Goal: Task Accomplishment & Management: Manage account settings

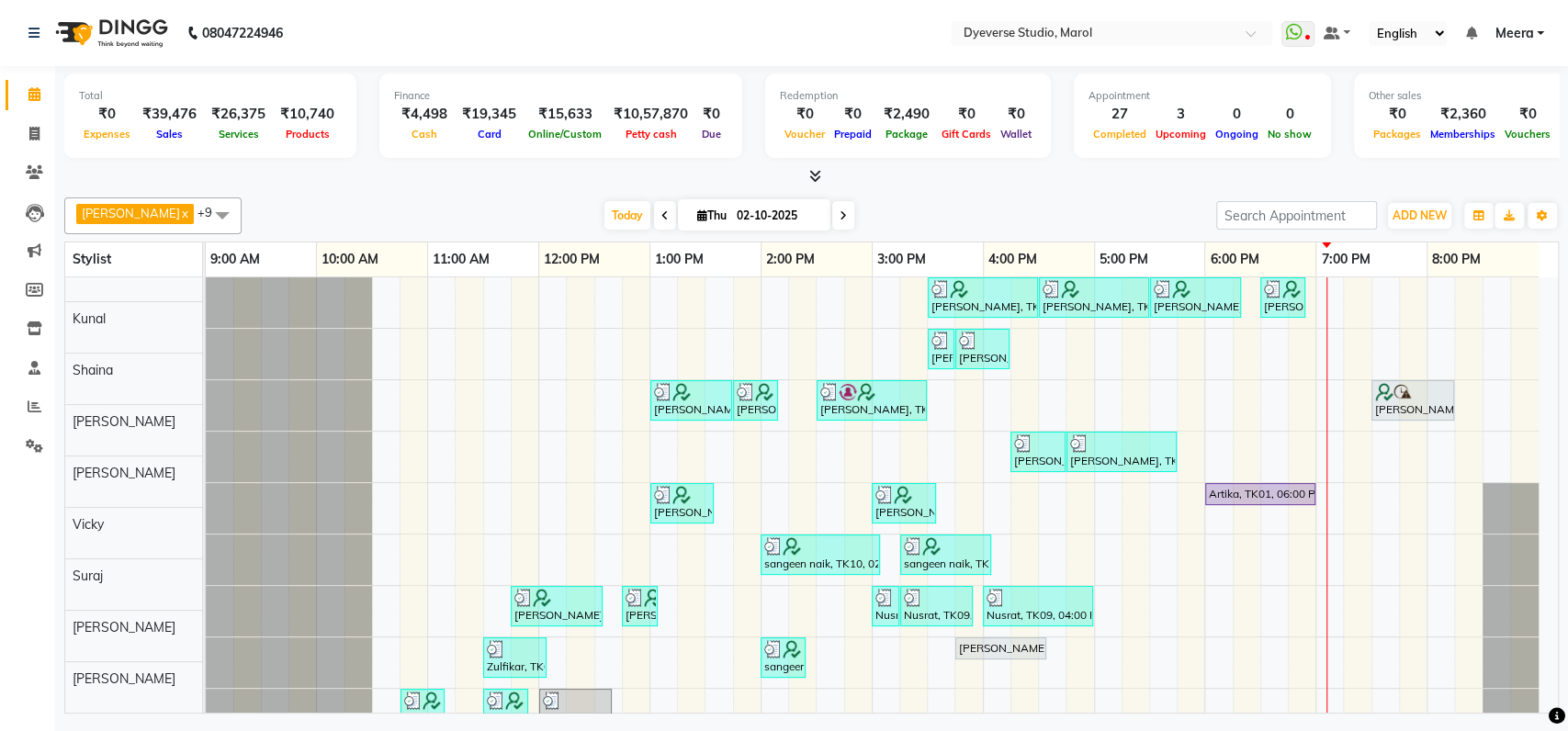
scroll to position [95, 0]
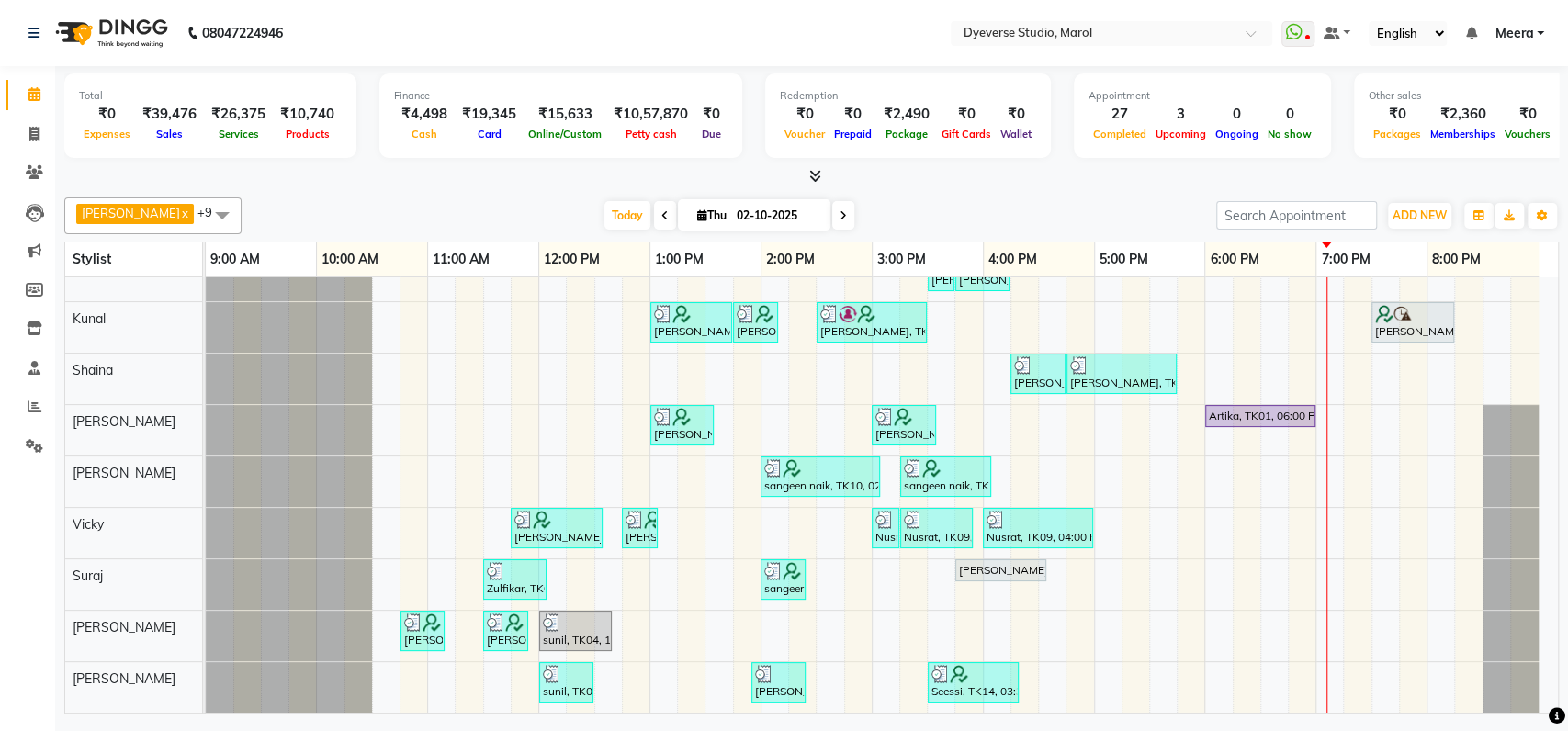
click at [234, 354] on div at bounding box center [288, 378] width 166 height 50
click at [427, 207] on div "Today Thu 02-10-2025" at bounding box center [728, 216] width 957 height 28
click at [247, 479] on div at bounding box center [288, 481] width 166 height 50
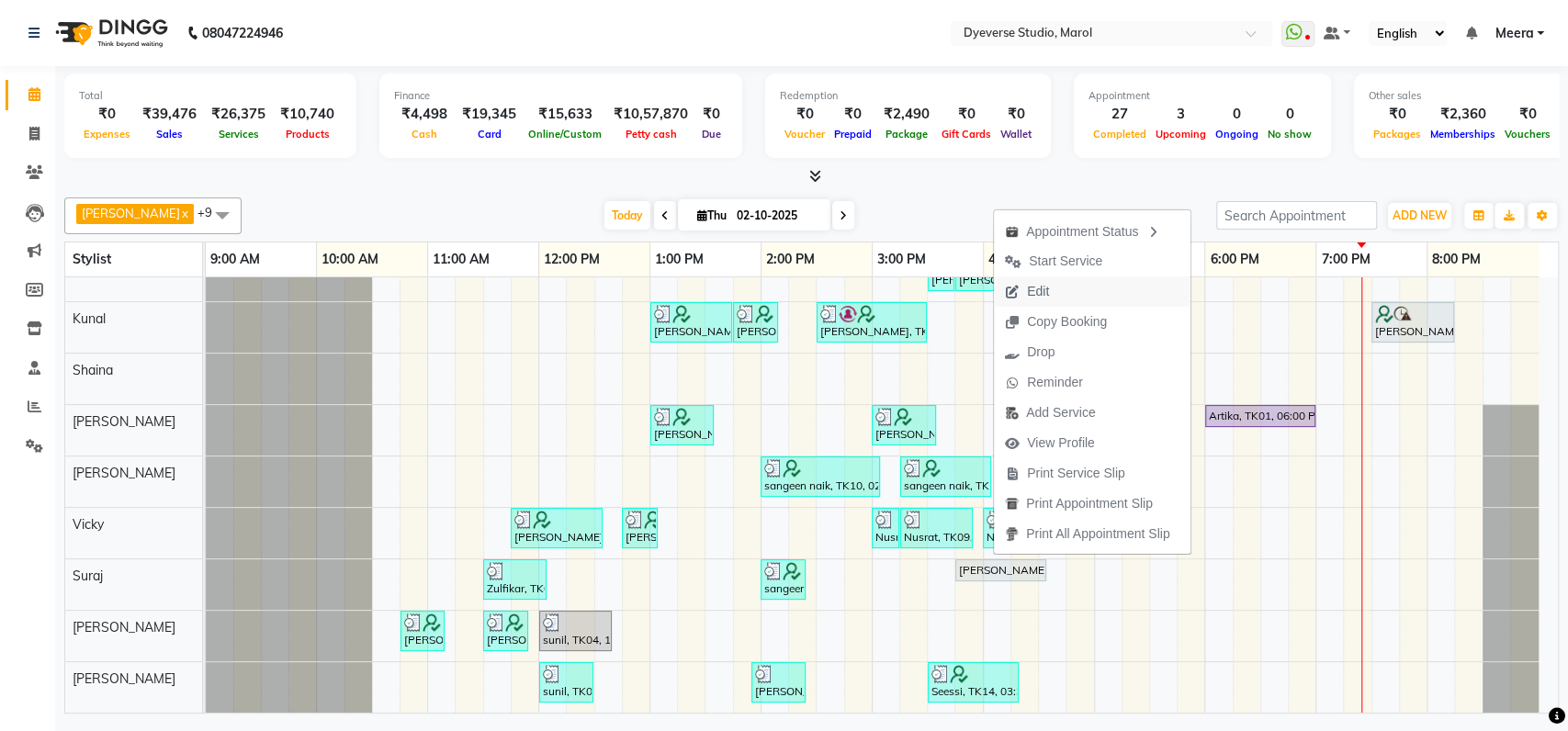
click at [1080, 292] on button "Edit" at bounding box center [1092, 291] width 197 height 30
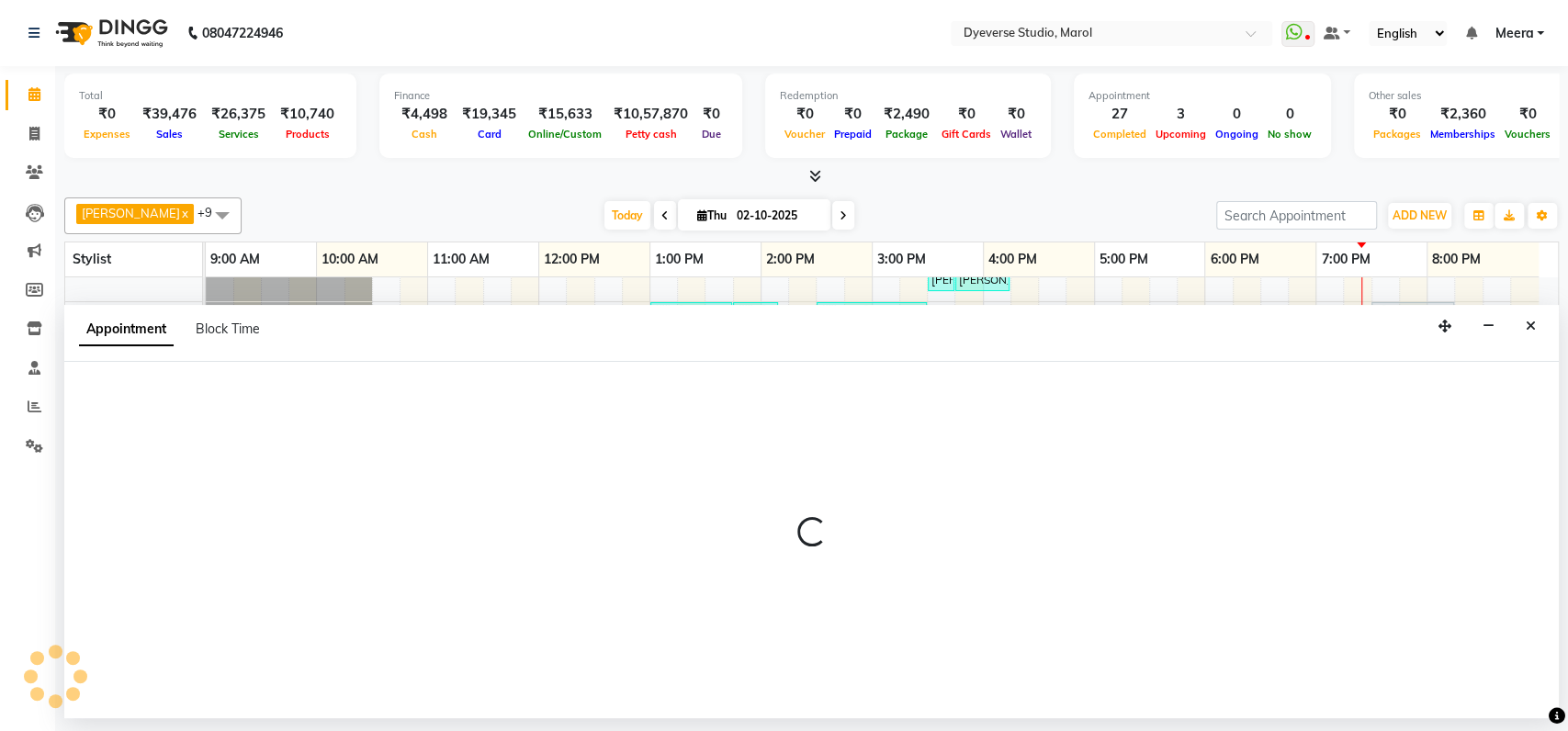
select select "tentative"
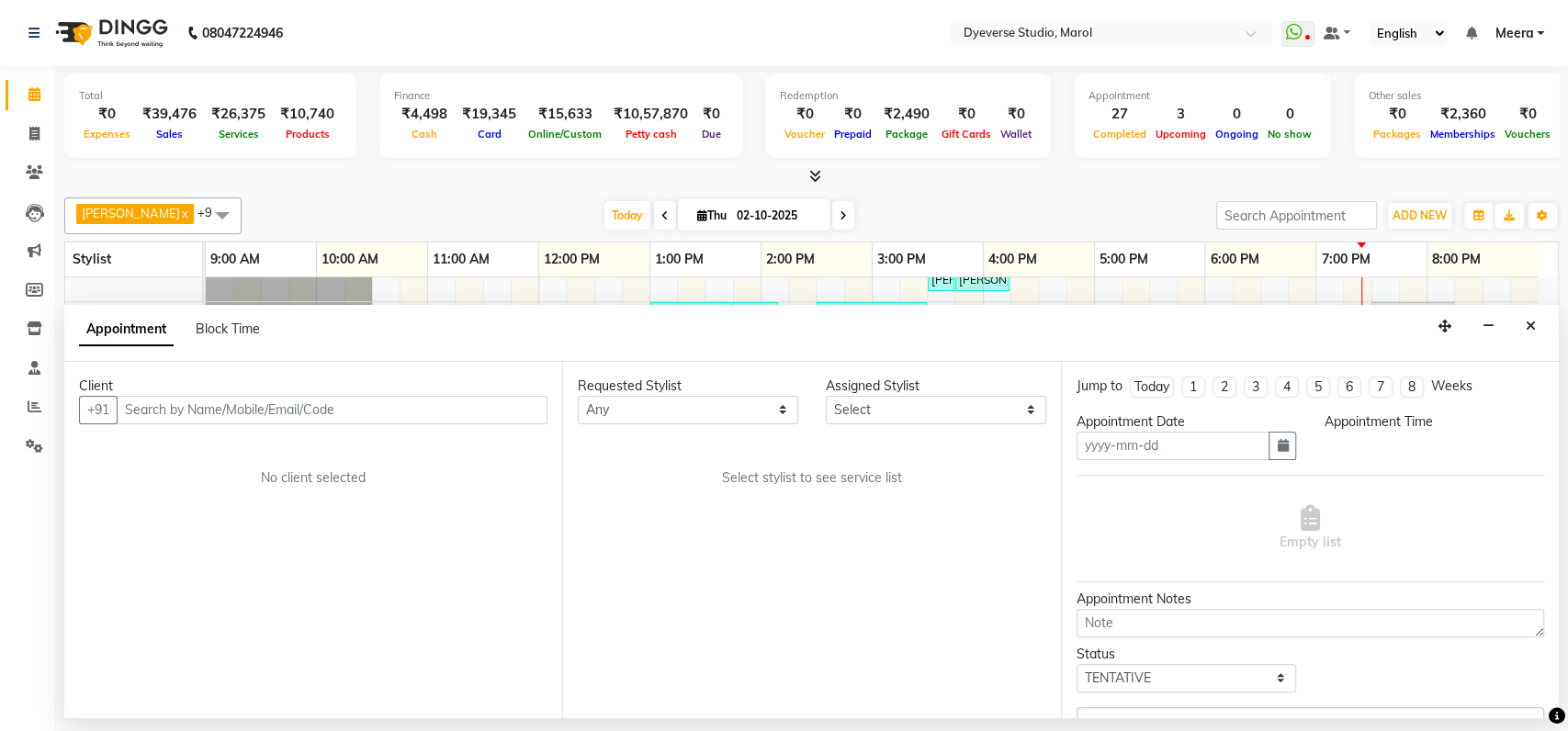
type input "02-10-2025"
select select "945"
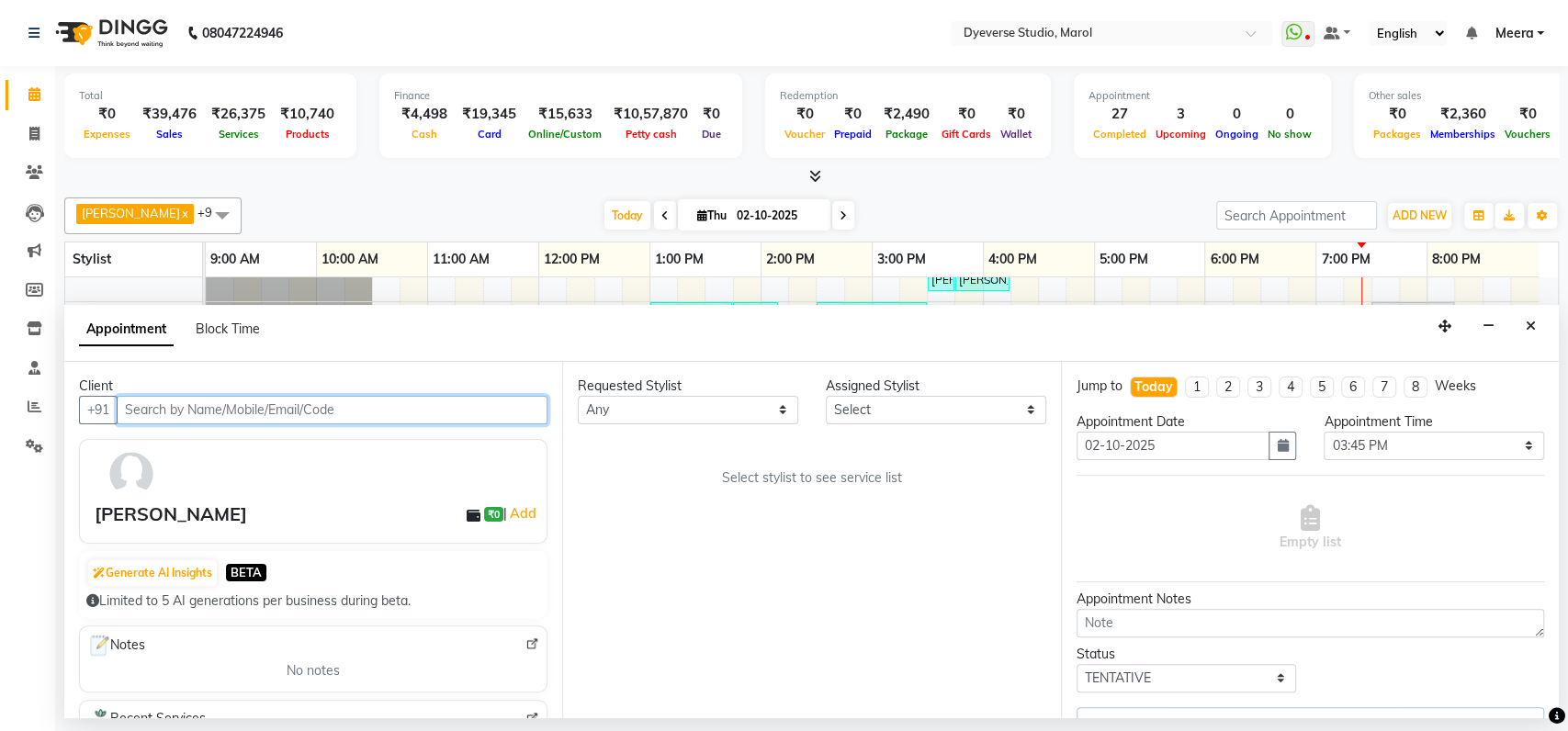
select select "82421"
select select "3155"
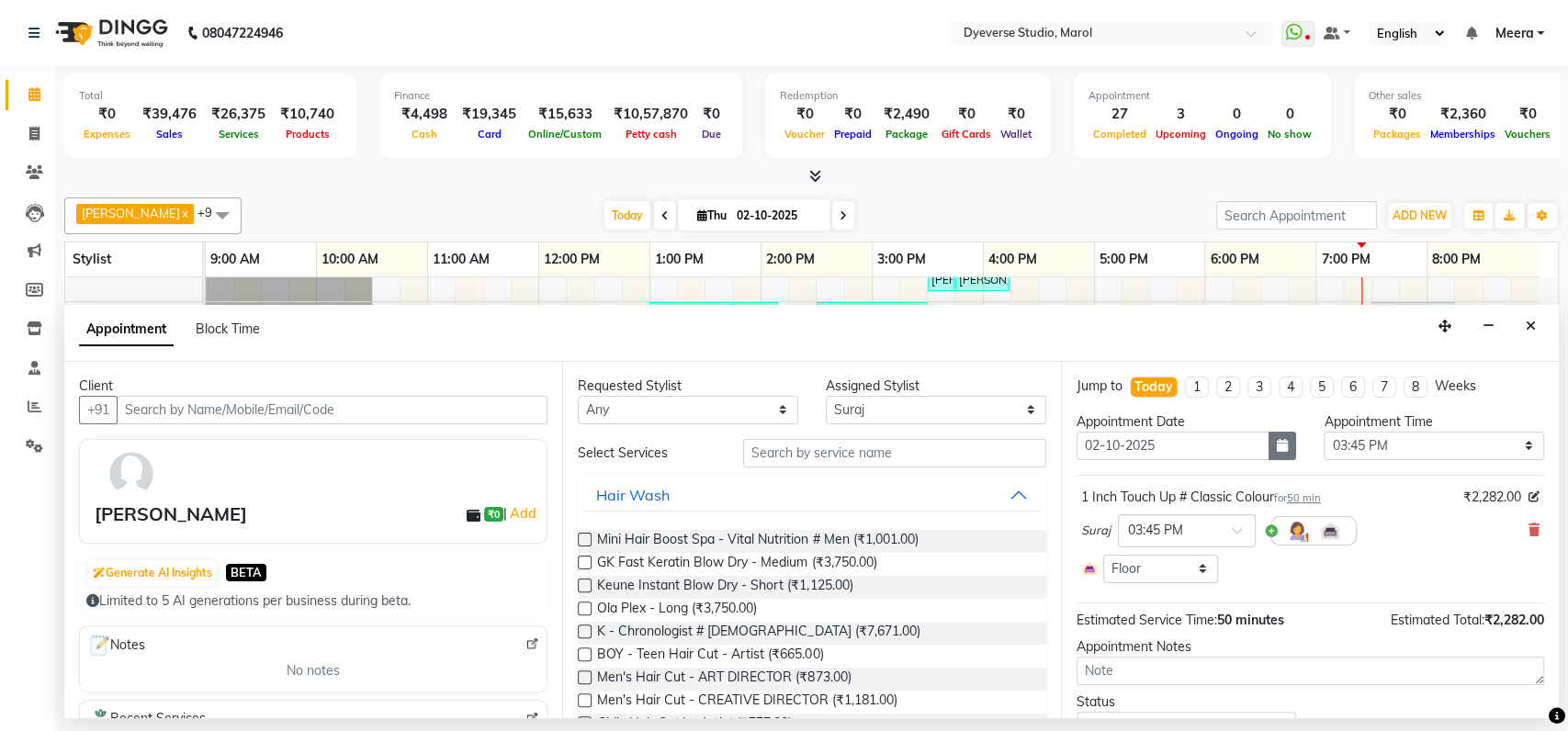
click at [1281, 438] on button "button" at bounding box center [1283, 445] width 28 height 28
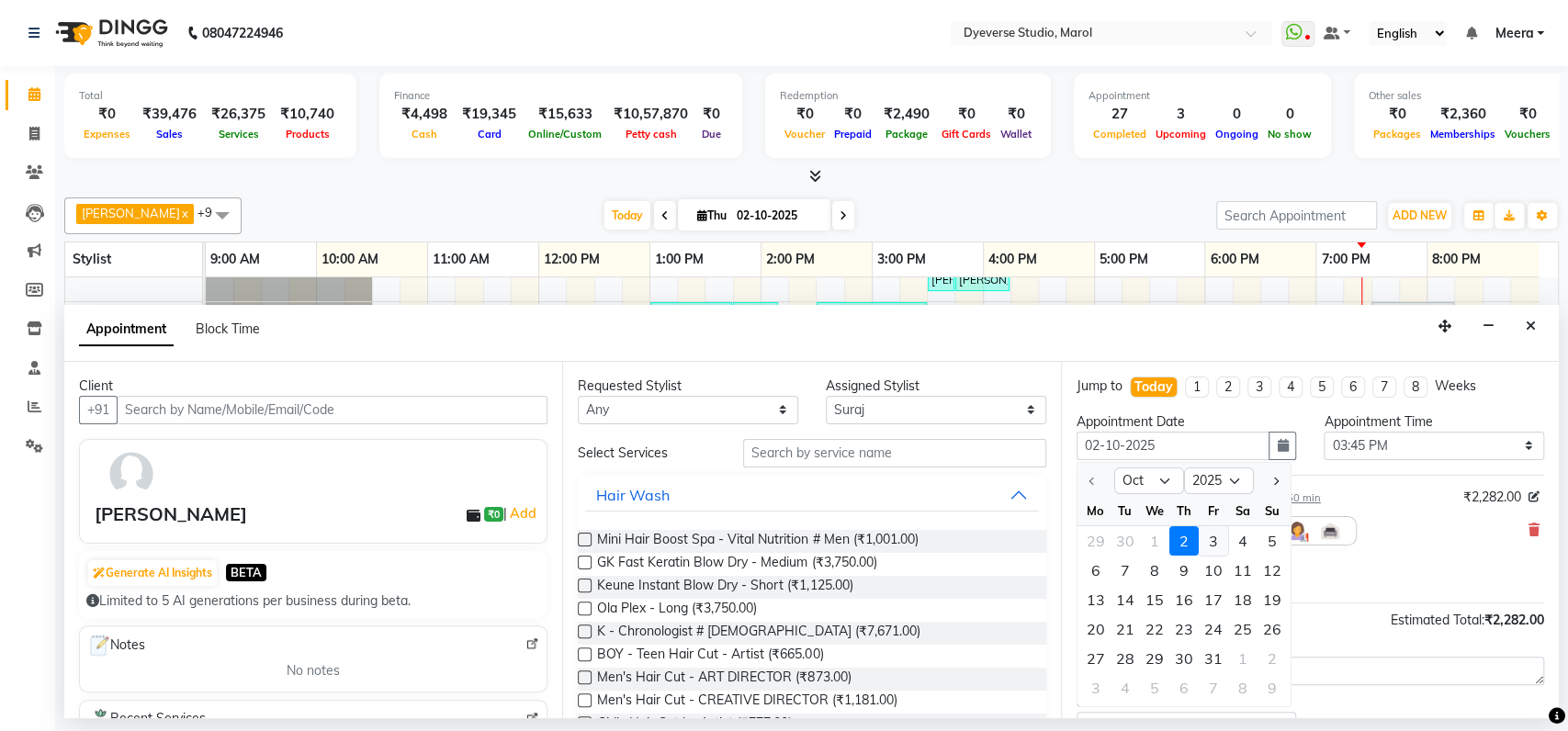
click at [1213, 552] on div "3" at bounding box center [1214, 540] width 29 height 29
type input "03-10-2025"
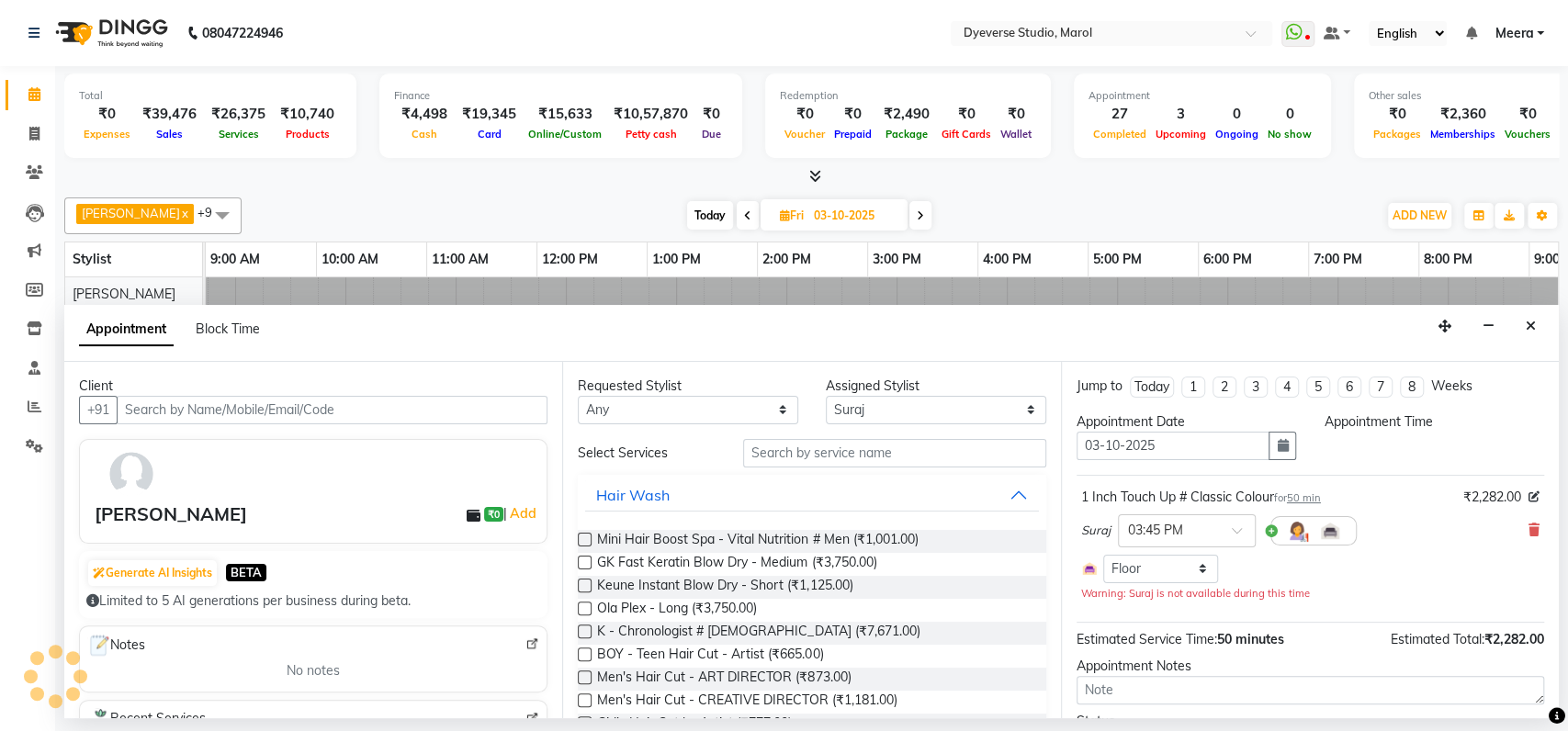
scroll to position [0, 81]
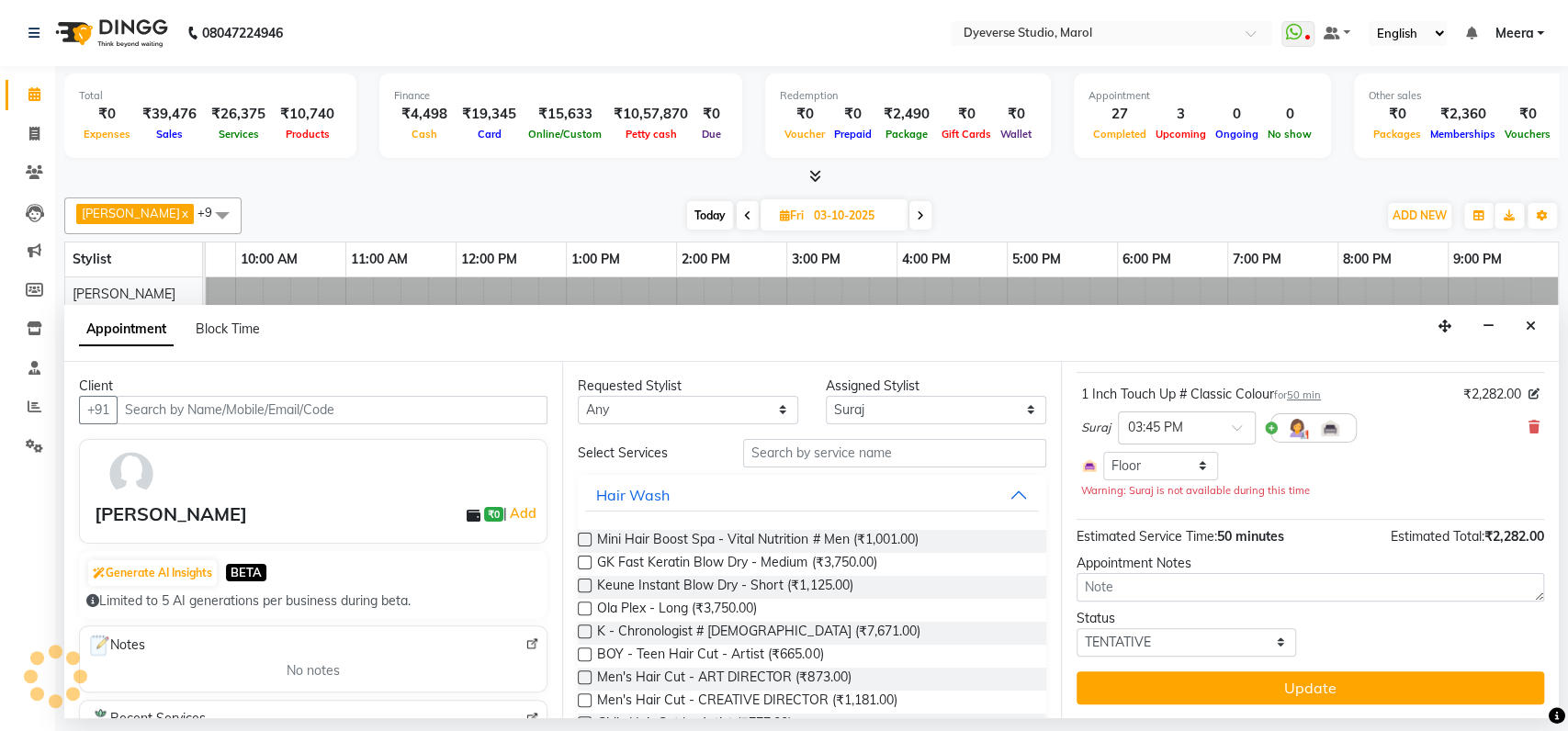
select select "945"
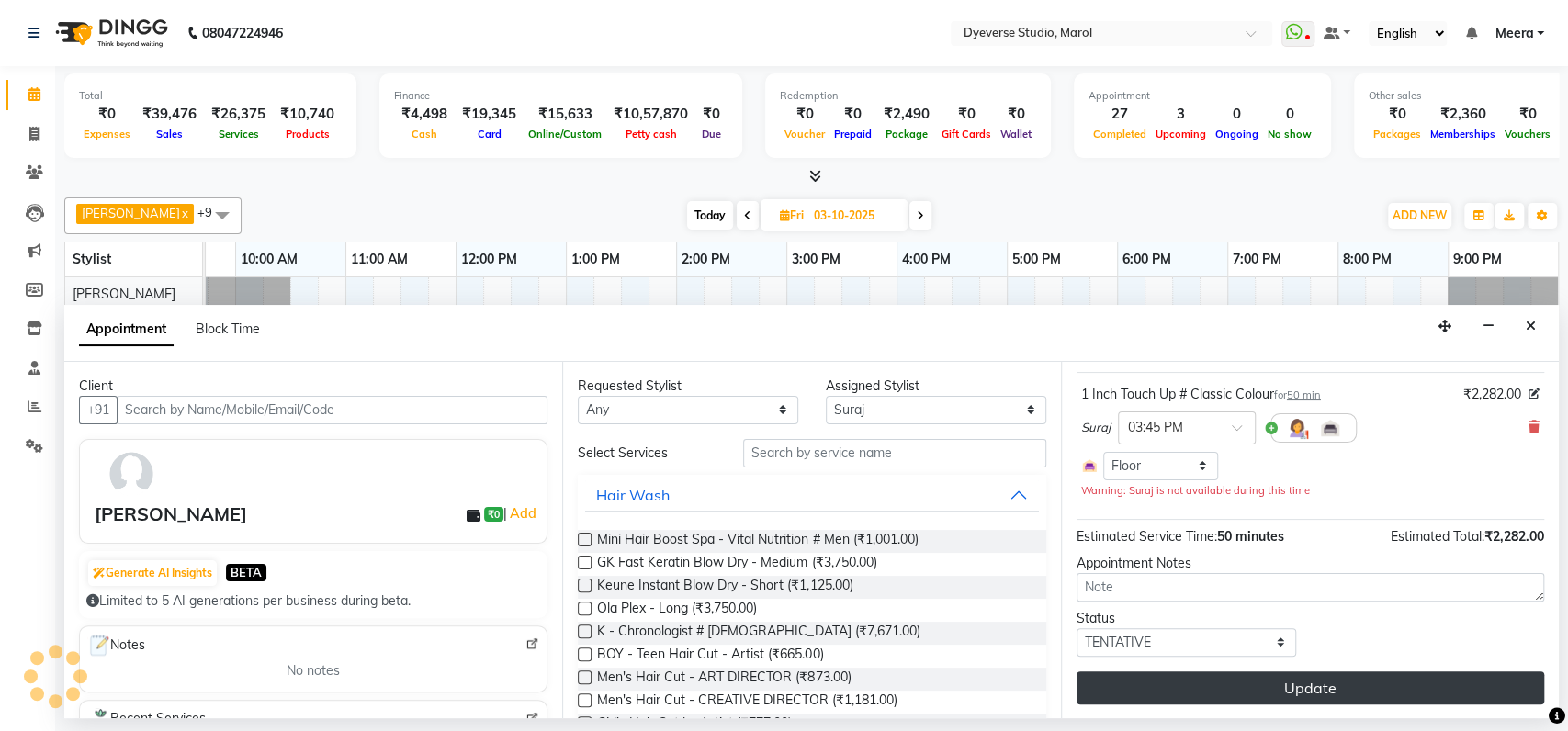
scroll to position [72, 0]
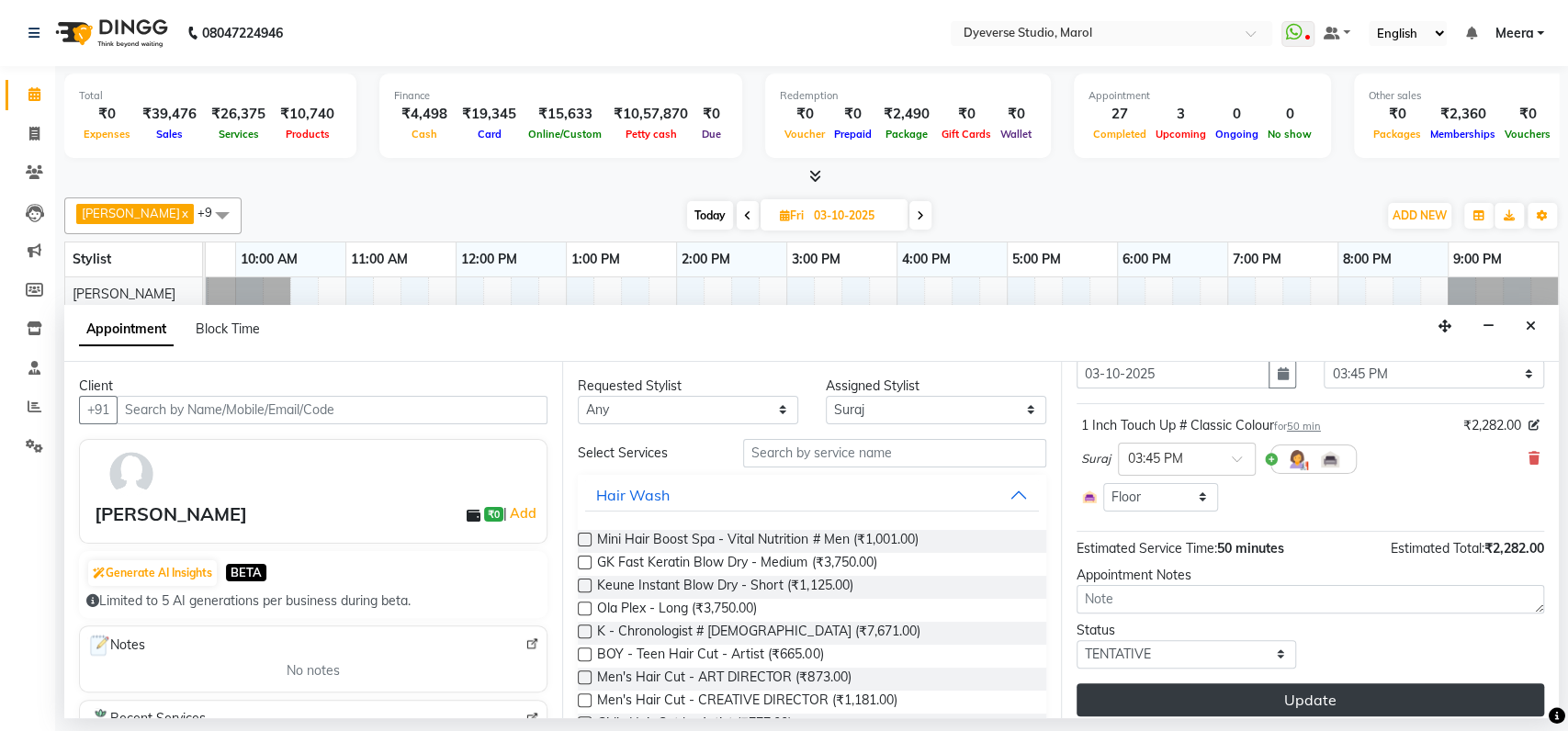
click at [1165, 694] on button "Update" at bounding box center [1310, 700] width 468 height 33
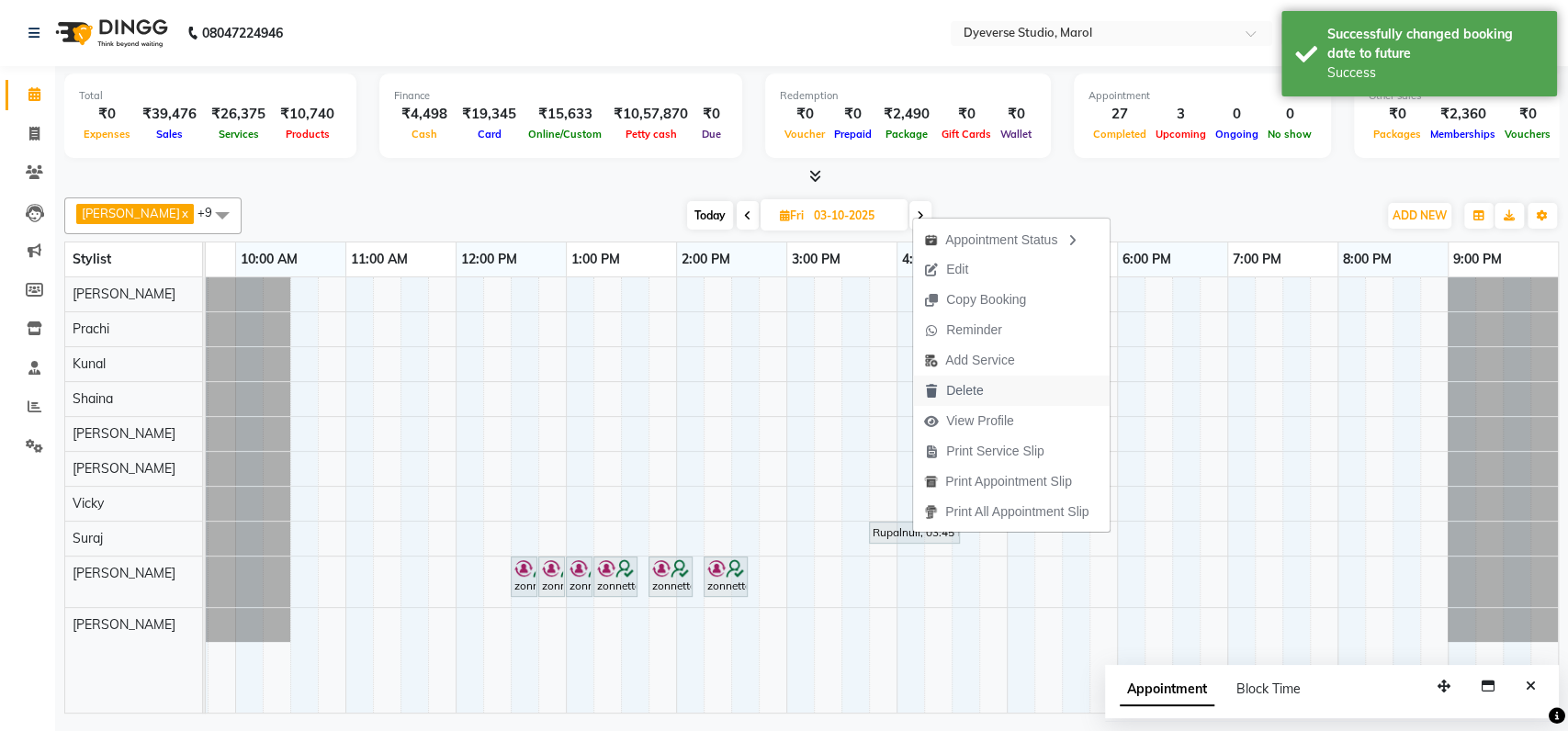
click at [965, 395] on span "Delete" at bounding box center [964, 391] width 36 height 20
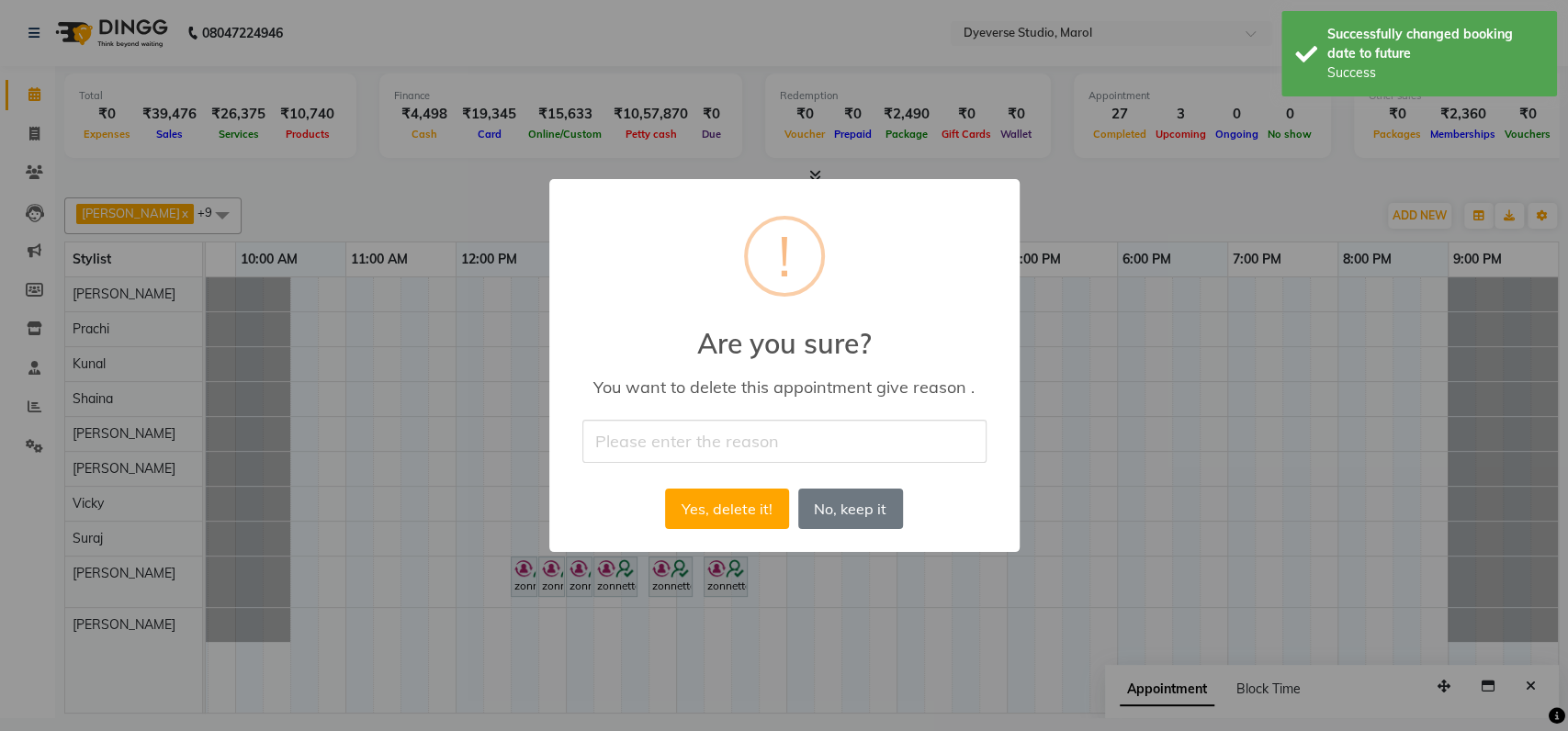
click at [722, 437] on input "text" at bounding box center [784, 441] width 404 height 43
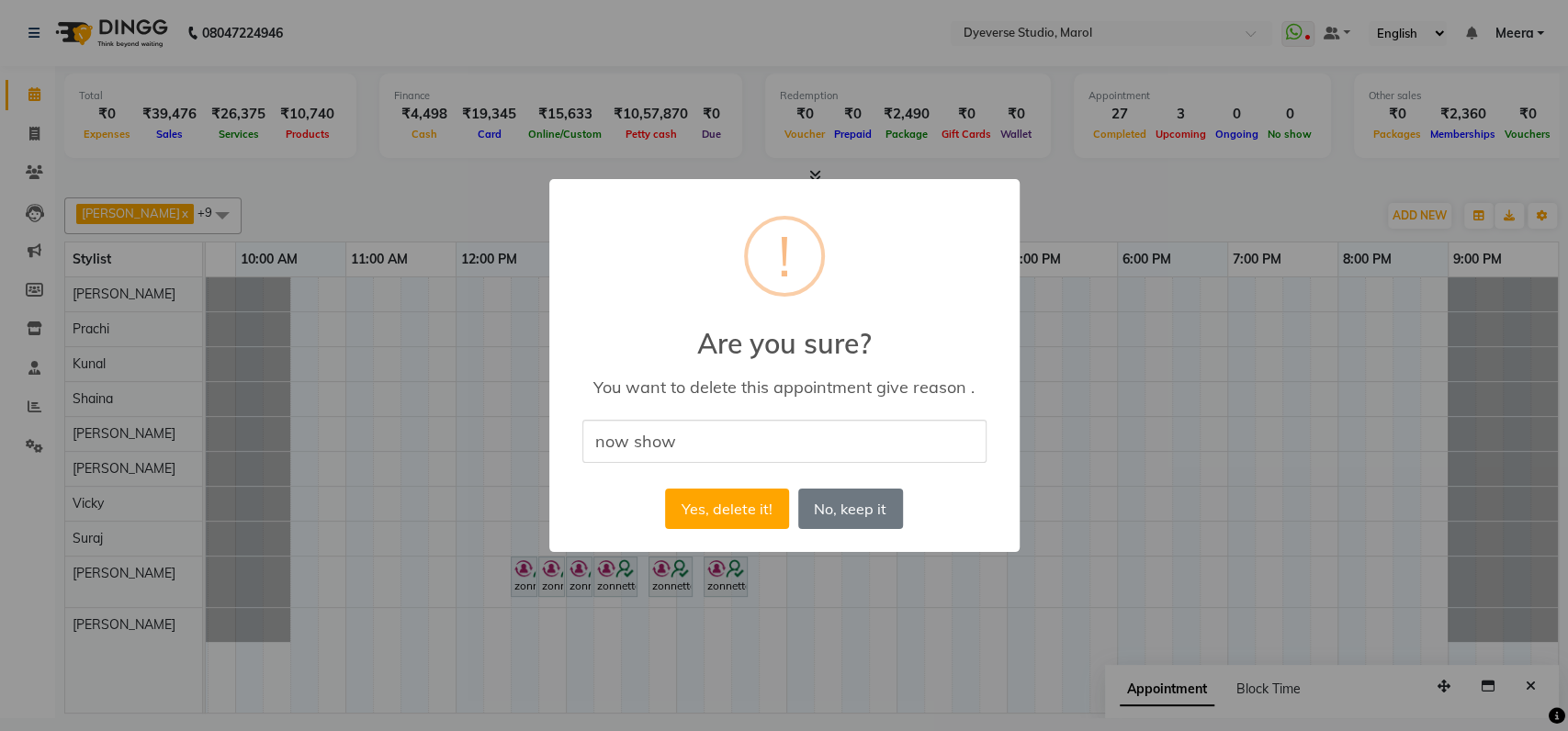
click at [624, 440] on input "now show" at bounding box center [784, 441] width 404 height 43
type input "no show"
click at [725, 502] on button "Yes, delete it!" at bounding box center [726, 508] width 123 height 40
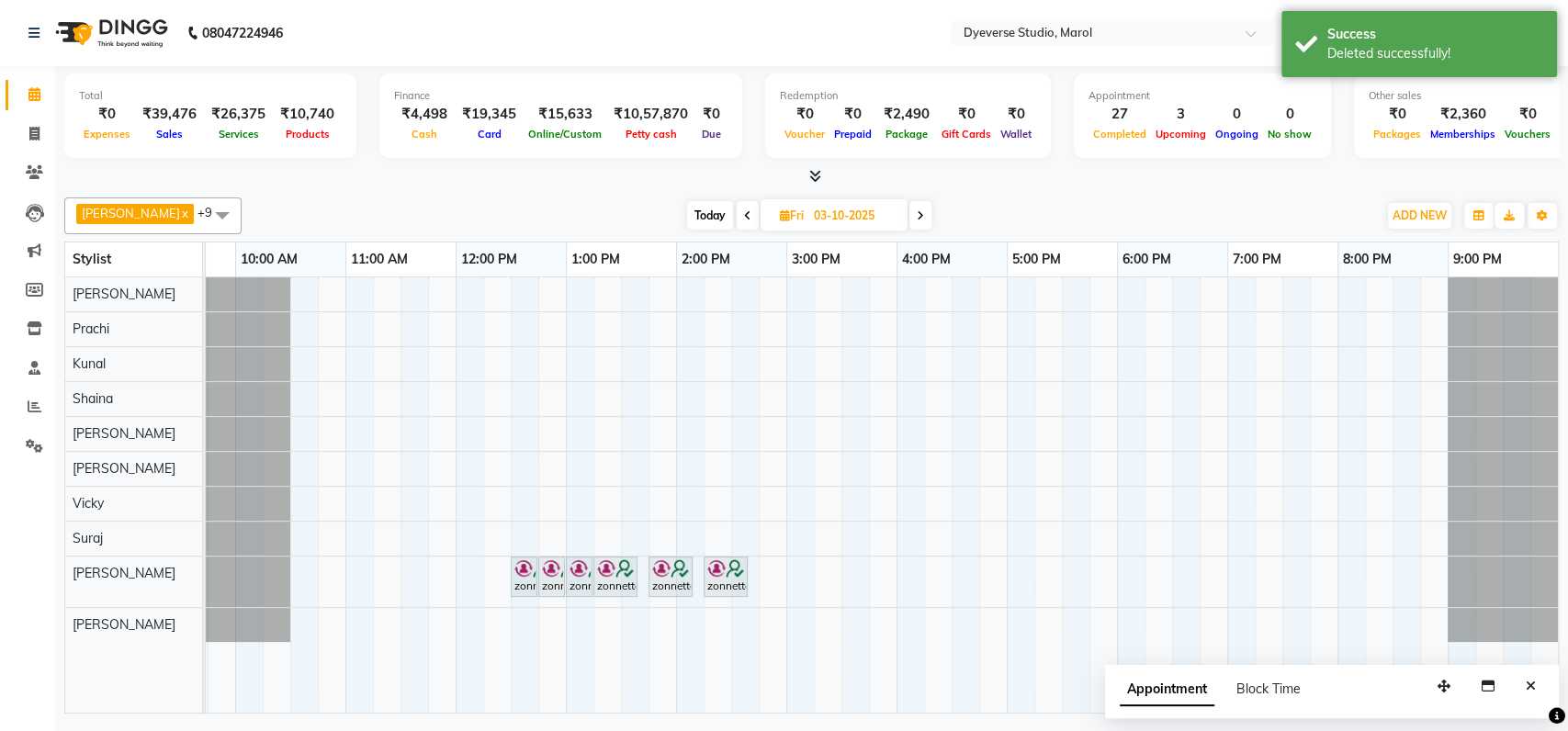
click at [691, 201] on span "Today" at bounding box center [710, 215] width 46 height 28
type input "02-10-2025"
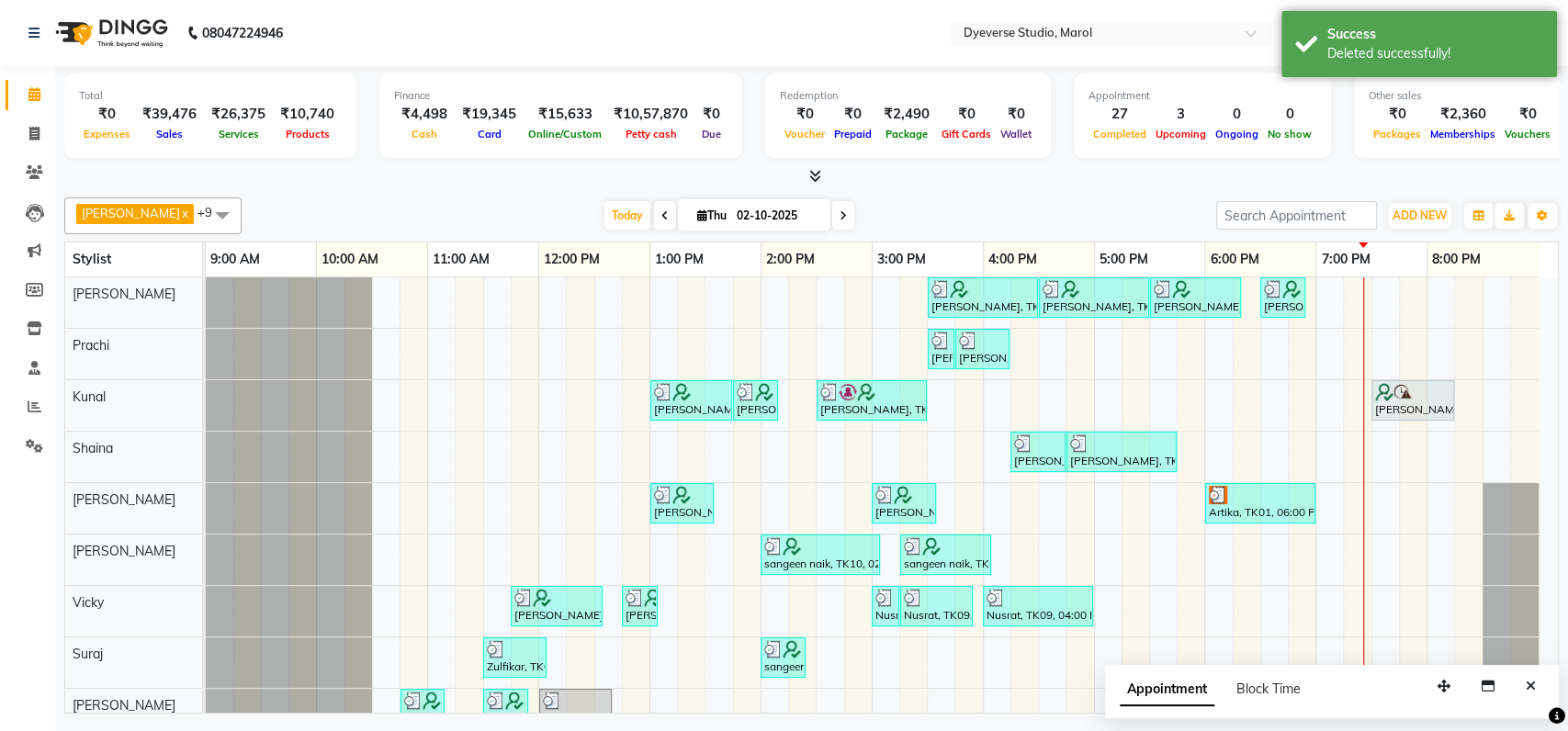
scroll to position [95, 0]
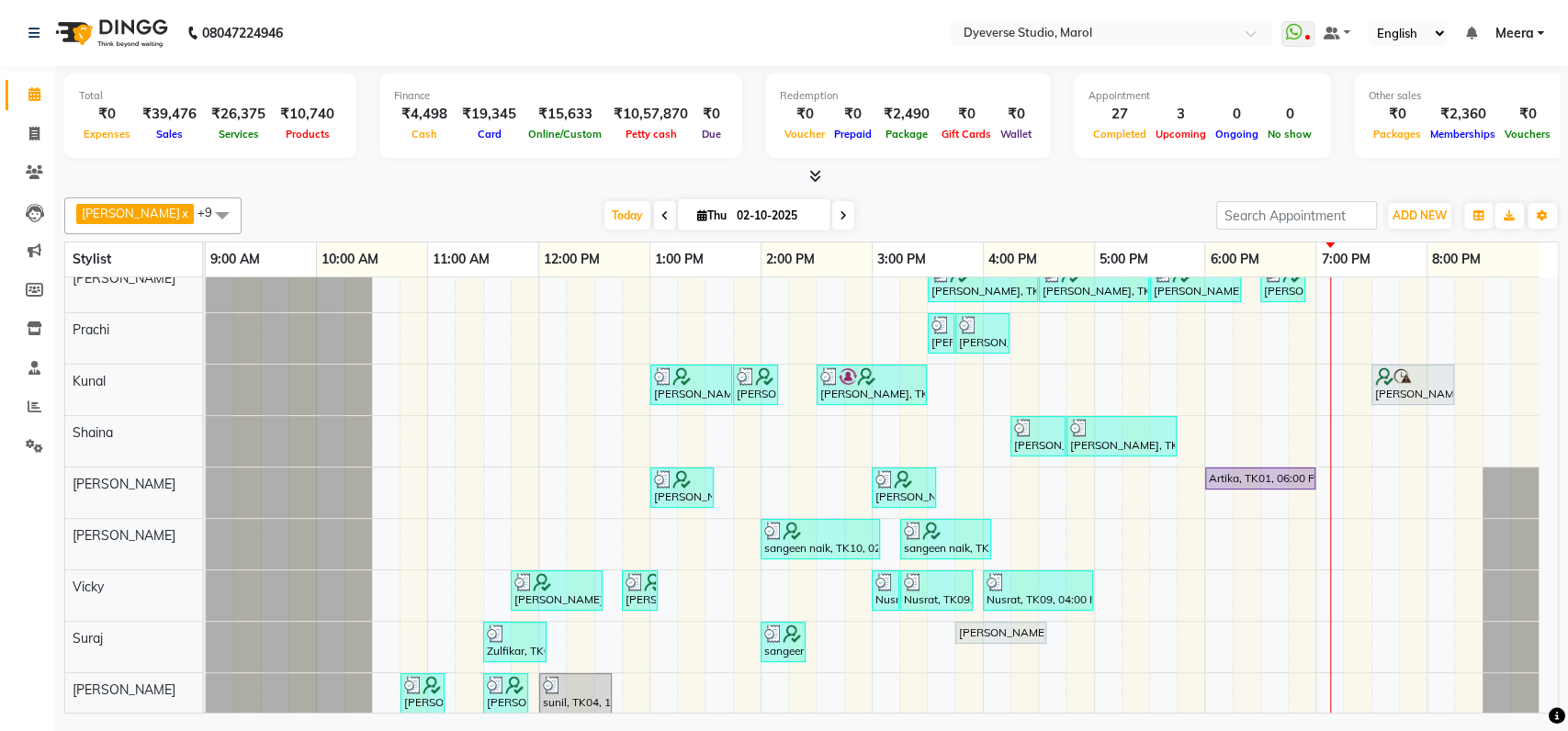
scroll to position [95, 0]
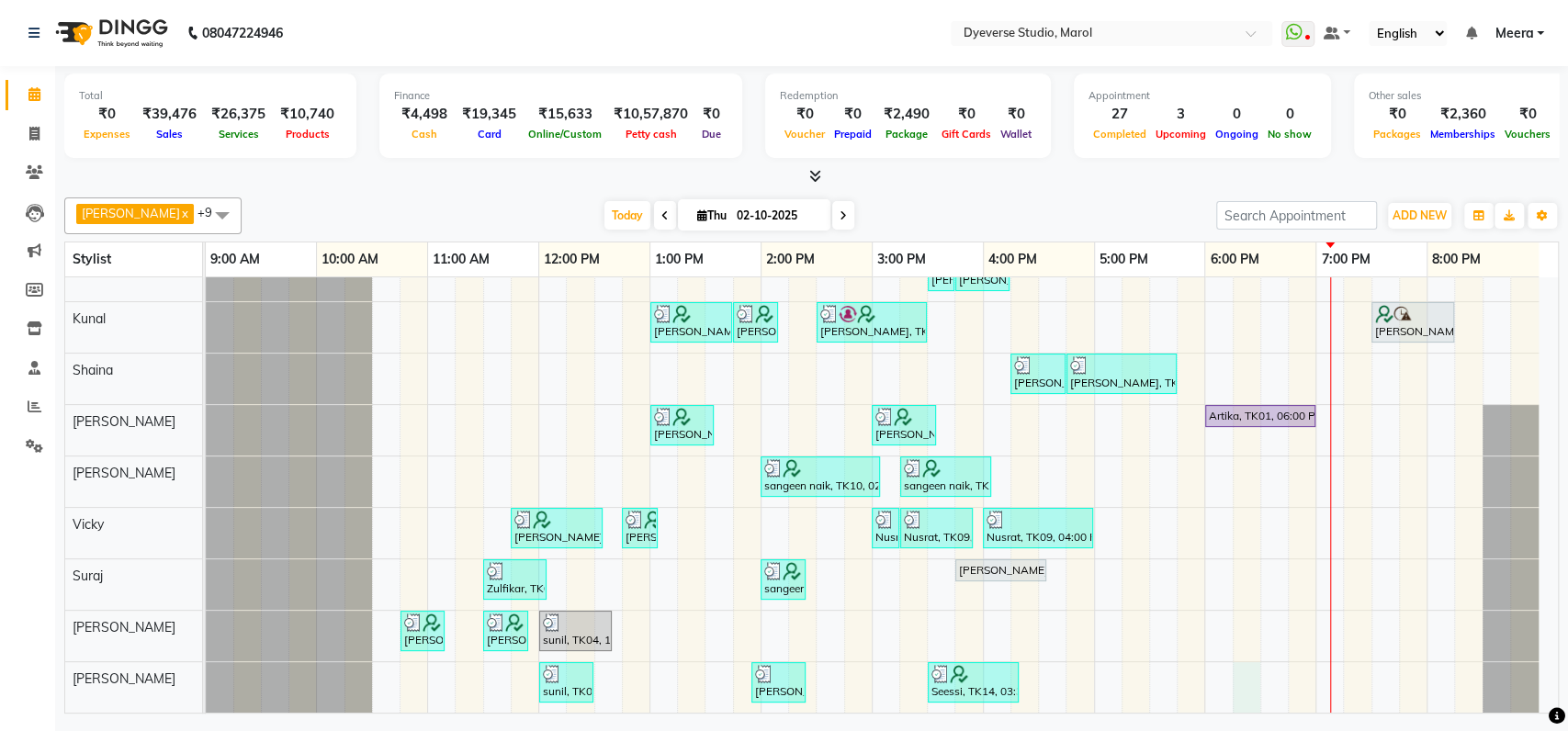
click at [1242, 657] on div "Munira Bano, TK11, 03:30 PM-04:30 PM, Signature - Mani Munira Bano, TK11, 04:30…" at bounding box center [882, 456] width 1353 height 513
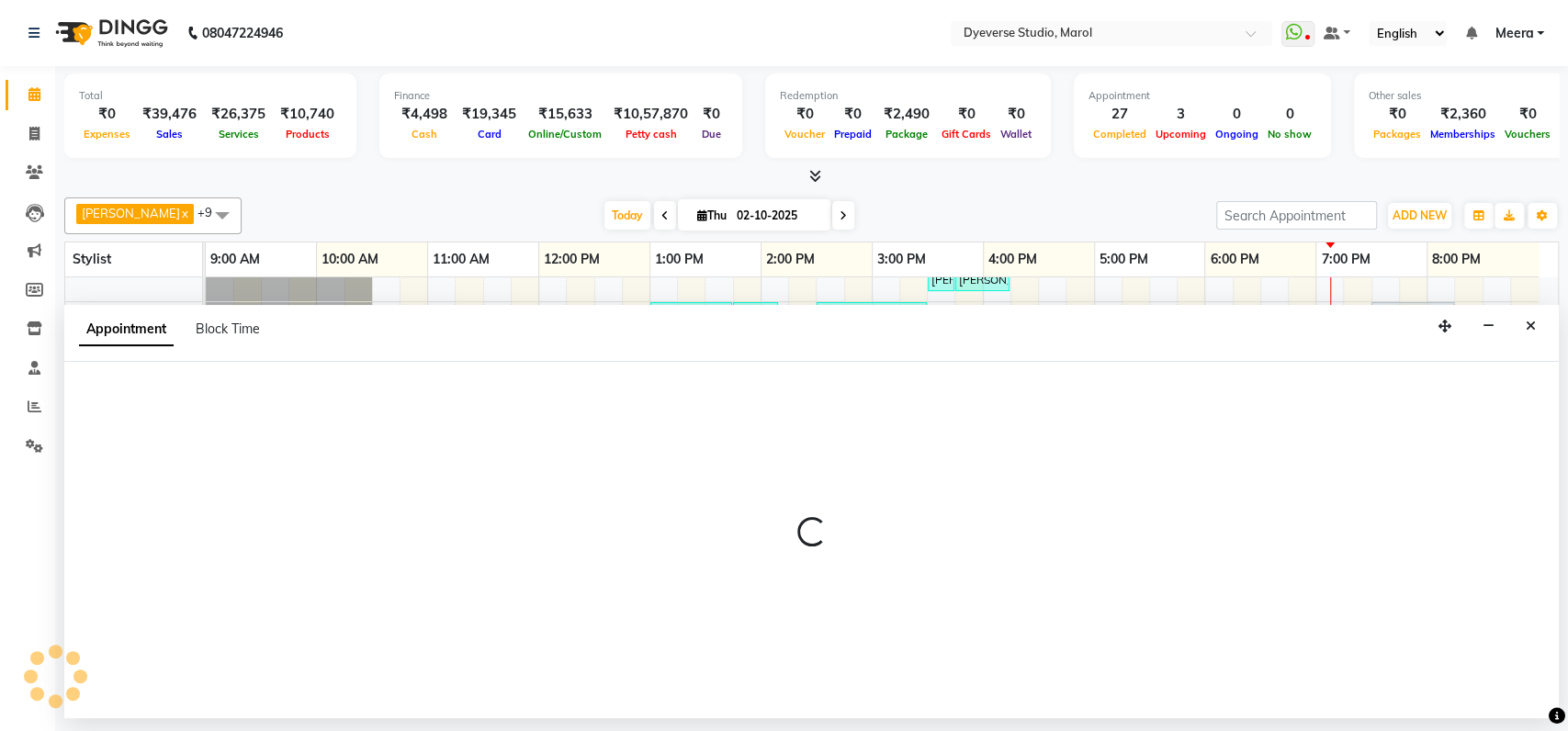
select select "90834"
select select "1095"
select select "tentative"
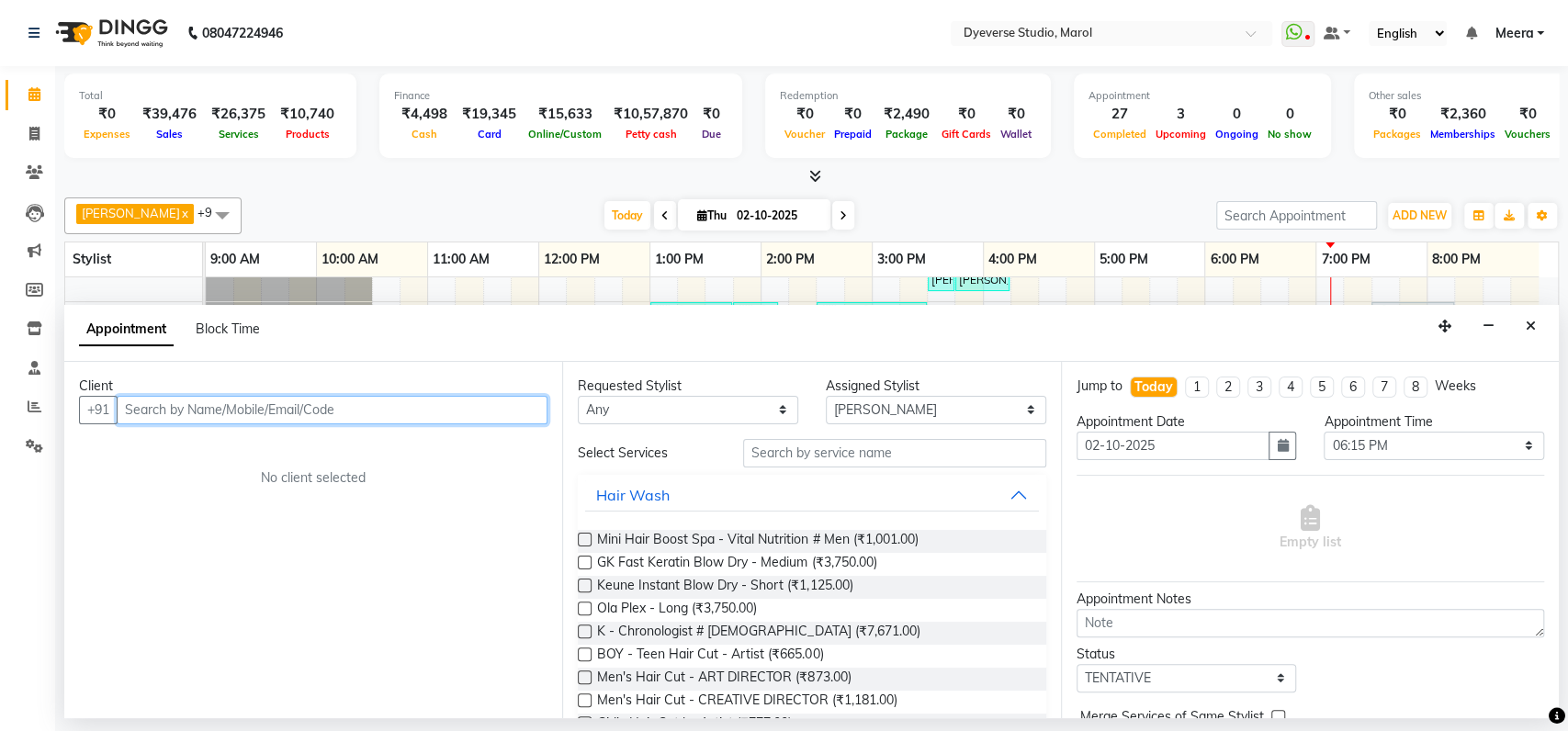
click at [223, 414] on input "text" at bounding box center [332, 410] width 431 height 28
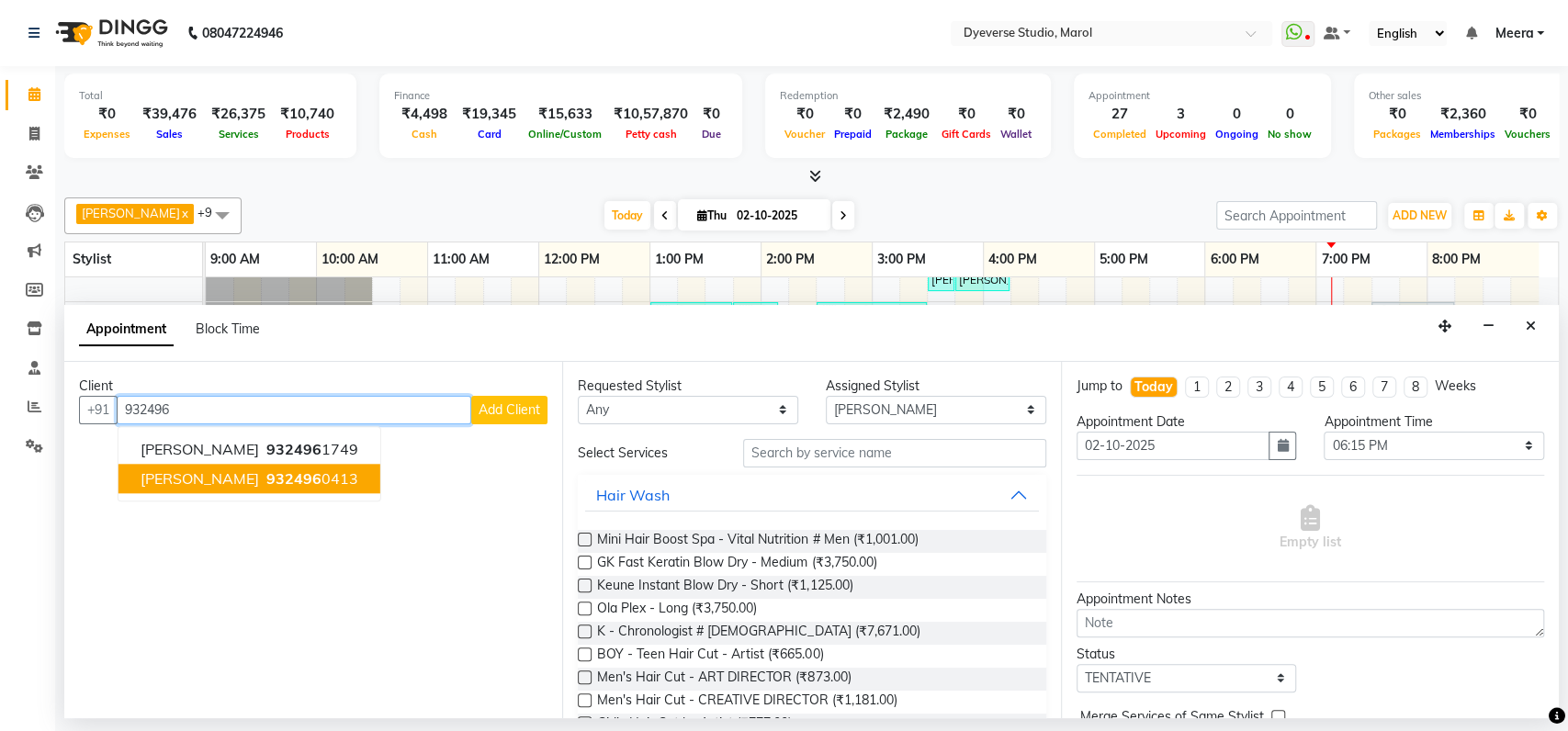
click at [269, 477] on ngb-highlight "932496 0413" at bounding box center [310, 478] width 95 height 19
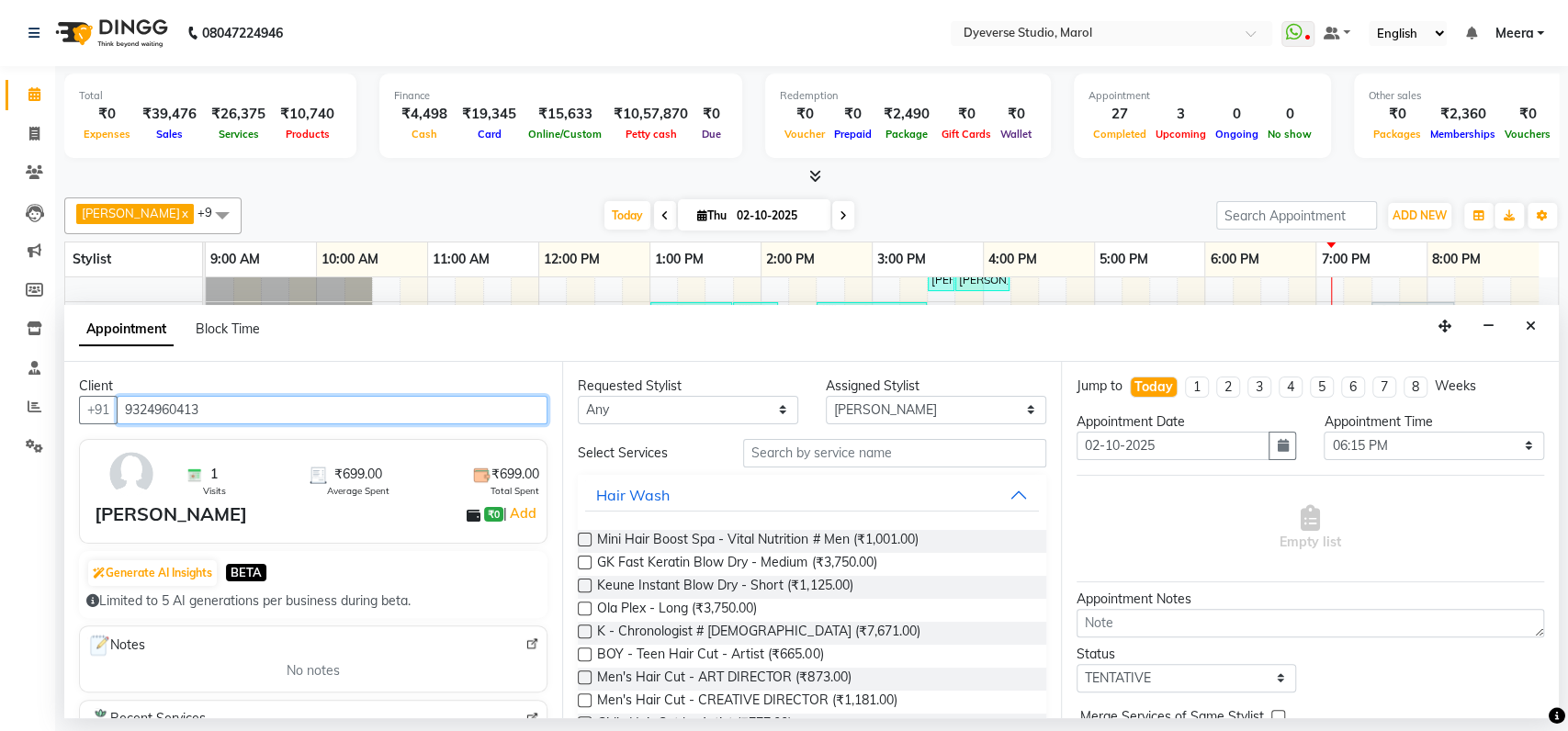
type input "9324960413"
drag, startPoint x: 816, startPoint y: 432, endPoint x: 798, endPoint y: 452, distance: 26.9
click at [798, 452] on div "Requested Stylist Any Ankita Anmol Kunal Prachi Ruchika Ruth Sahabaz Shaina Sim…" at bounding box center [811, 539] width 498 height 357
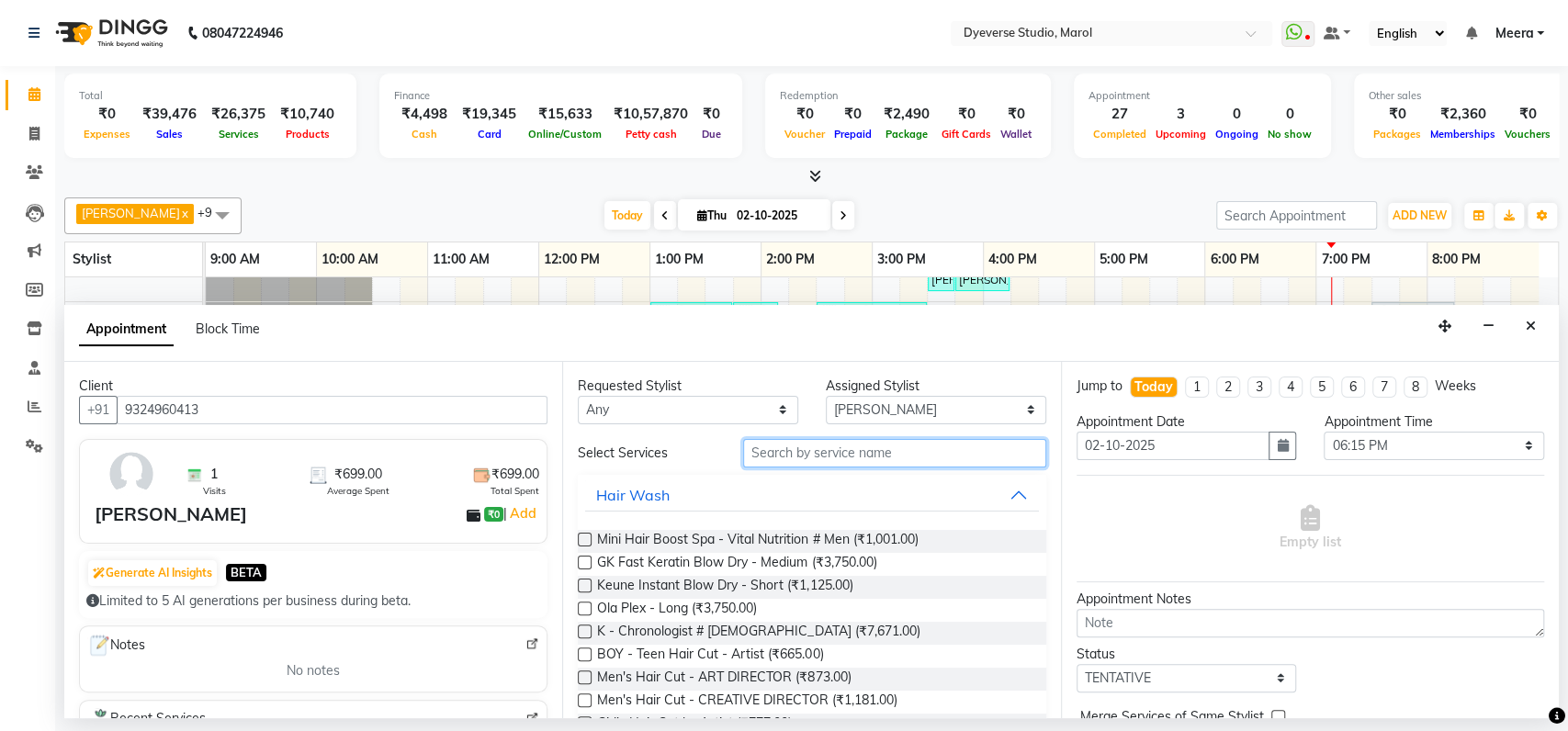
click at [798, 452] on input "text" at bounding box center [895, 453] width 303 height 28
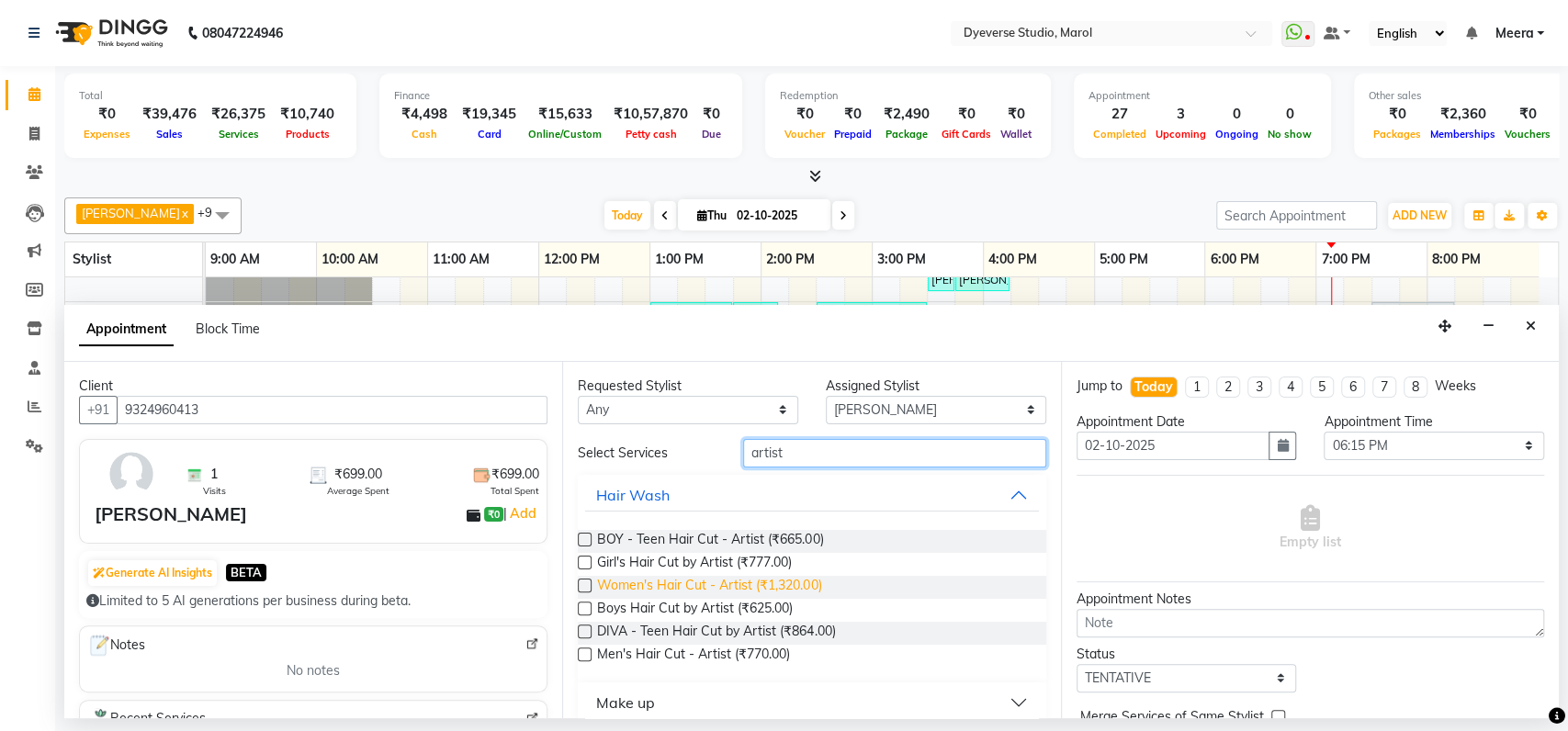
type input "artist"
click at [679, 579] on span "Women's Hair Cut - Artist (₹1,320.00)" at bounding box center [710, 587] width 224 height 23
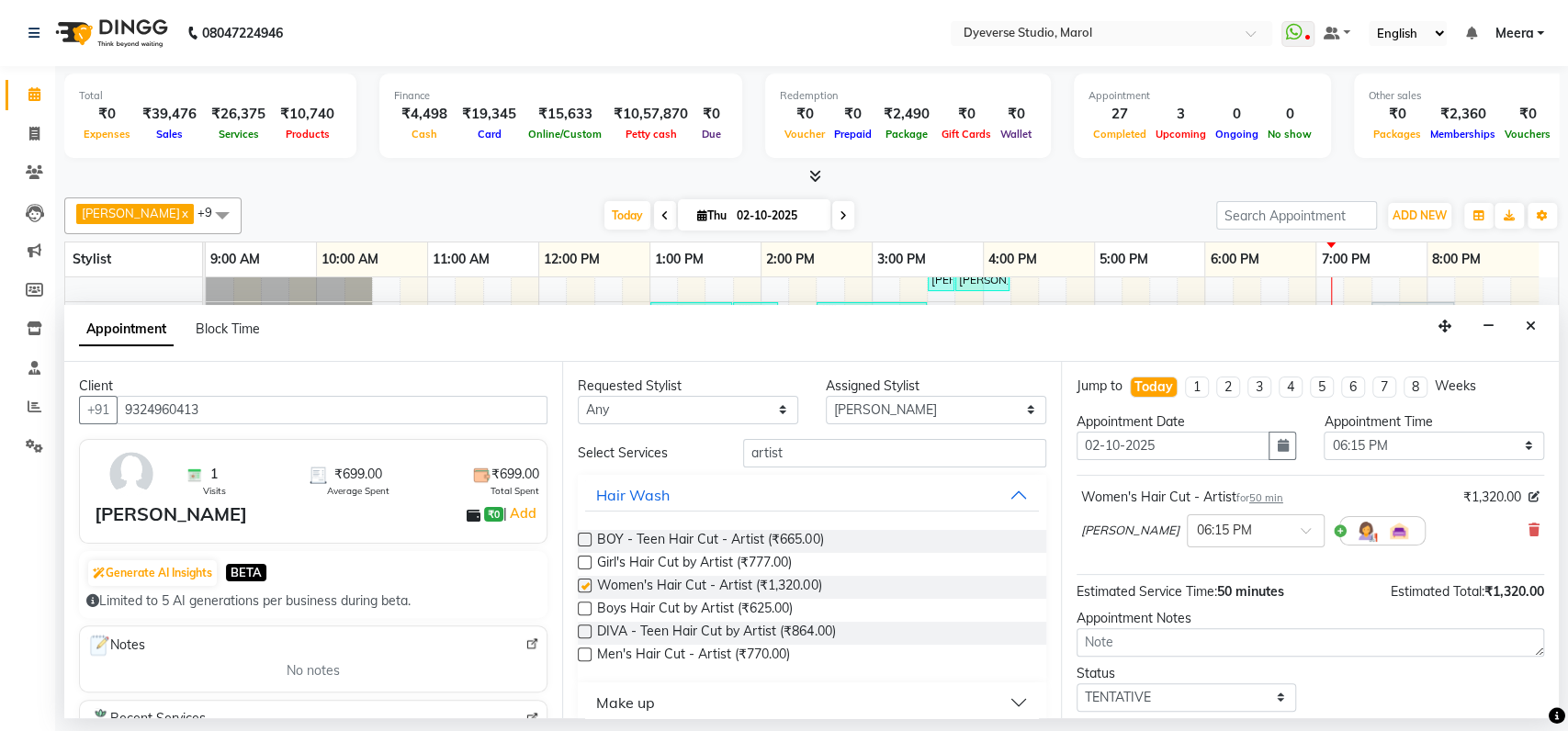
checkbox input "false"
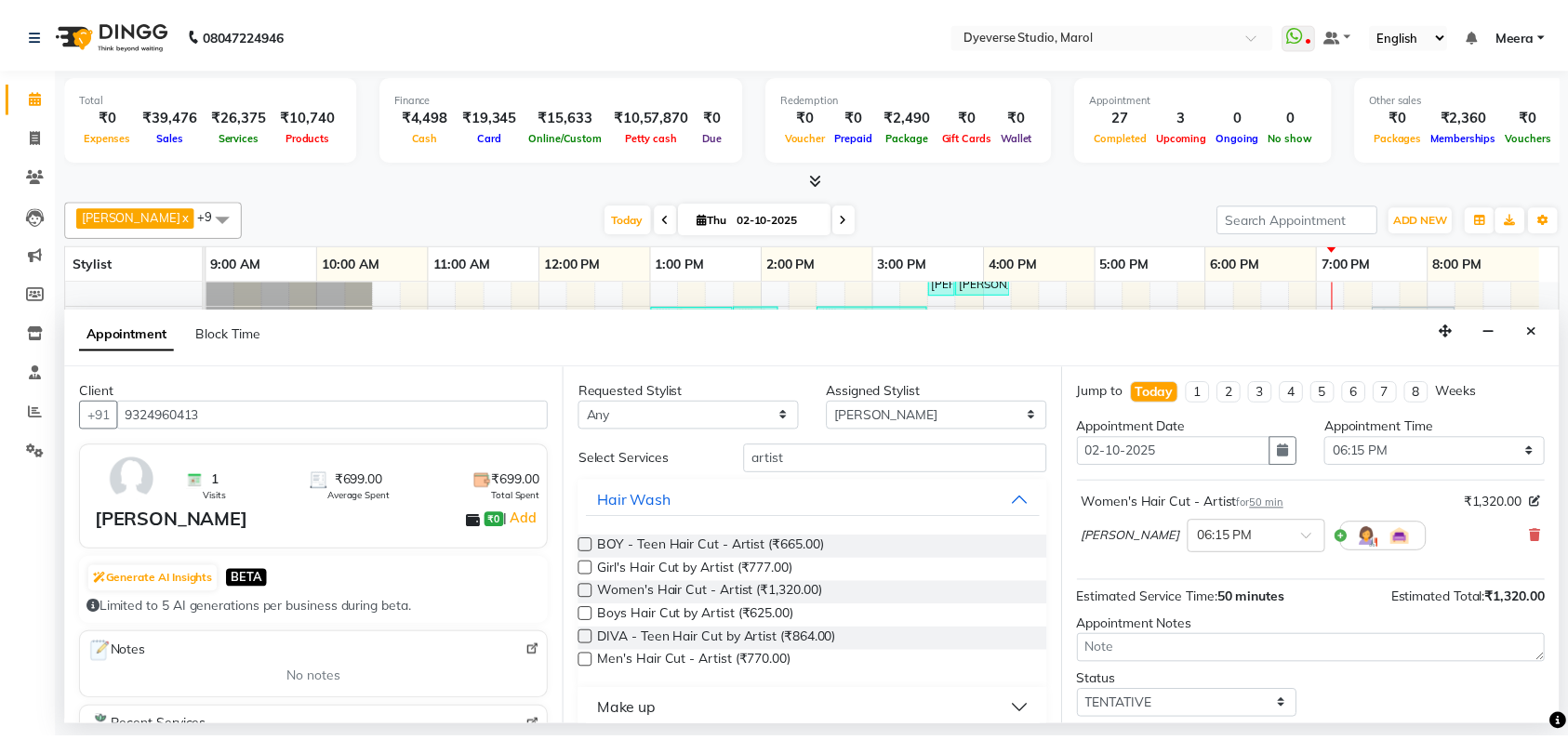
scroll to position [109, 0]
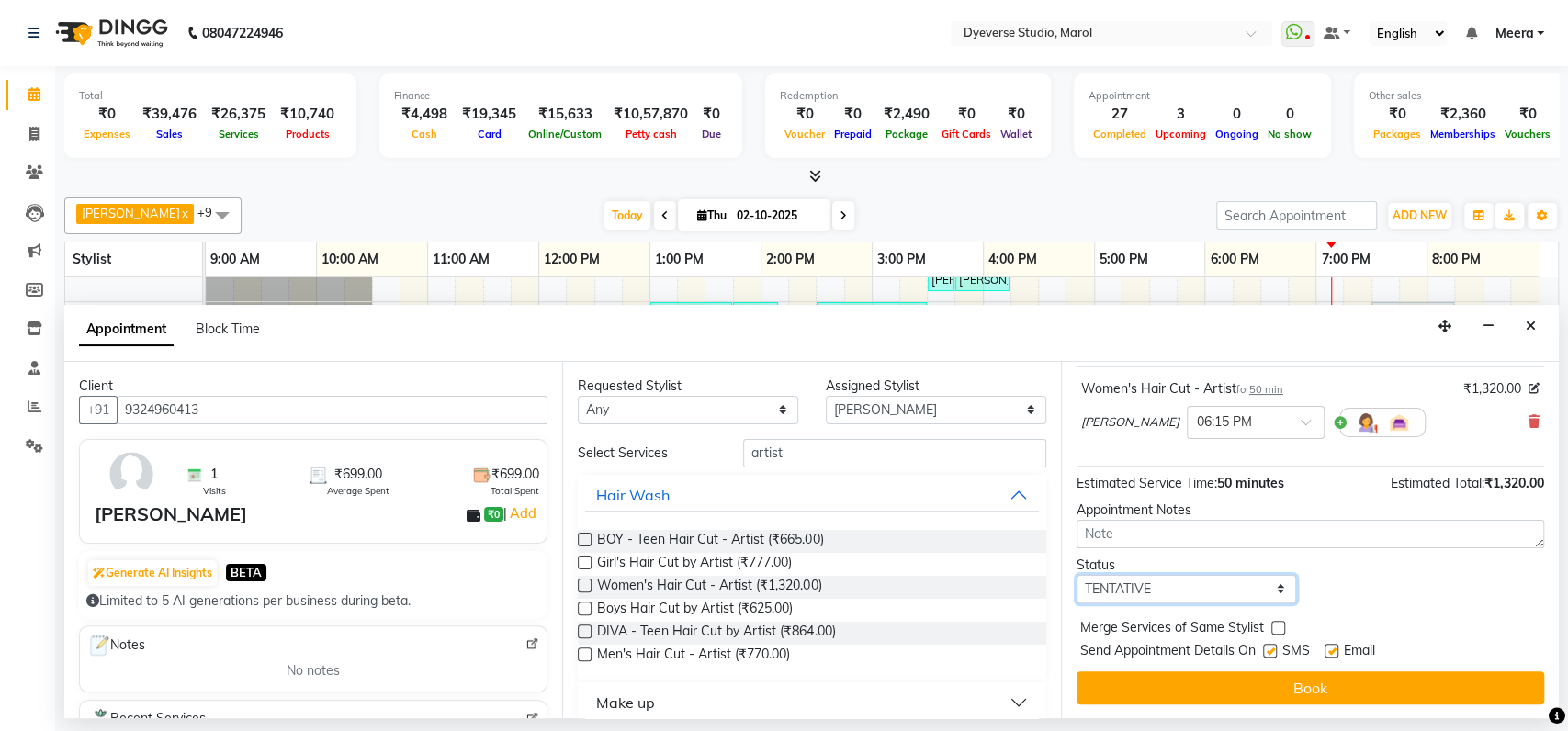
click at [1193, 597] on select "Select TENTATIVE CONFIRM CHECK-IN UPCOMING" at bounding box center [1187, 589] width 220 height 28
select select "check-in"
click at [1076, 575] on select "Select TENTATIVE CONFIRM CHECK-IN UPCOMING" at bounding box center [1187, 589] width 220 height 28
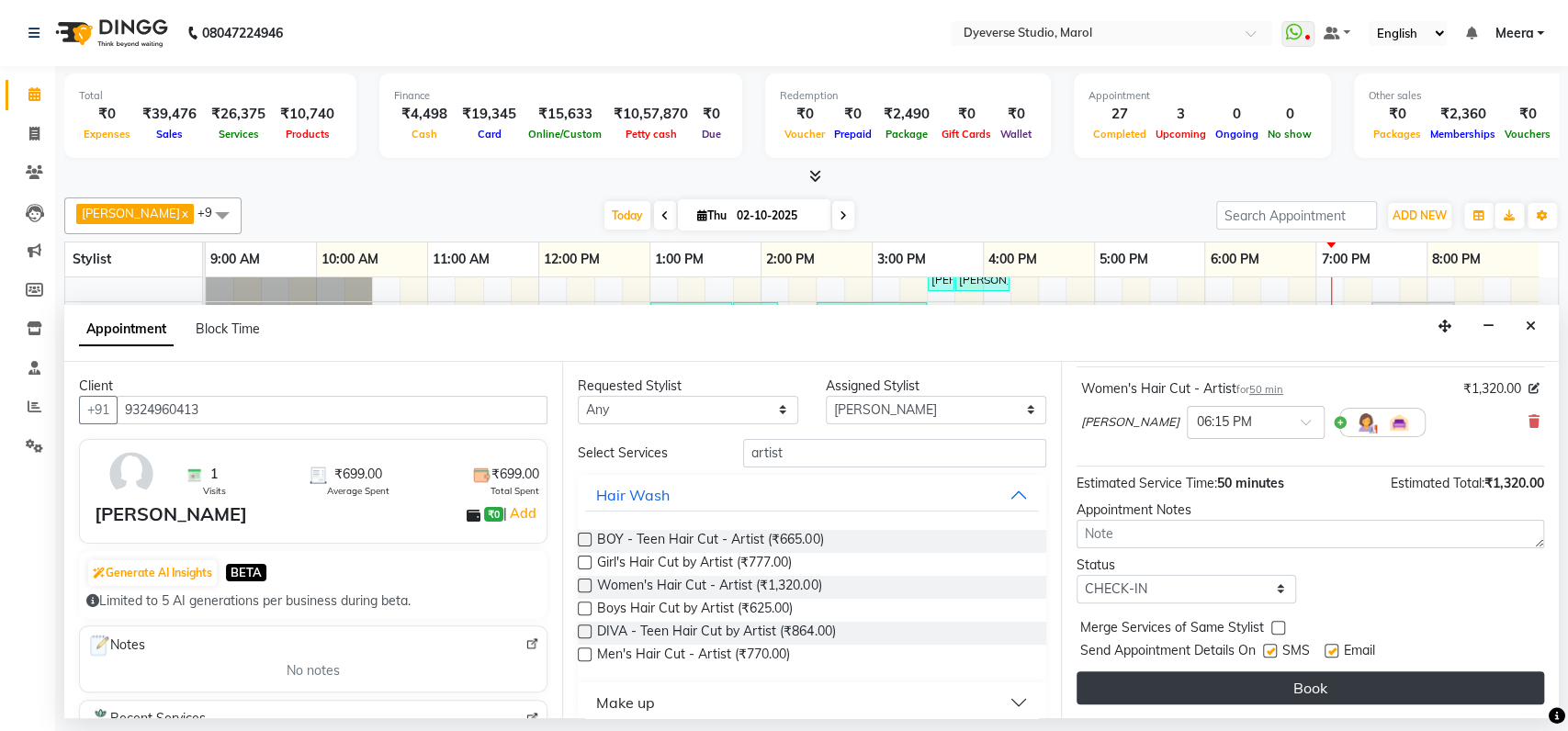
click at [1182, 692] on button "Book" at bounding box center [1310, 688] width 468 height 33
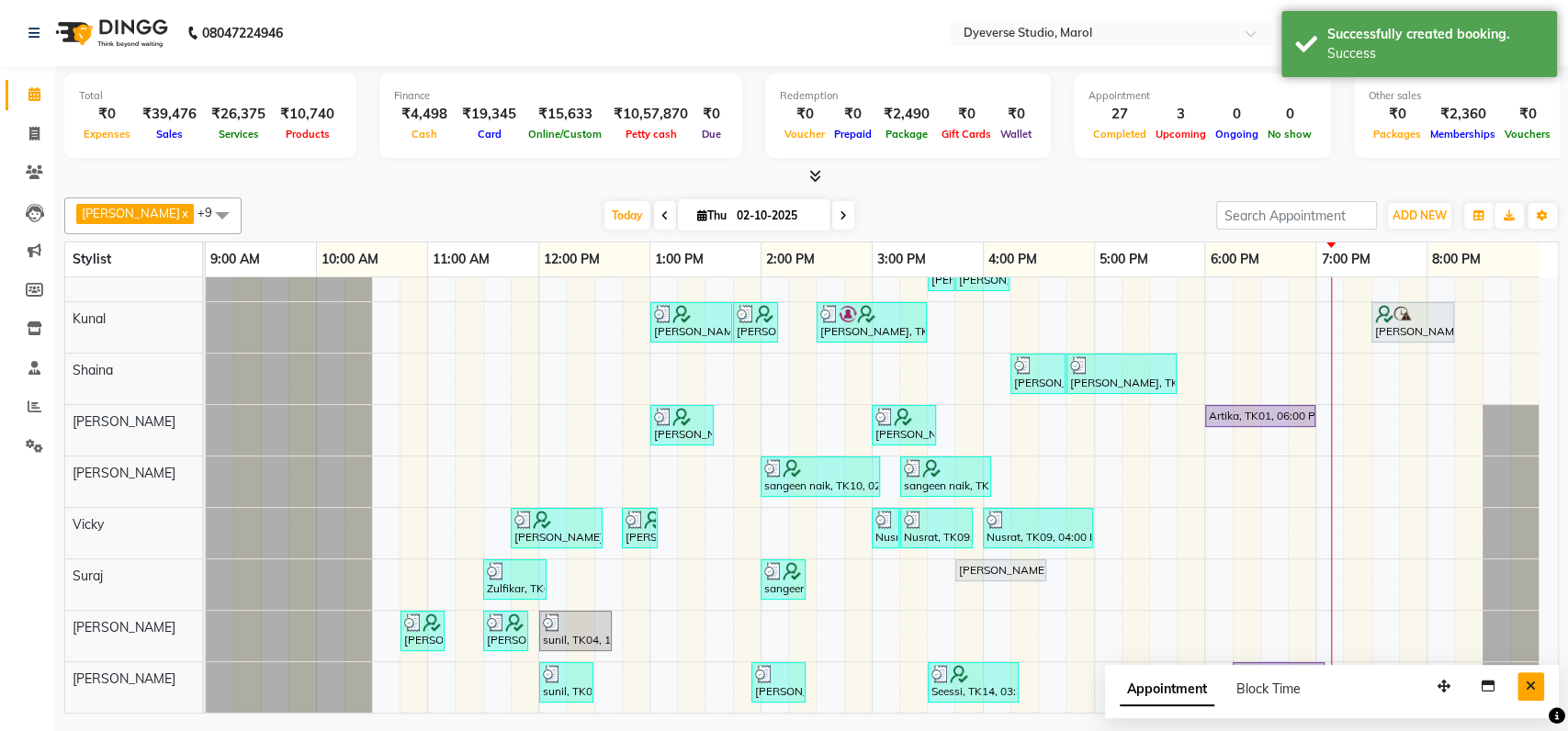
click at [1524, 685] on button "Close" at bounding box center [1531, 686] width 27 height 28
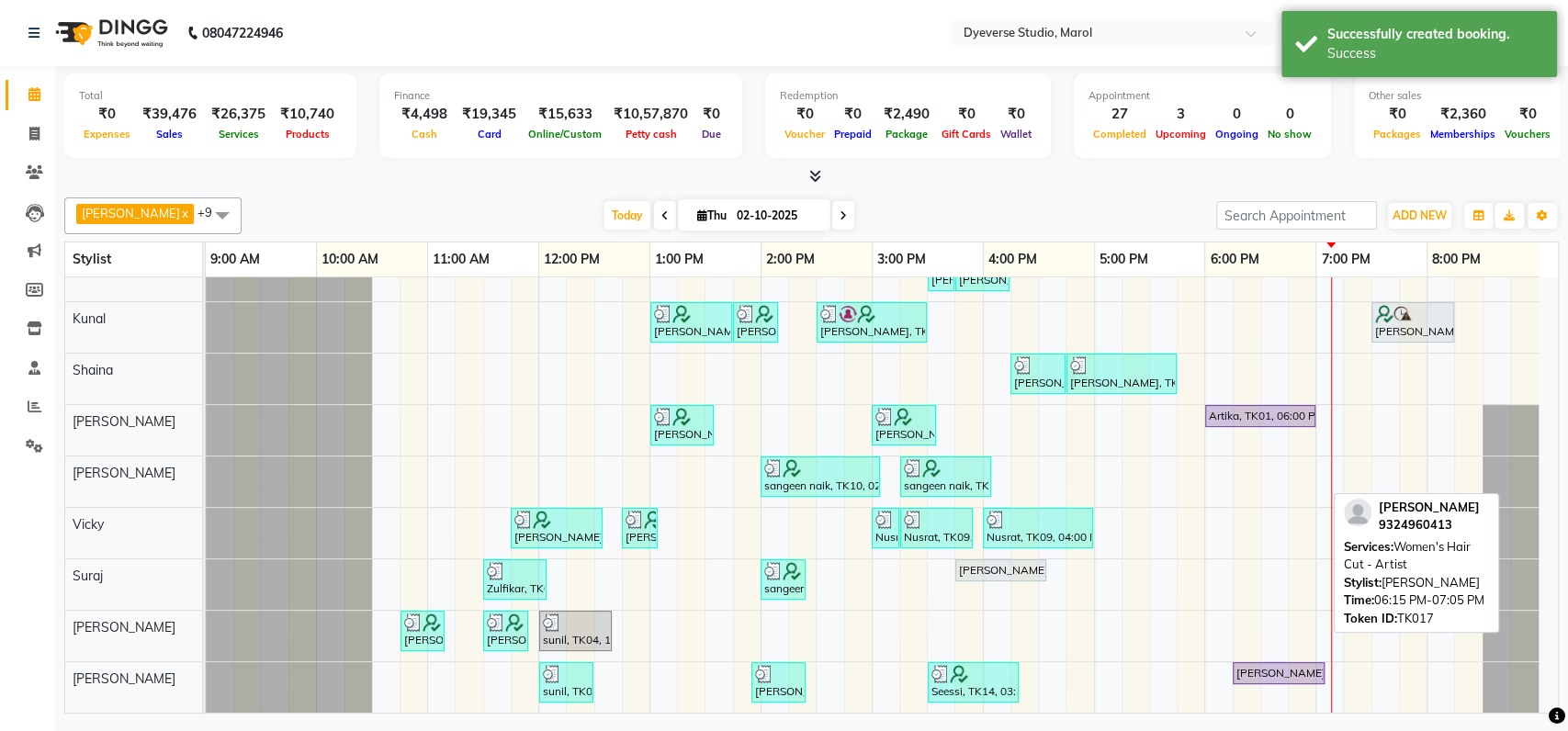
click at [1248, 665] on div "[PERSON_NAME], TK17, 06:15 PM-07:05 PM, Women's Hair Cut - Artist" at bounding box center [1279, 673] width 88 height 17
select select "8"
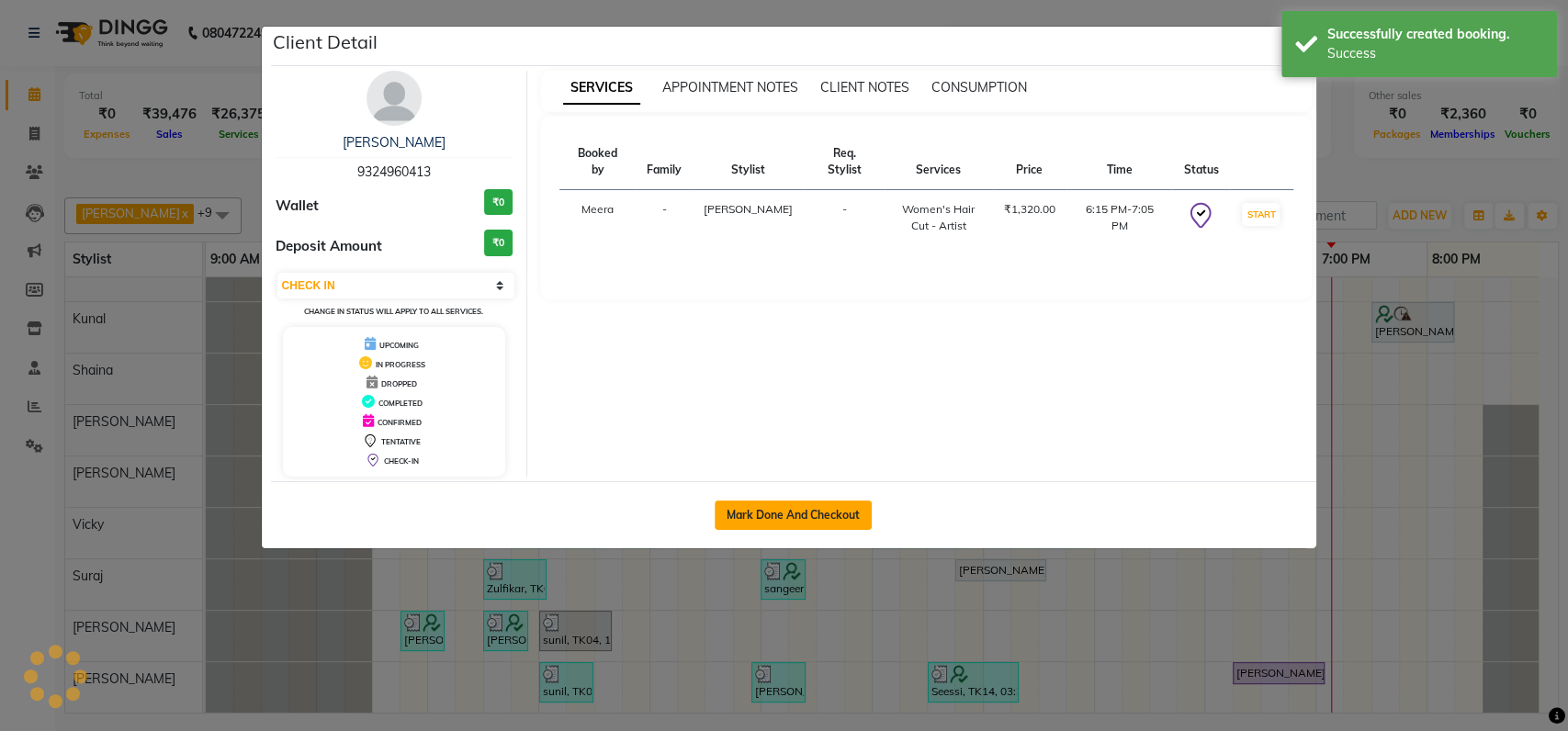
click at [819, 512] on button "Mark Done And Checkout" at bounding box center [793, 515] width 157 height 29
select select "6368"
select select "service"
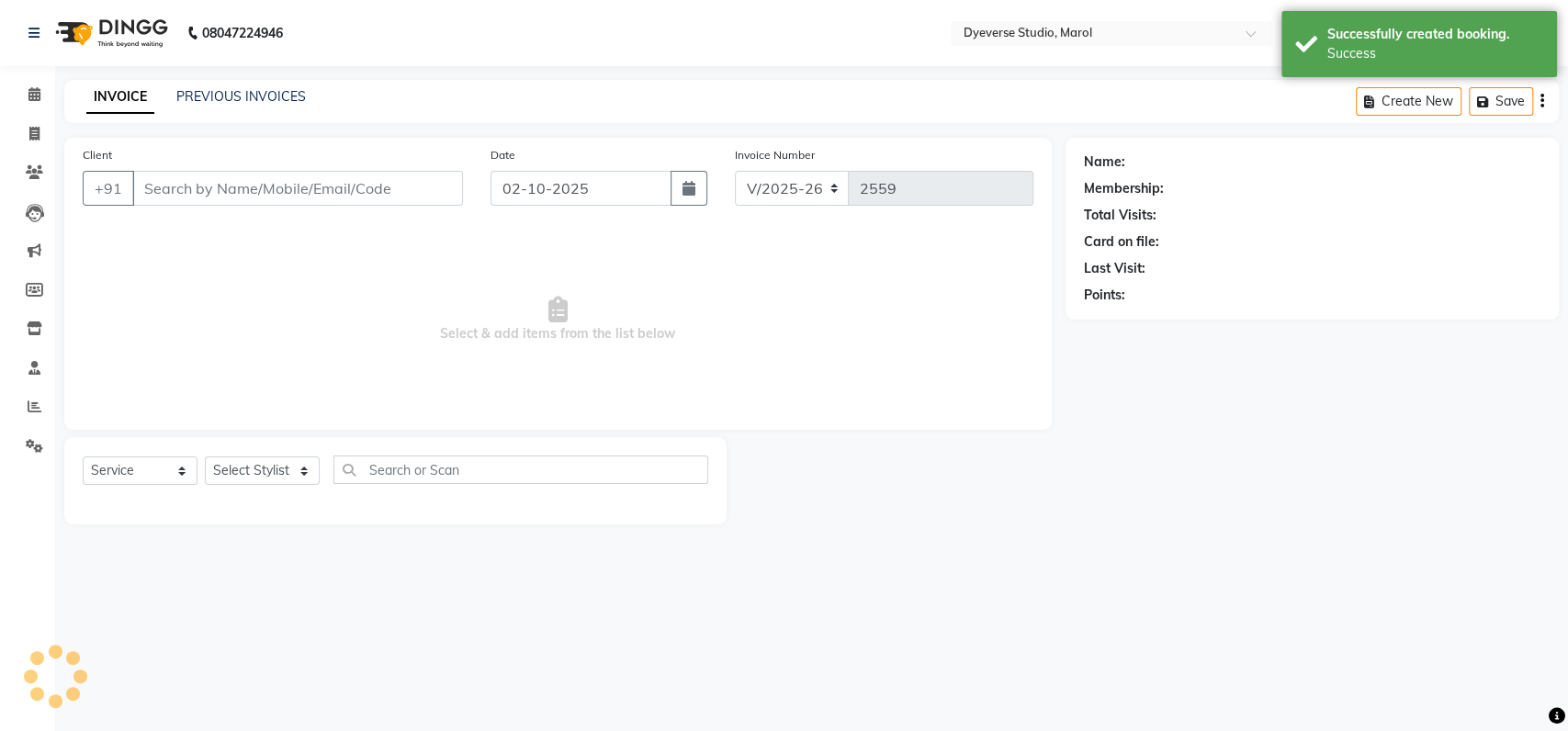
select select "3"
type input "9324960413"
select select "90834"
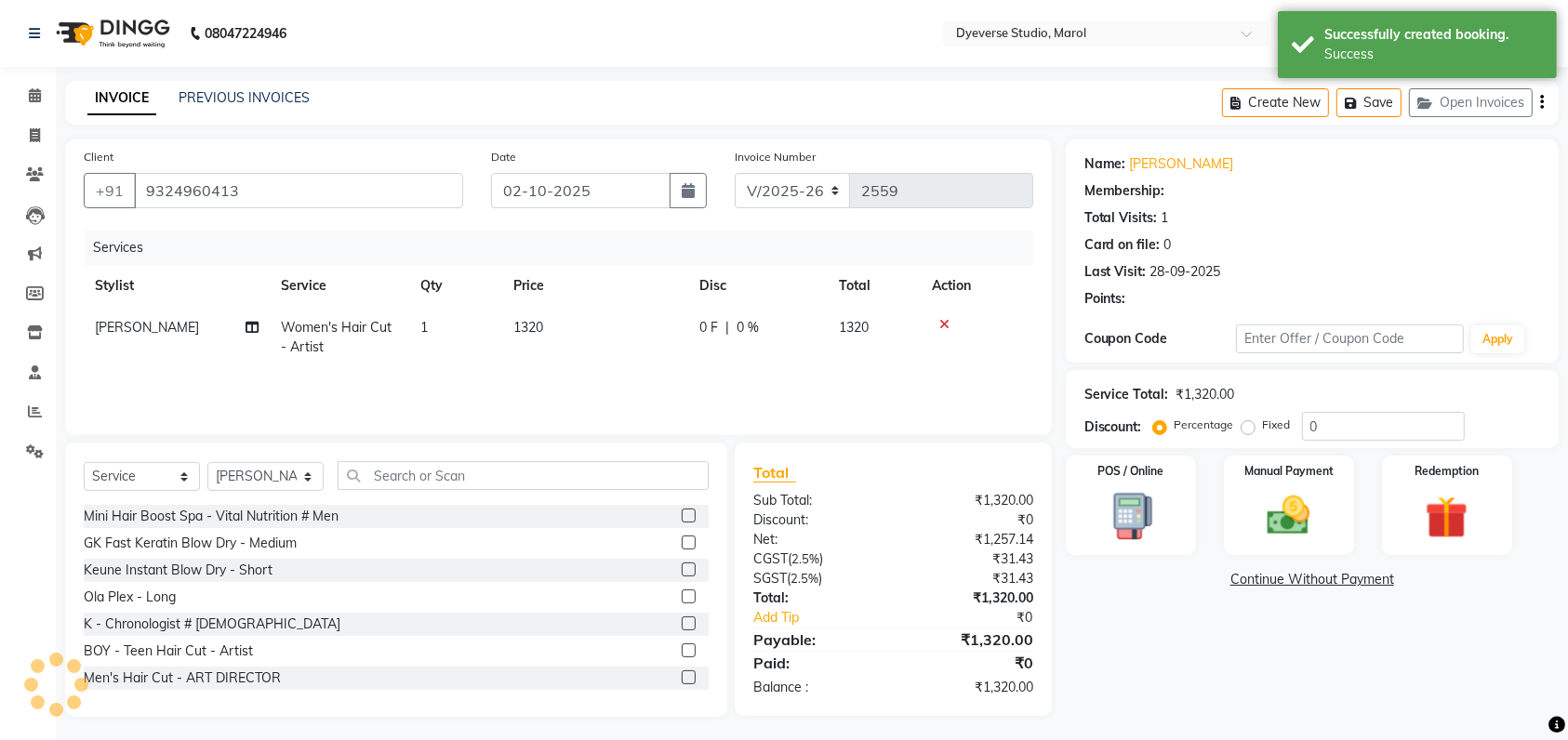
select select "1: Object"
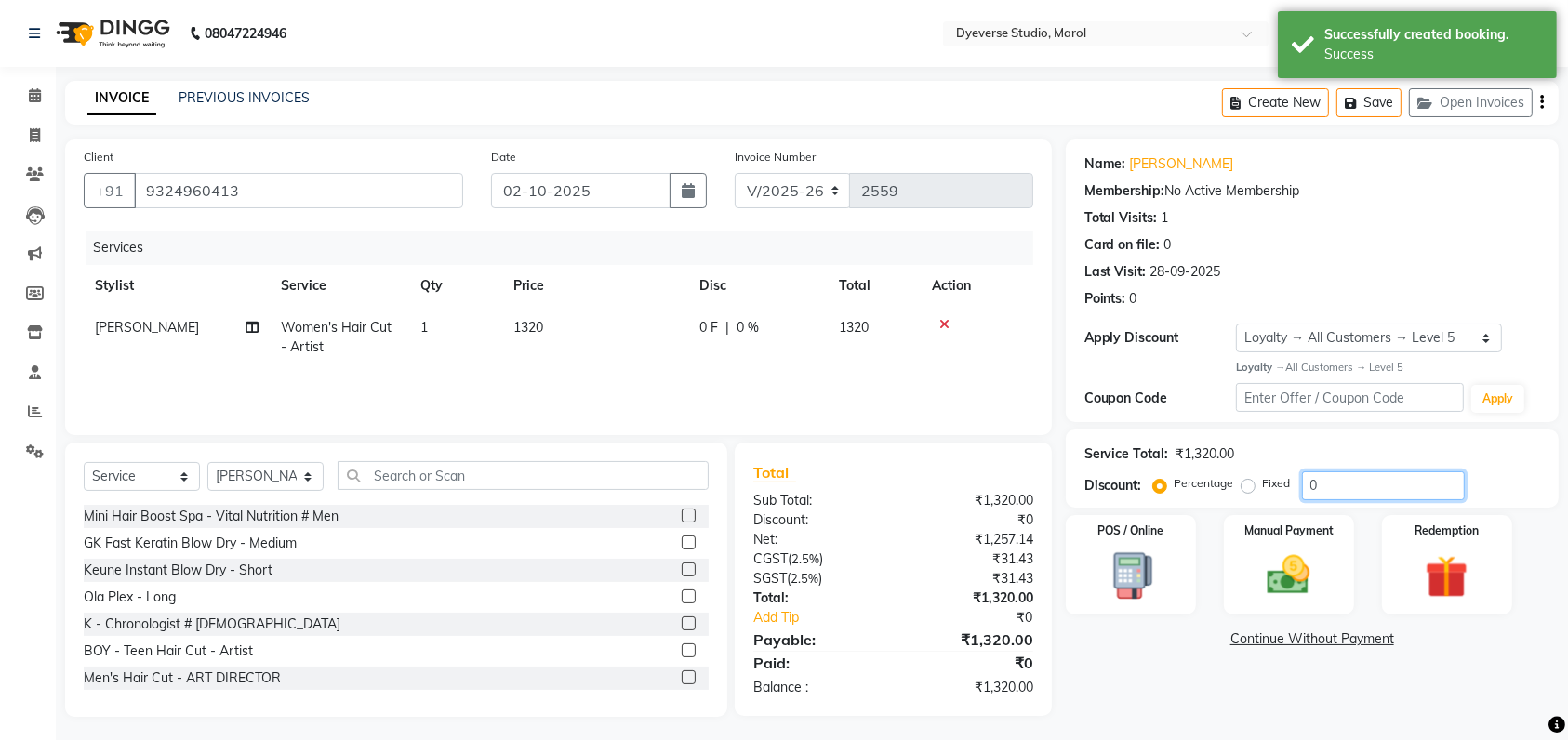
click at [1354, 484] on input "0" at bounding box center [1384, 485] width 163 height 29
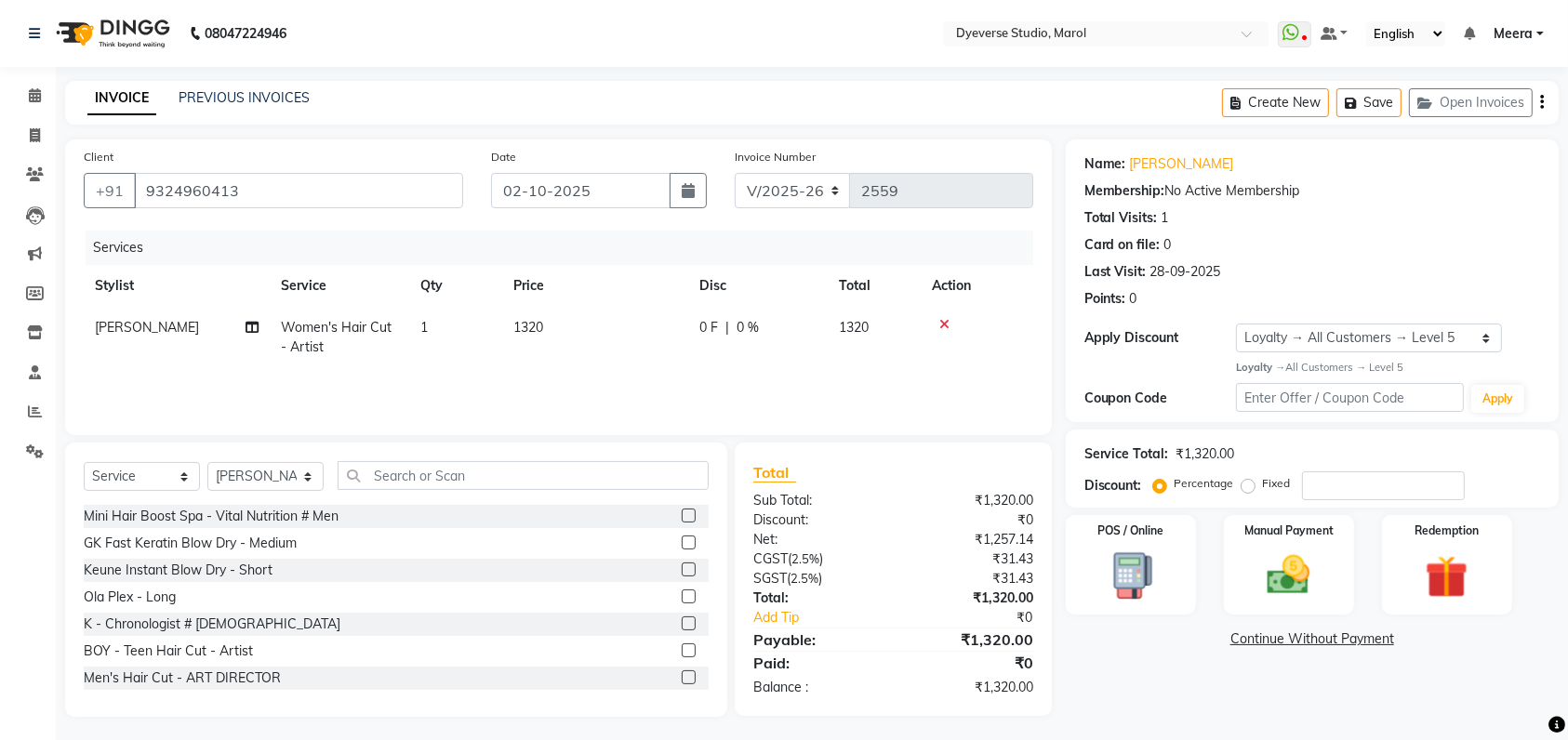
click at [1123, 671] on div "Name: Ranjana Membership: No Active Membership Total Visits: 1 Card on file: 0 …" at bounding box center [1318, 428] width 506 height 577
click at [1301, 584] on img at bounding box center [1288, 574] width 73 height 51
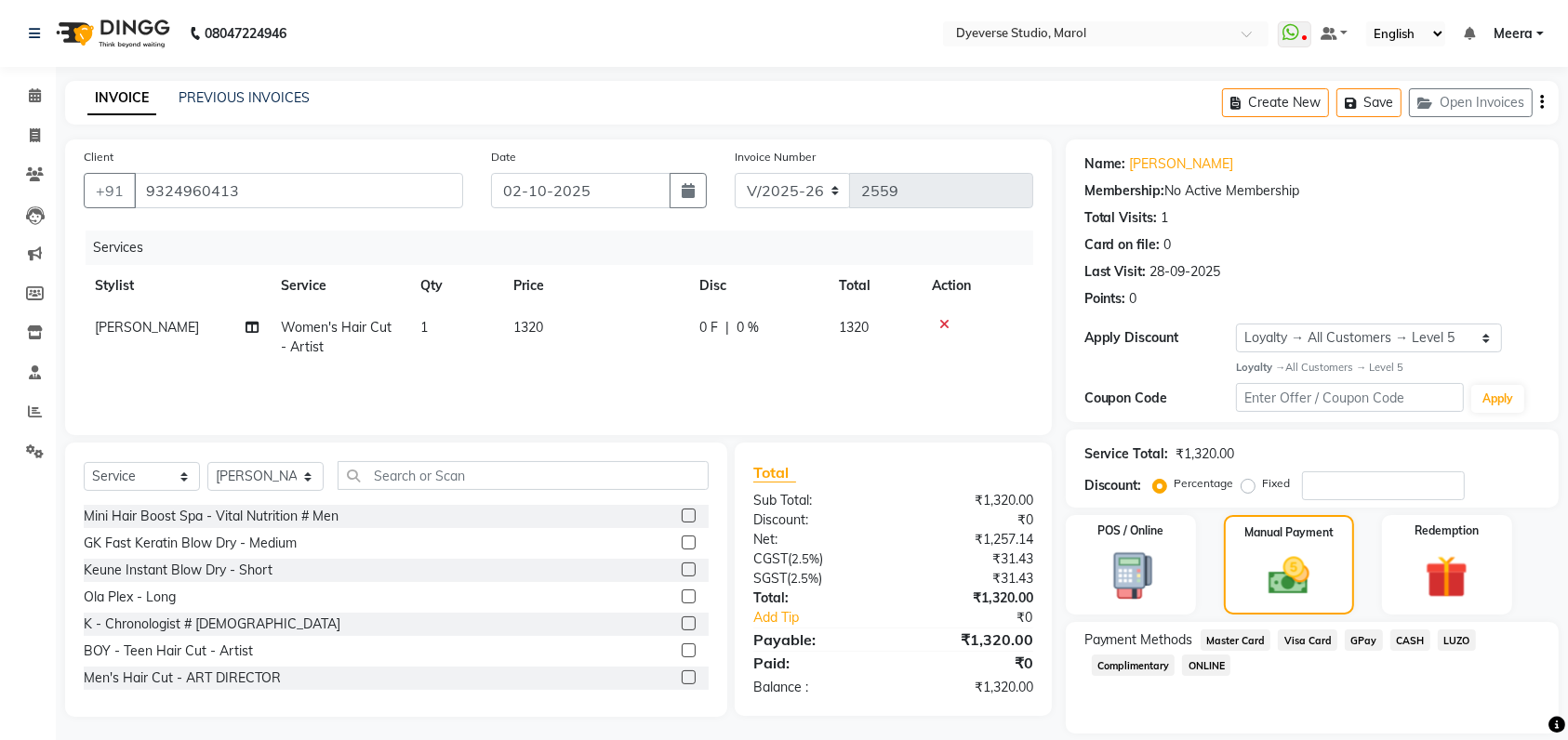
click at [1312, 631] on span "Visa Card" at bounding box center [1307, 640] width 60 height 21
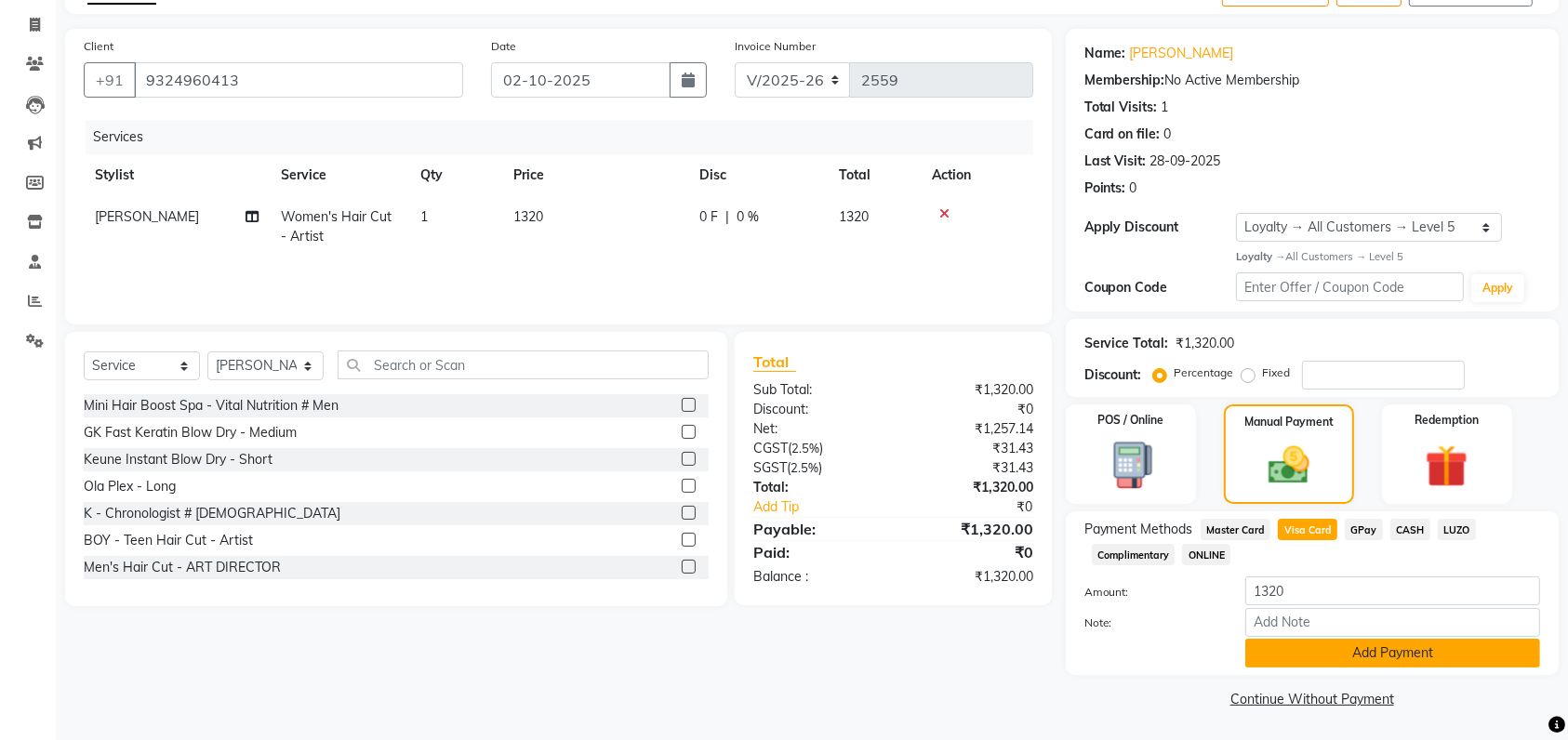
click at [1297, 652] on button "Add Payment" at bounding box center [1392, 652] width 294 height 29
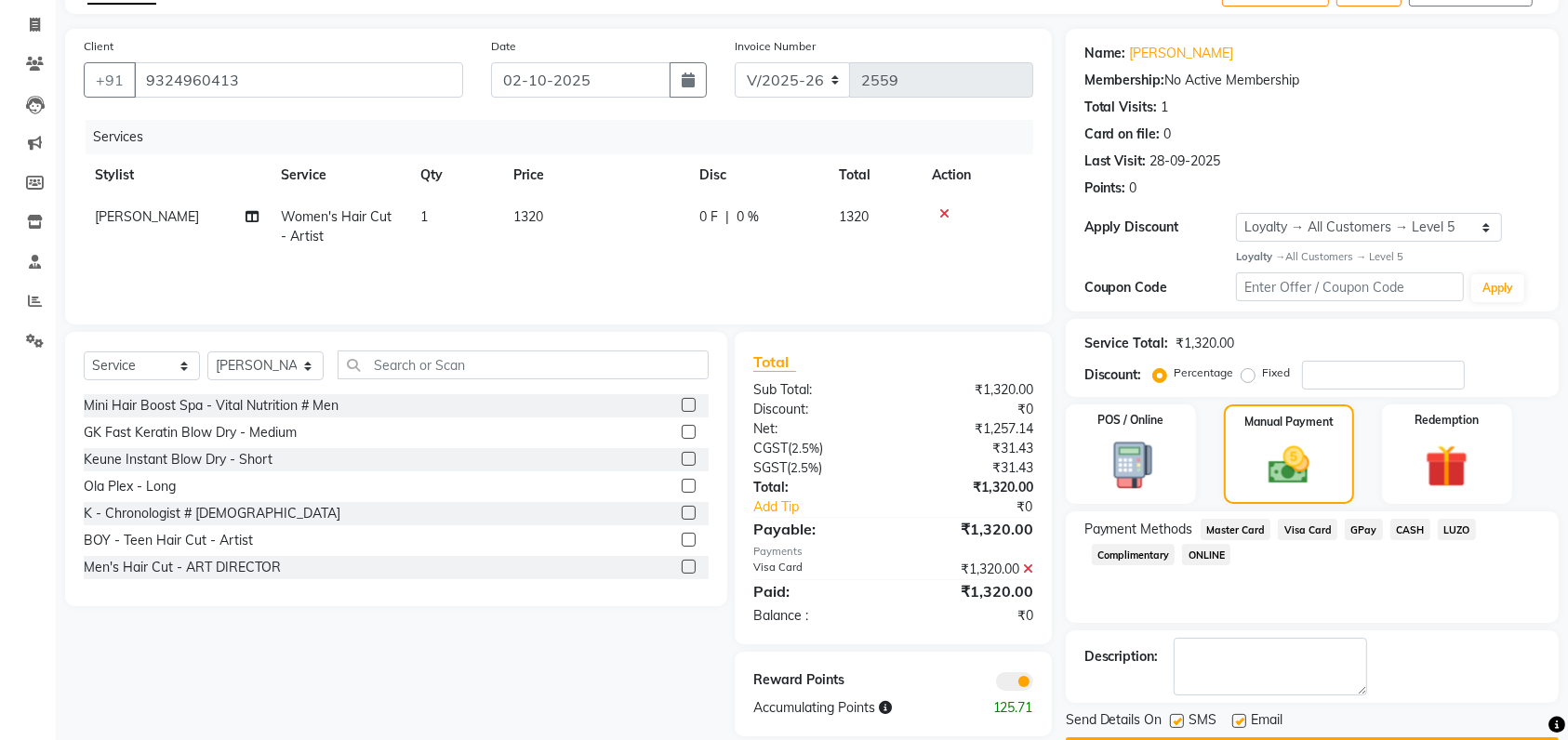
click at [1019, 682] on span at bounding box center [1014, 681] width 37 height 19
click at [1033, 684] on input "checkbox" at bounding box center [1033, 684] width 0 height 0
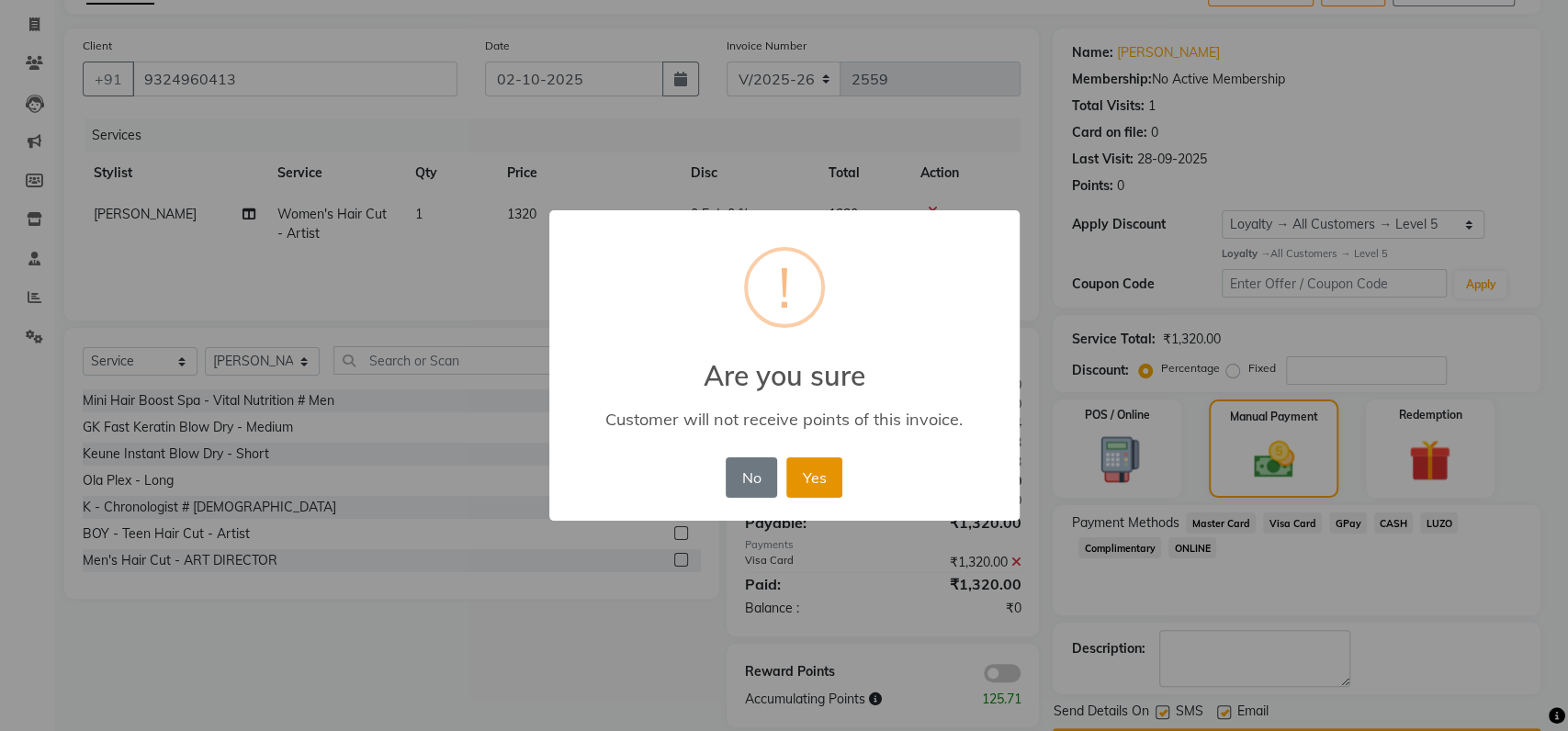
click at [823, 486] on button "Yes" at bounding box center [814, 477] width 56 height 40
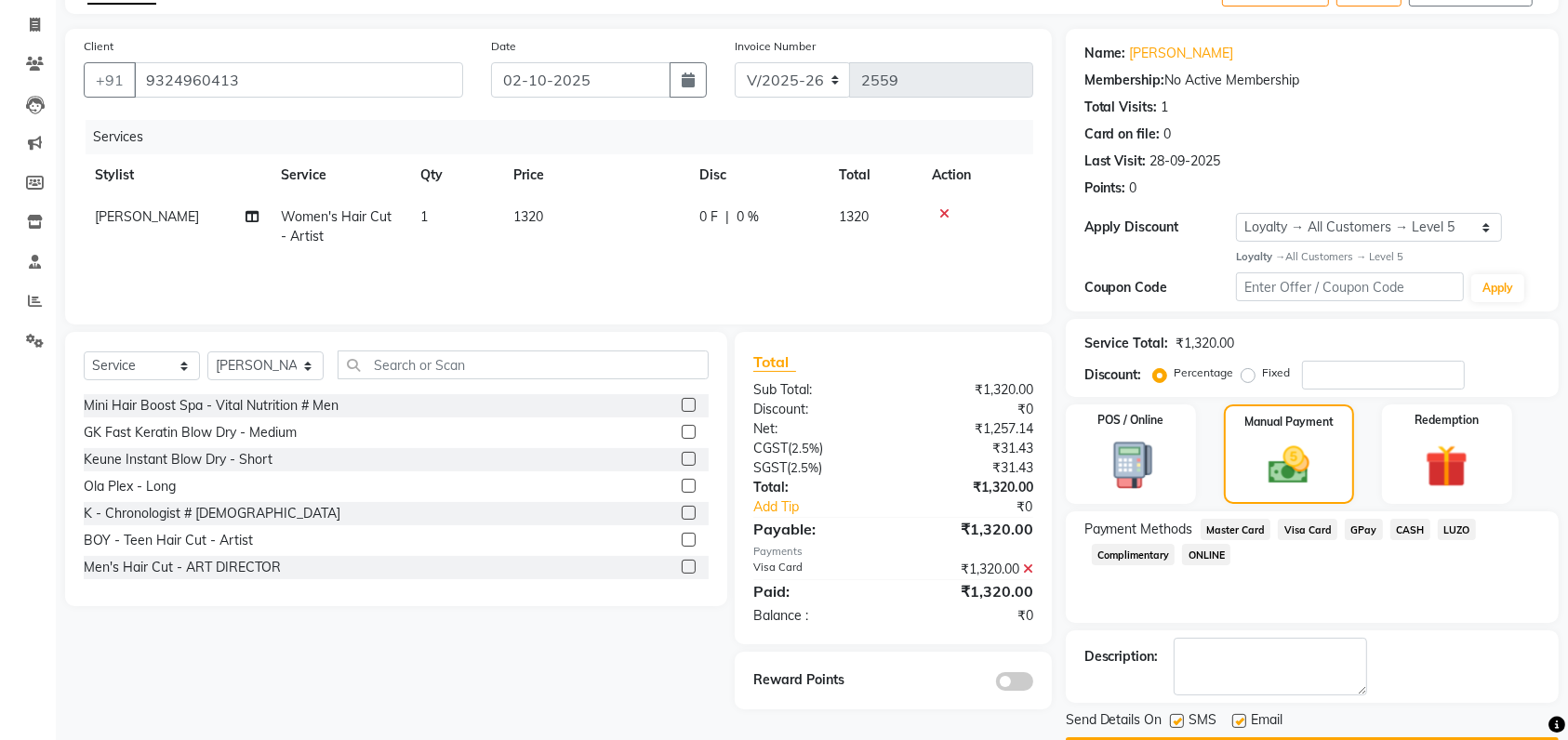
scroll to position [163, 0]
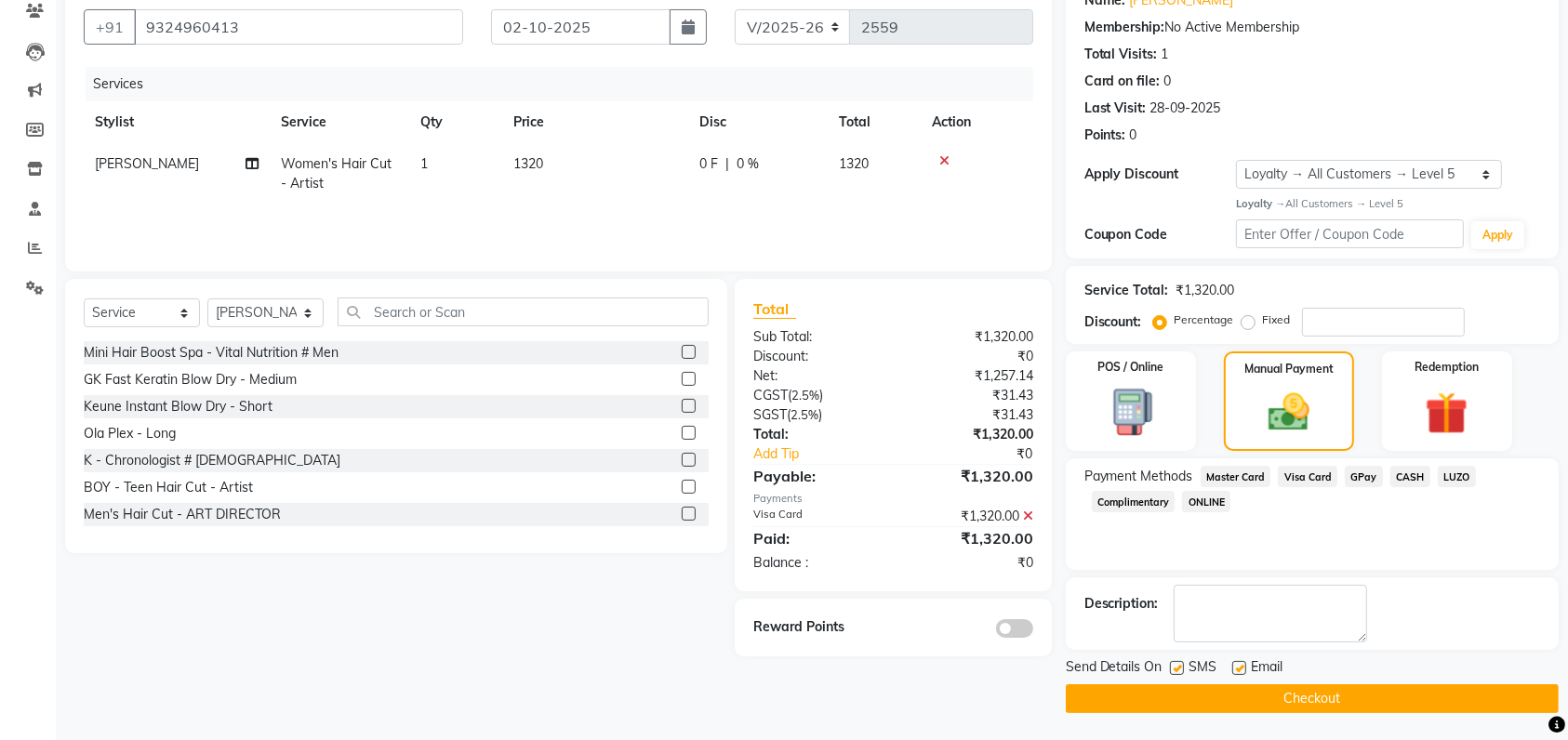
click at [1193, 698] on button "Checkout" at bounding box center [1311, 698] width 492 height 29
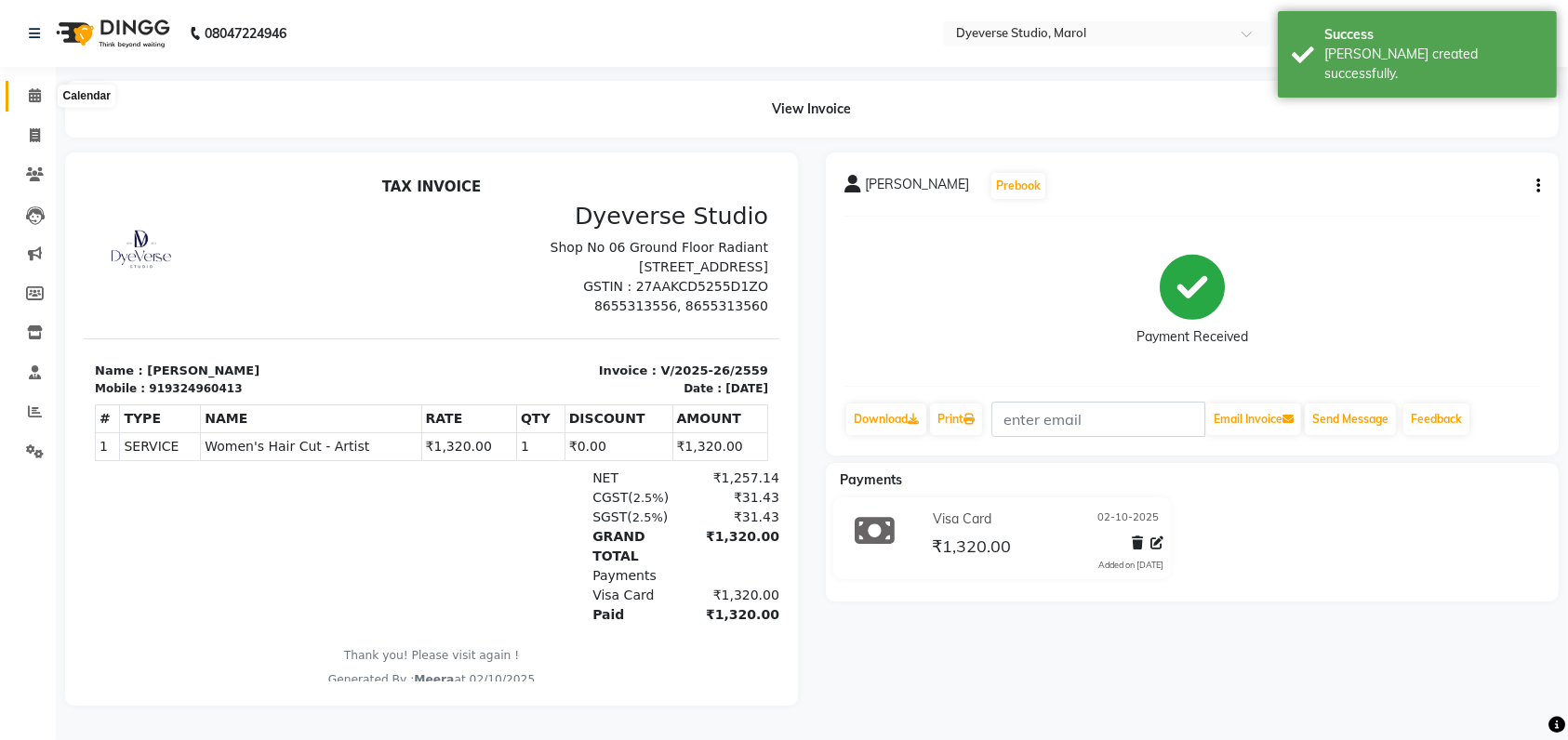
click at [33, 94] on icon at bounding box center [35, 95] width 12 height 14
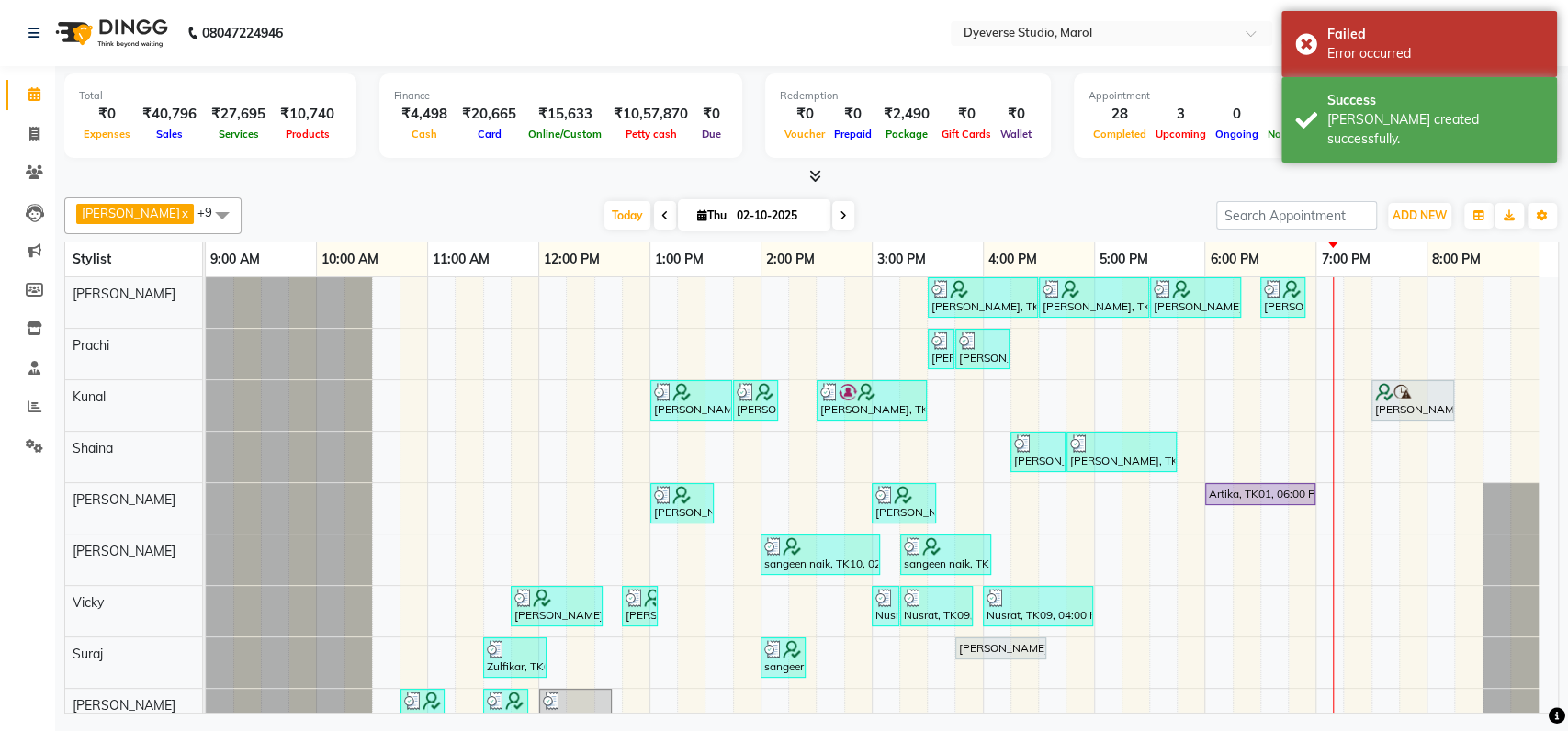
click at [281, 431] on div at bounding box center [288, 456] width 166 height 50
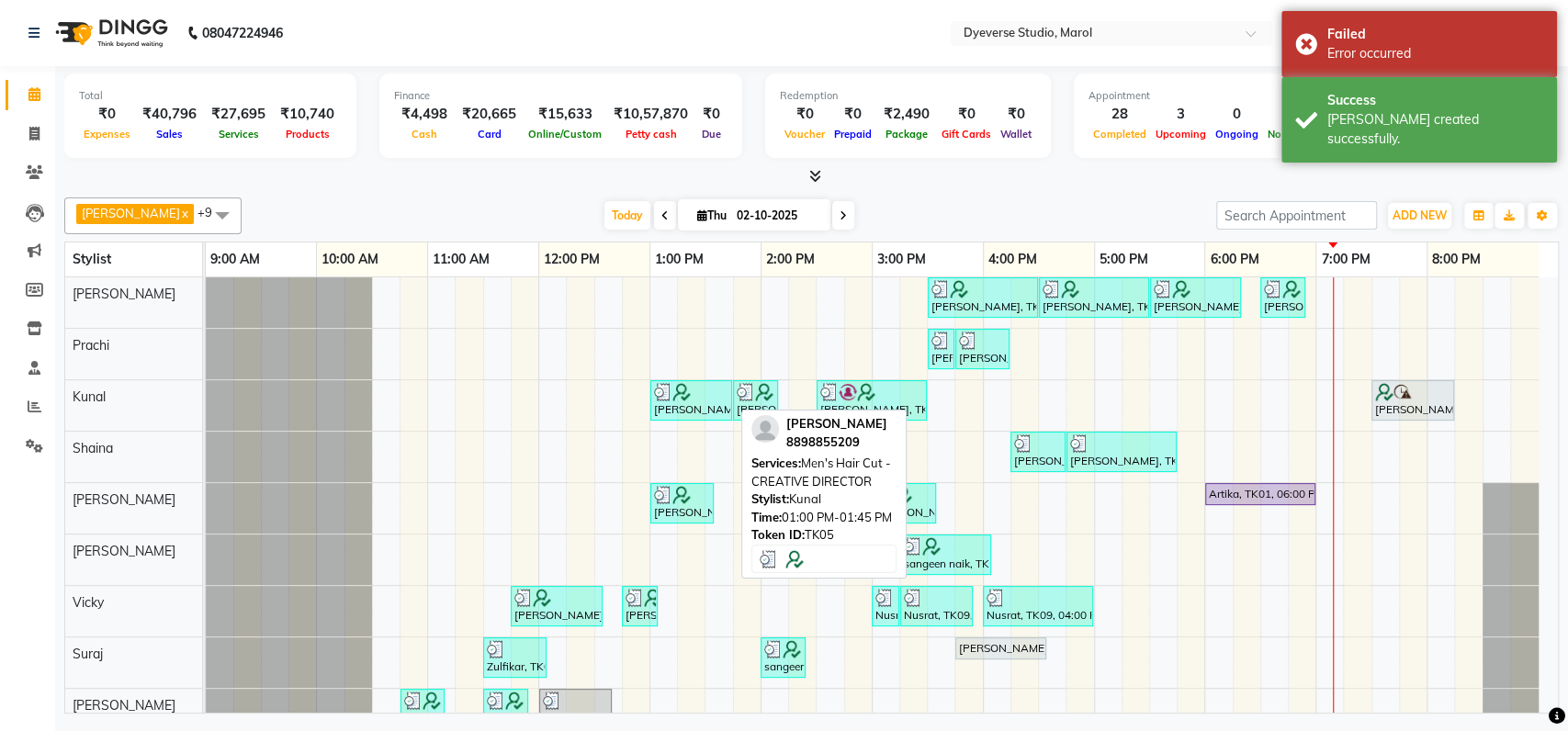
scroll to position [95, 0]
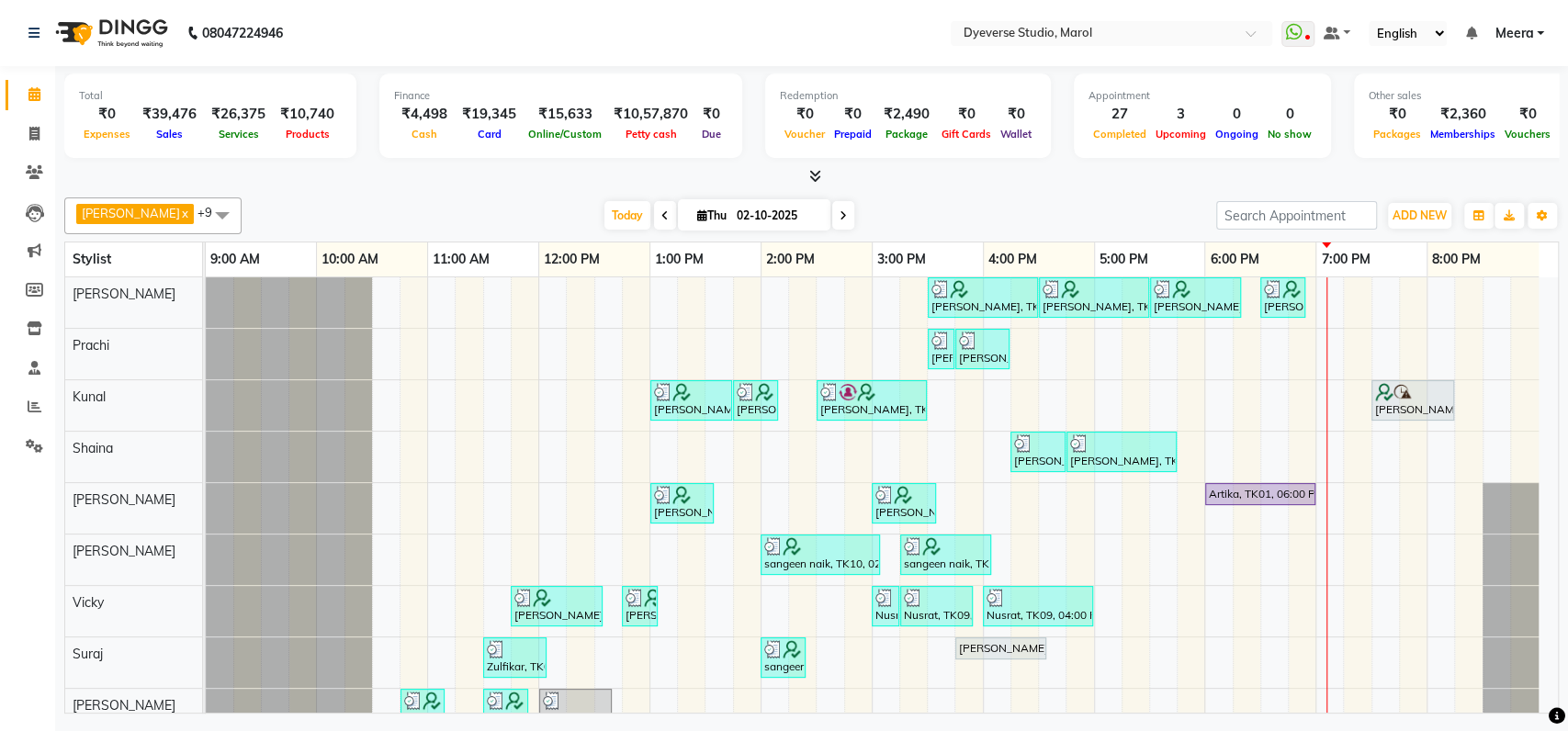
scroll to position [95, 0]
click at [1522, 559] on div at bounding box center [1511, 559] width 56 height 50
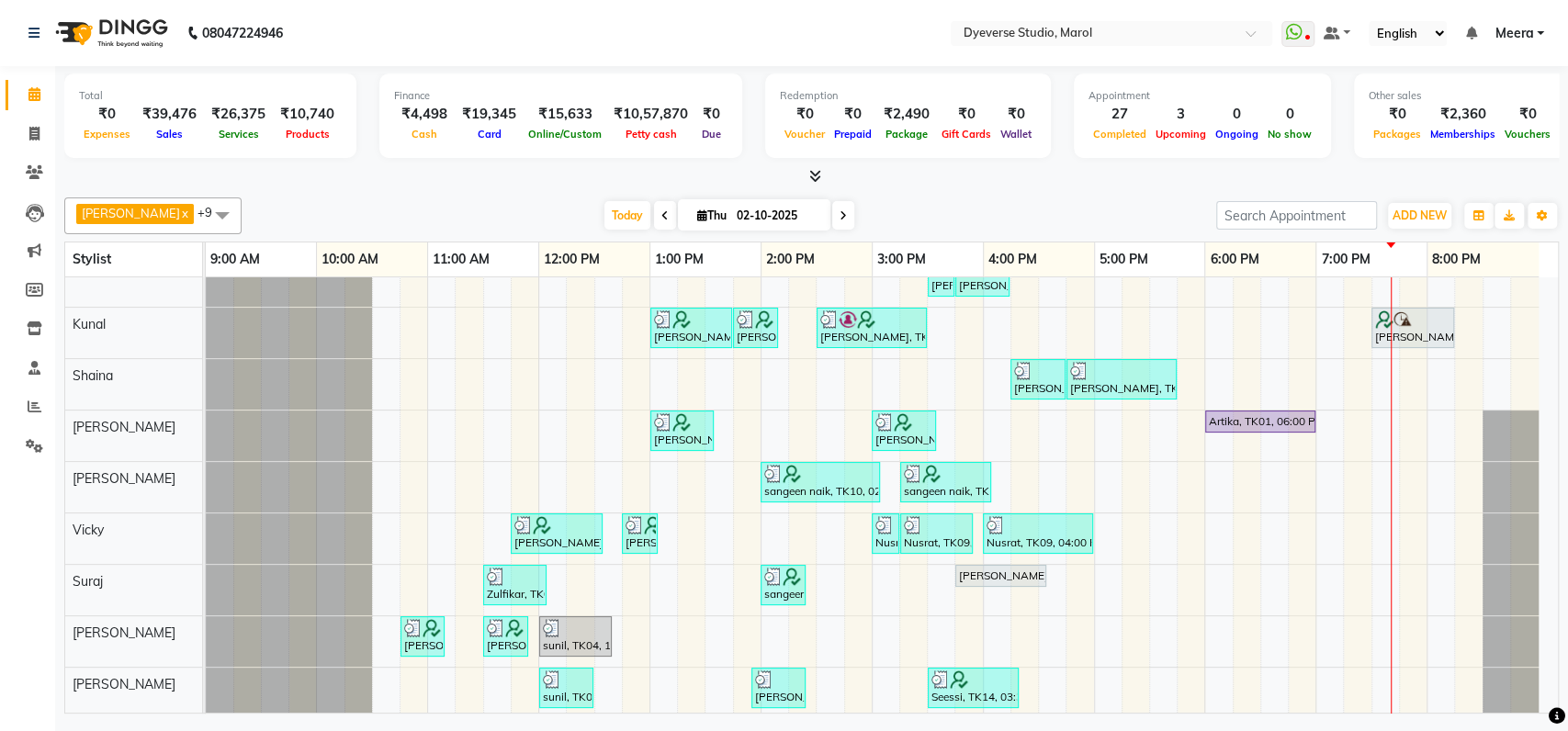
click at [336, 565] on div at bounding box center [288, 590] width 166 height 50
click at [1203, 322] on div "[PERSON_NAME], TK11, 03:30 PM-04:30 PM, Signature - Mani [PERSON_NAME], TK11, 0…" at bounding box center [882, 461] width 1353 height 513
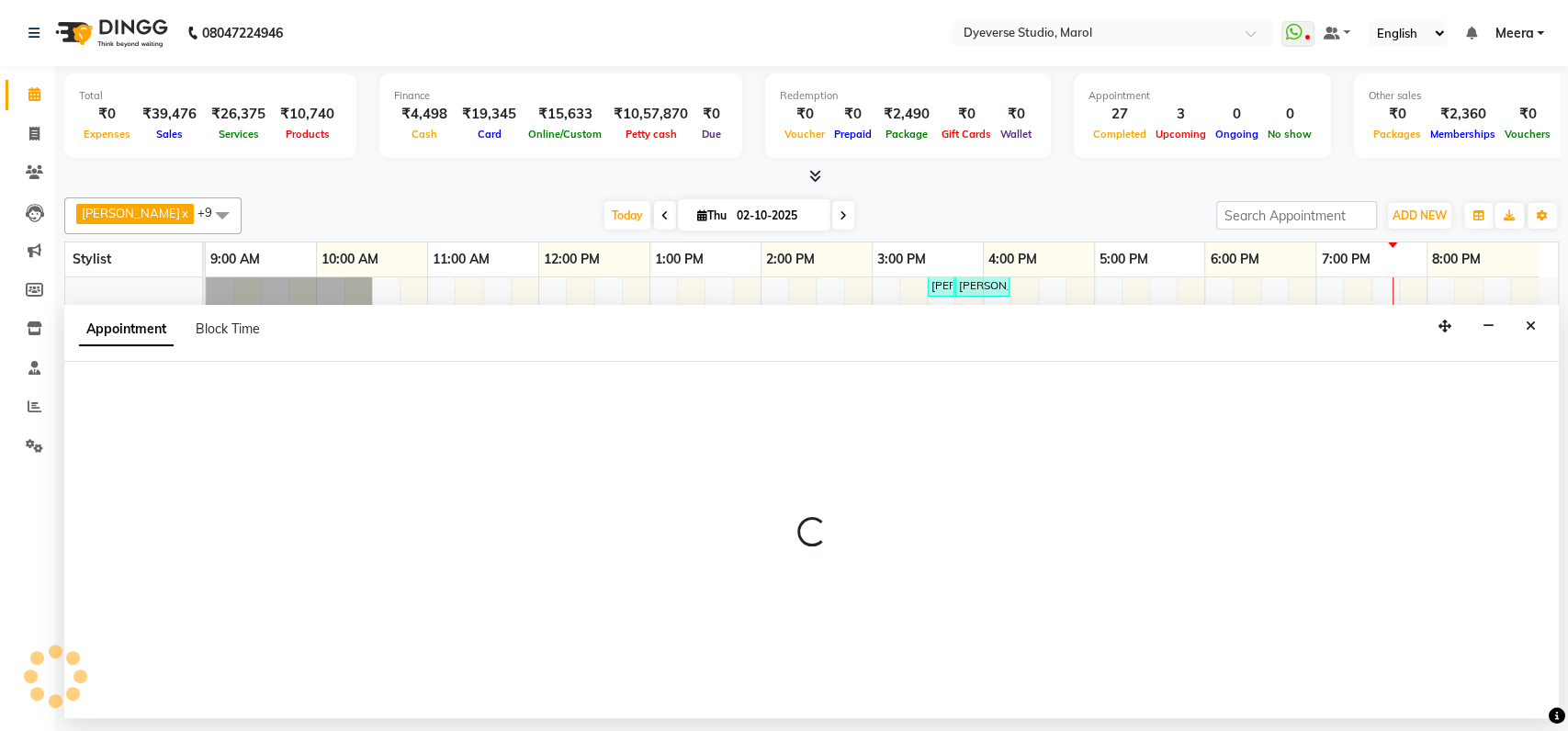
select select "48560"
select select "tentative"
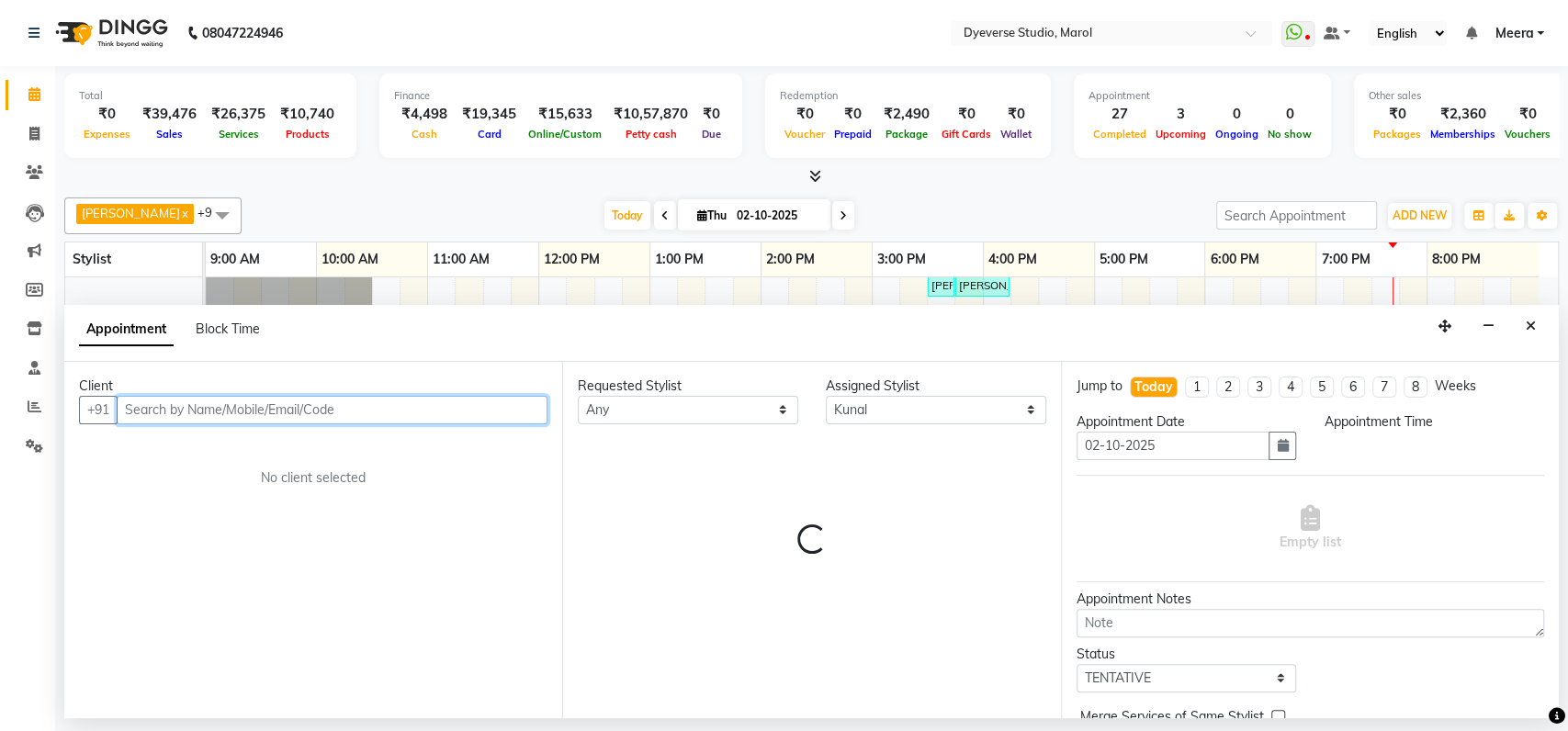
select select "1065"
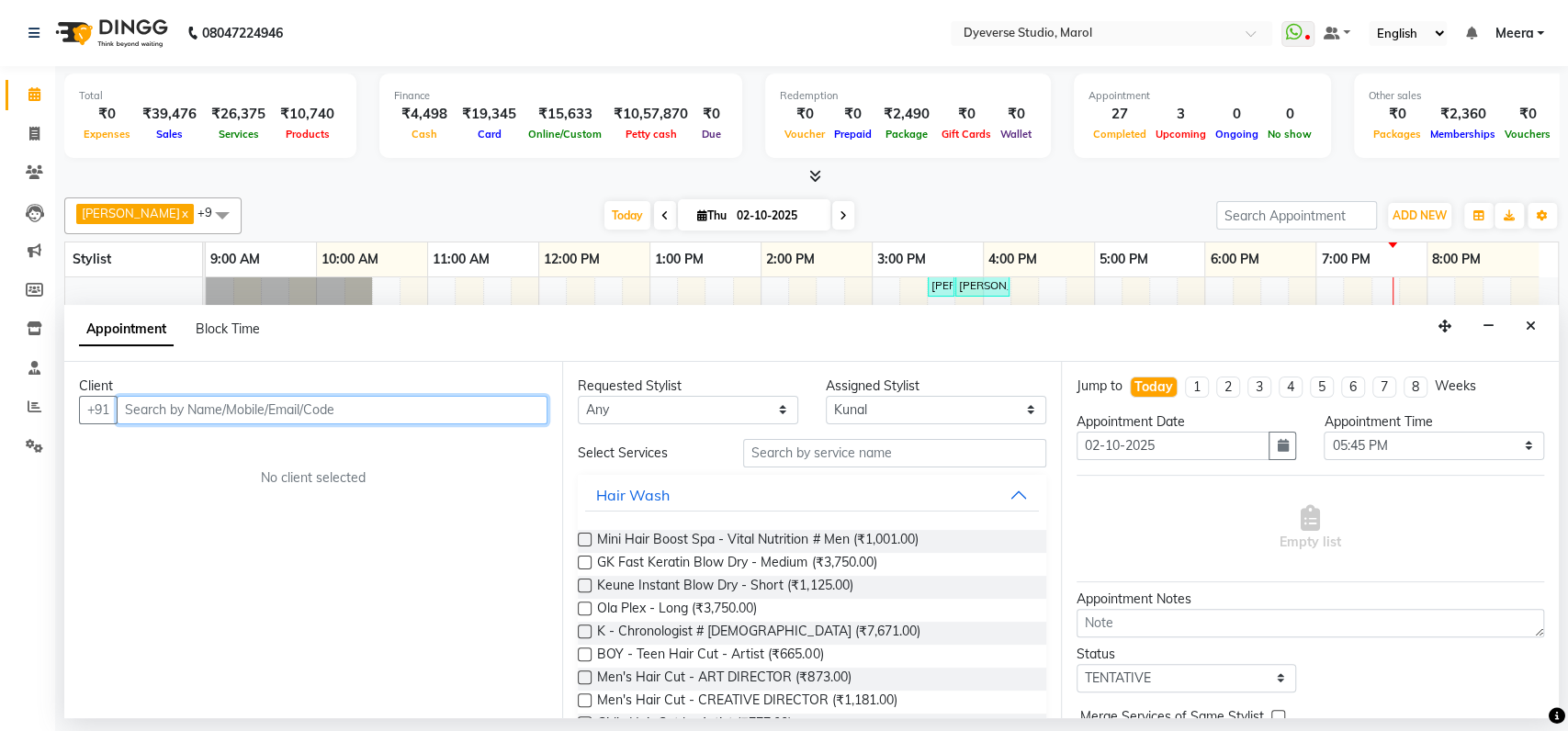
click at [319, 415] on input "text" at bounding box center [332, 410] width 431 height 28
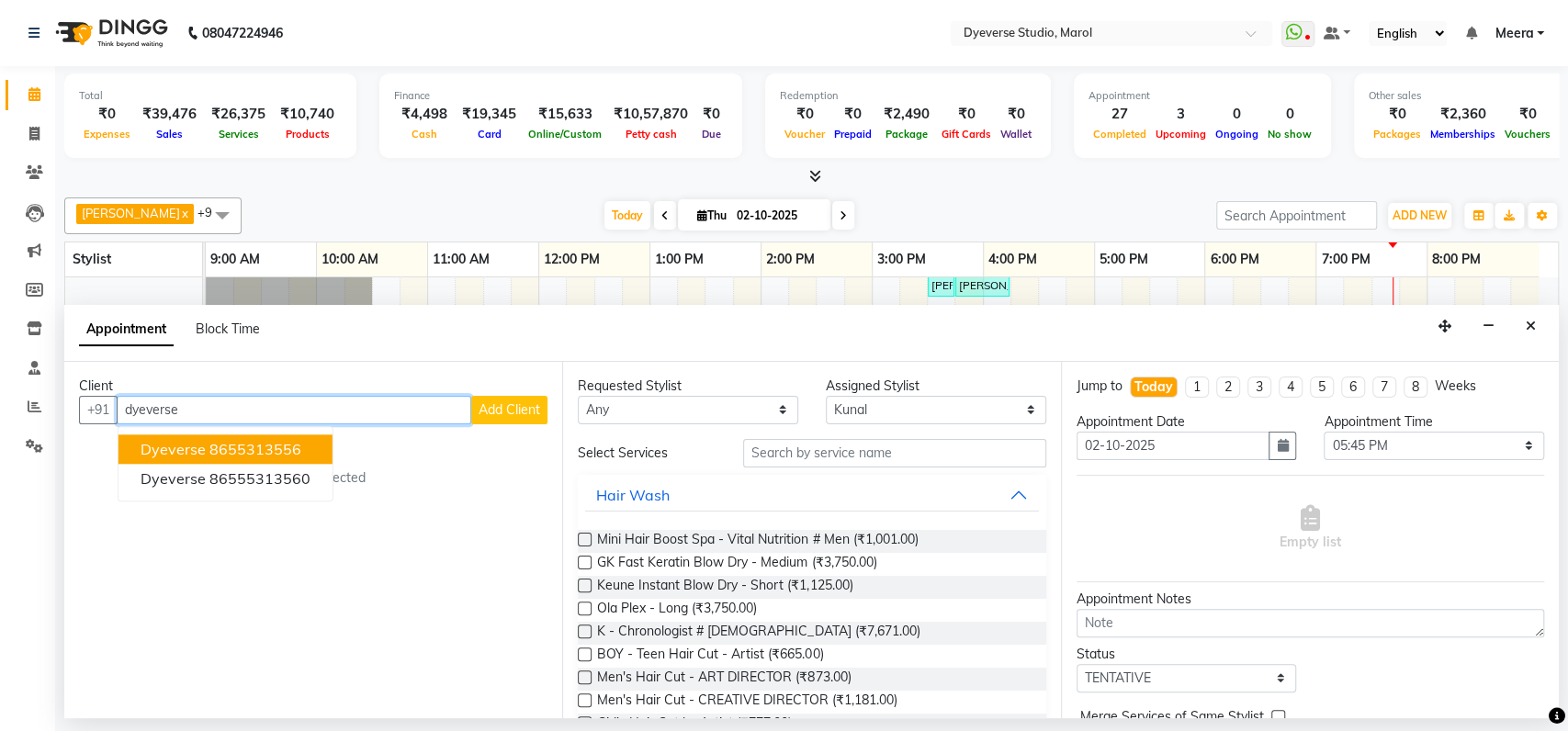
click at [251, 454] on ngb-highlight "8655313556" at bounding box center [255, 449] width 91 height 19
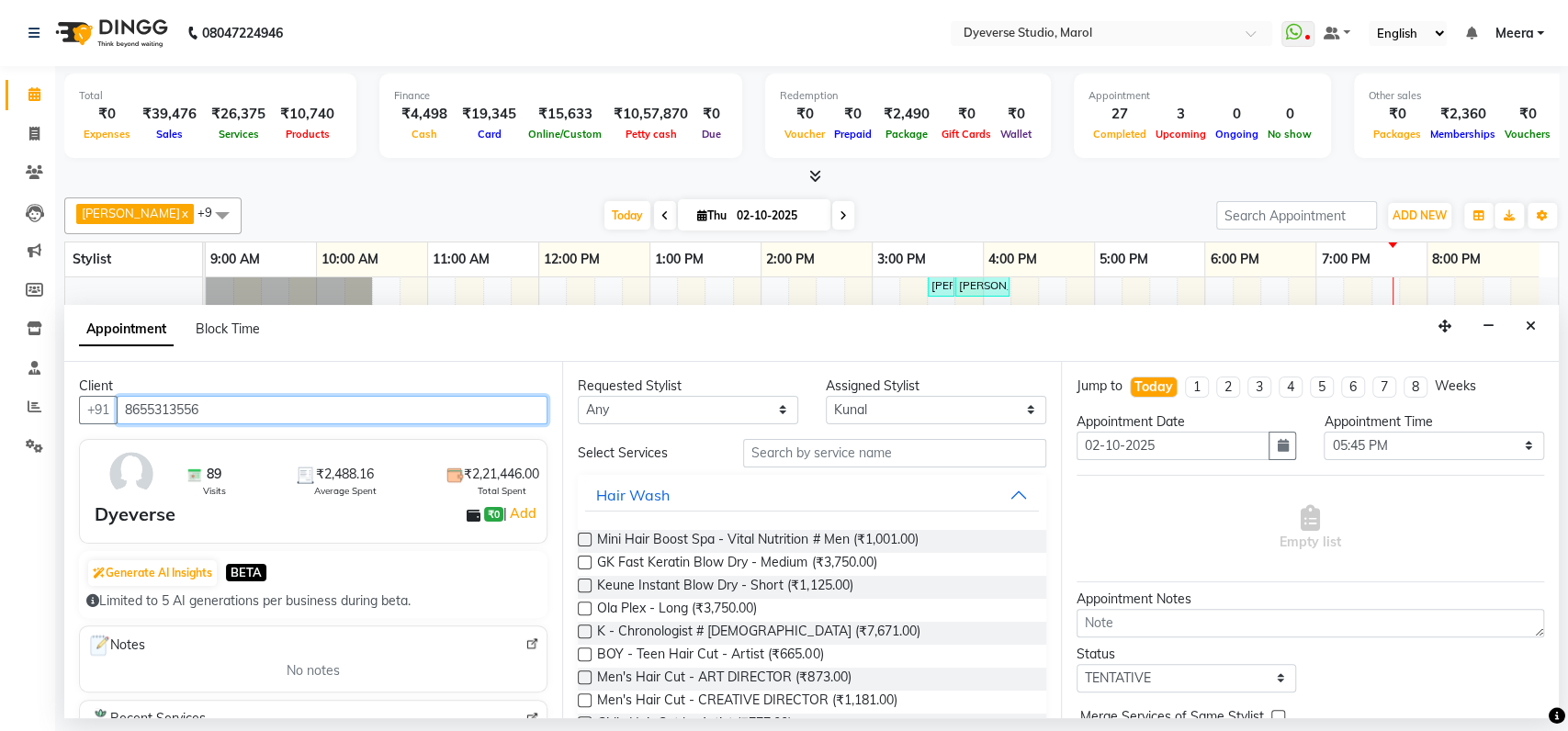
type input "8655313556"
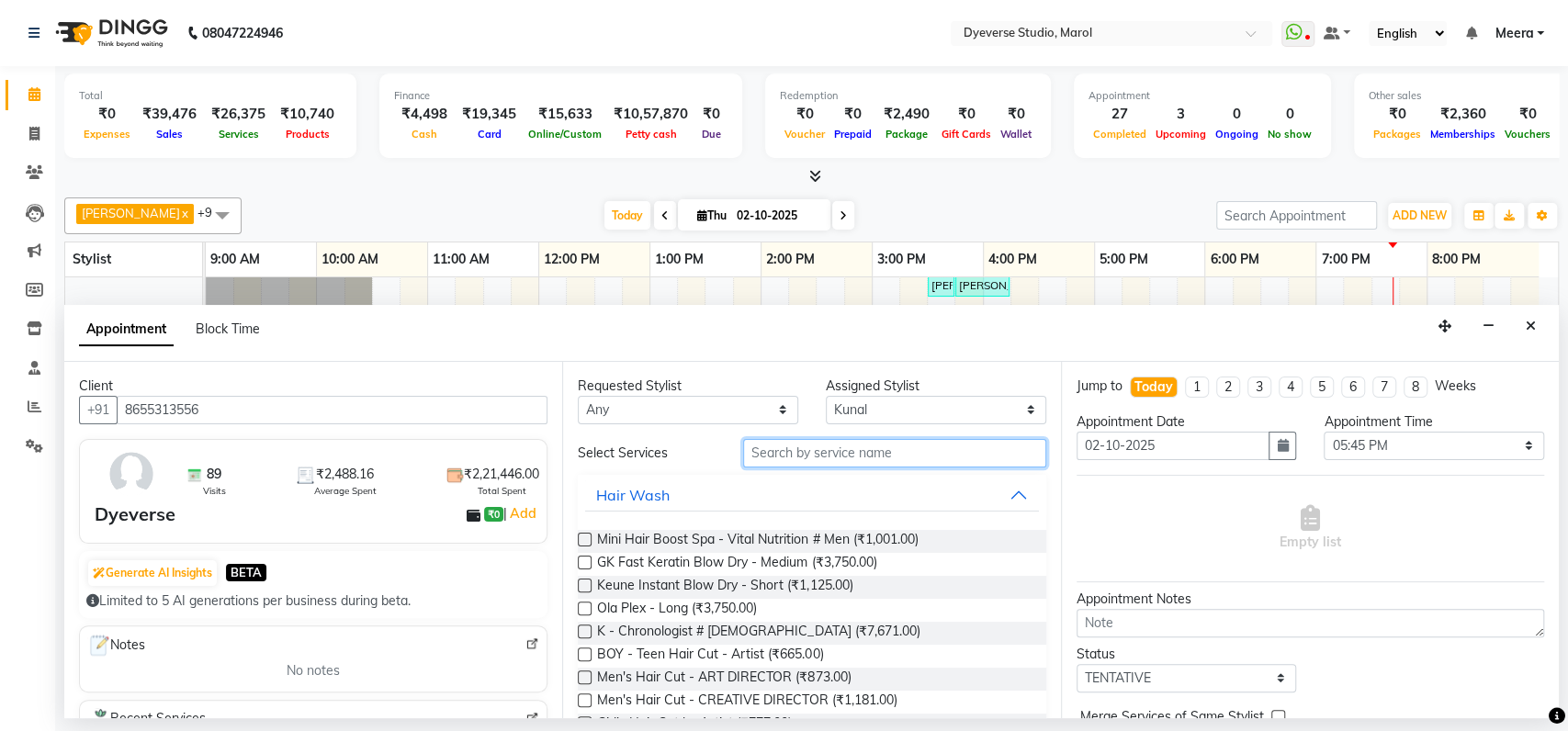
click at [850, 461] on input "text" at bounding box center [895, 453] width 303 height 28
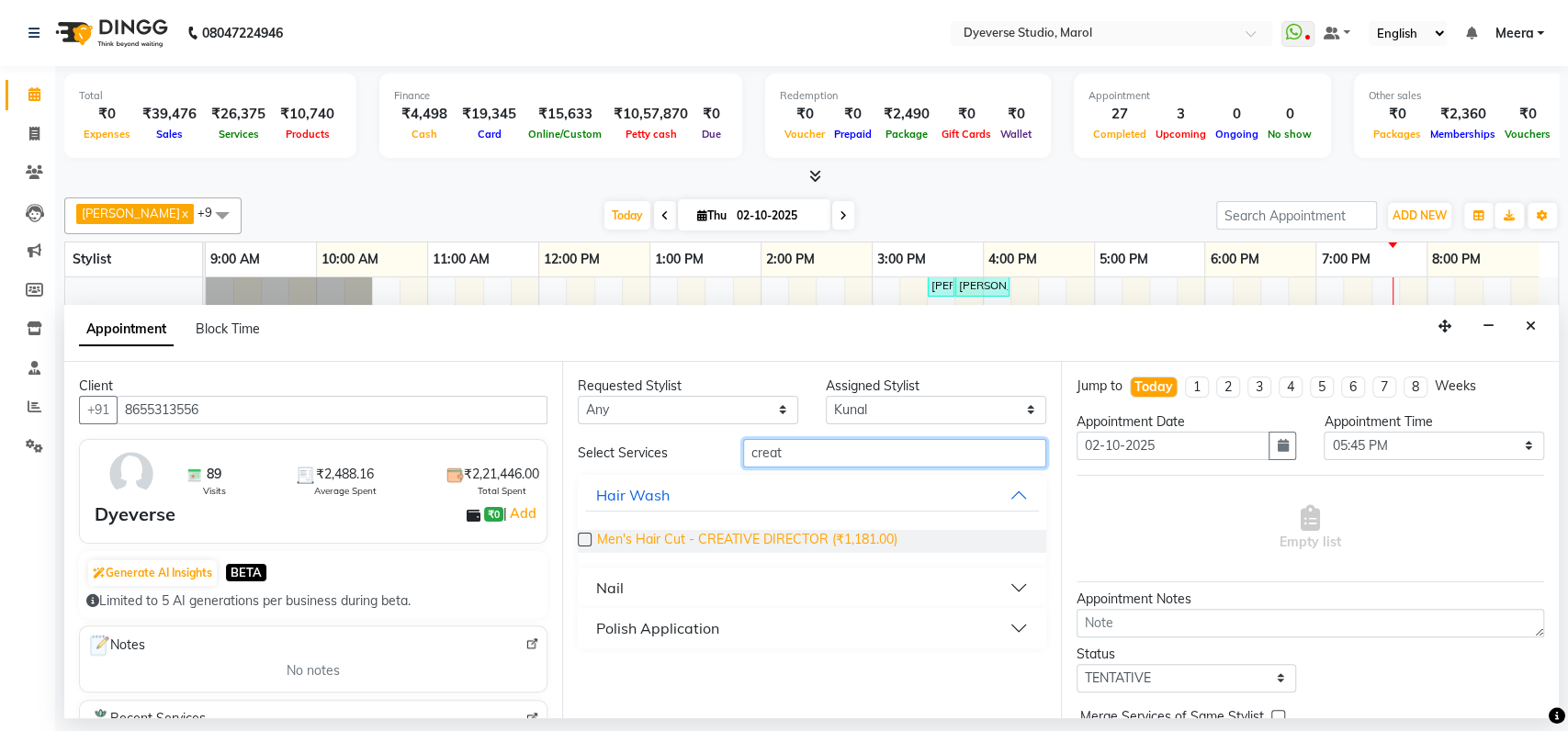
type input "creat"
click at [687, 548] on span "Men's Hair Cut - CREATIVE DIRECTOR (₹1,181.00)" at bounding box center [747, 540] width 300 height 23
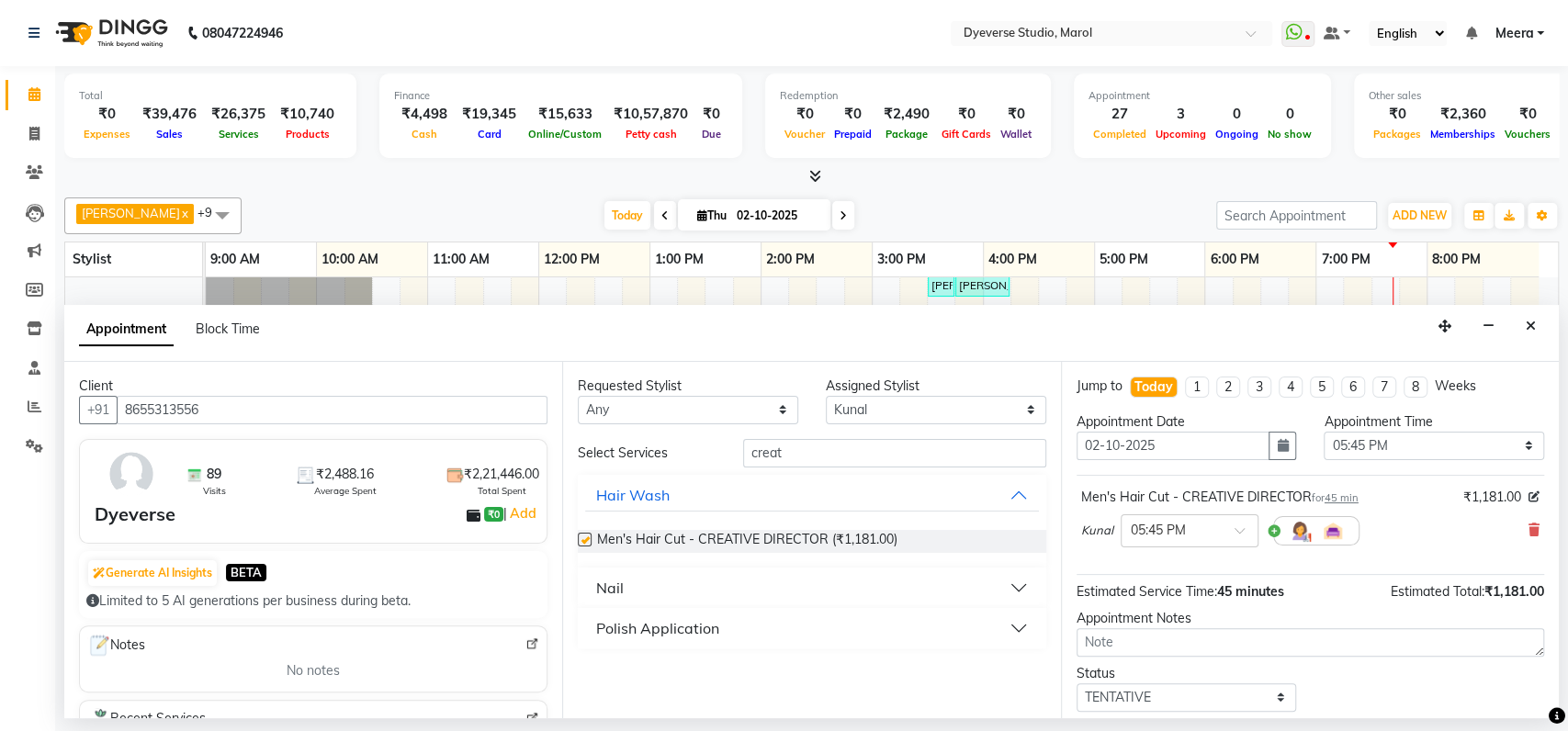
checkbox input "false"
click at [801, 460] on input "creat" at bounding box center [895, 453] width 303 height 28
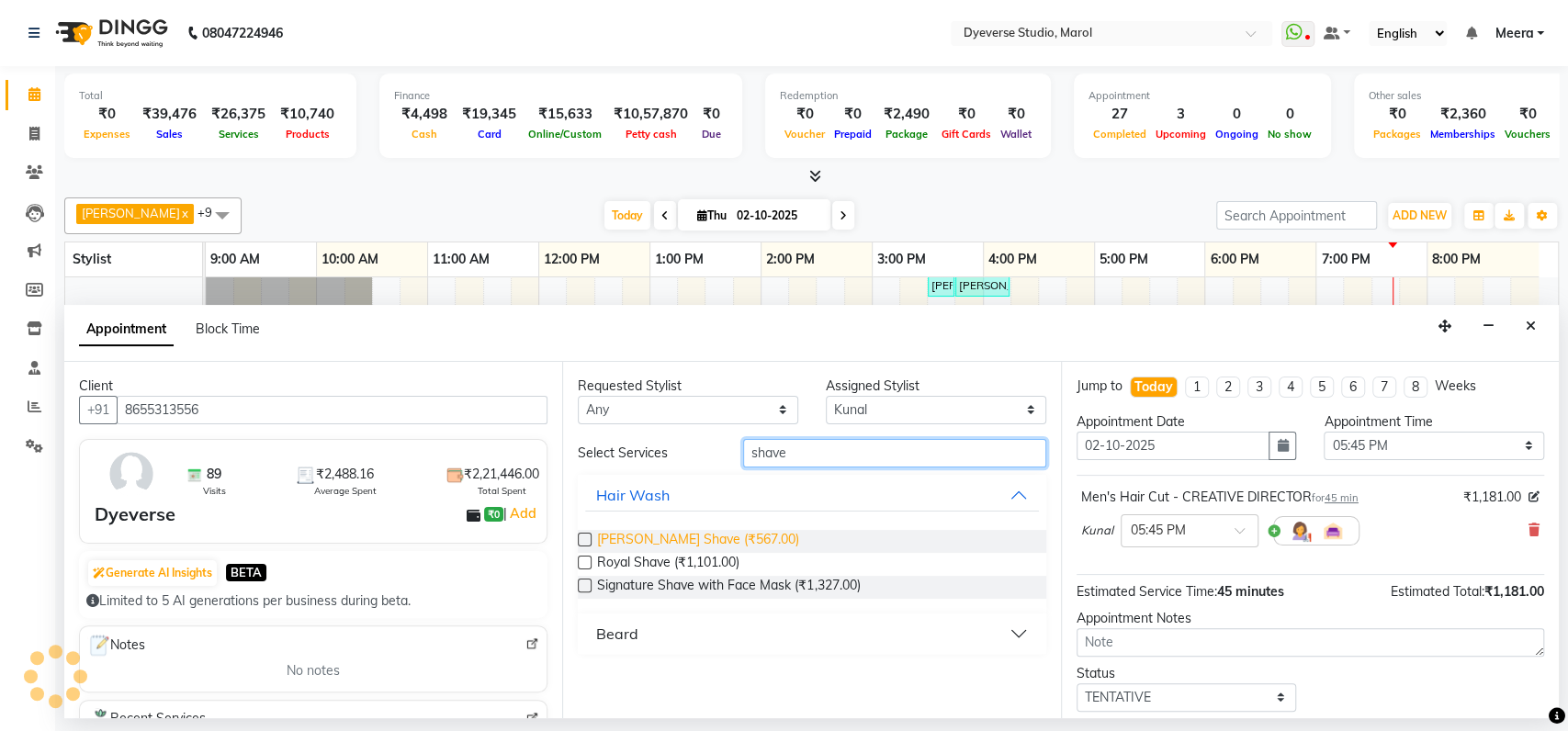
type input "shave"
click at [643, 541] on span "Beard Shave (₹567.00)" at bounding box center [699, 540] width 203 height 23
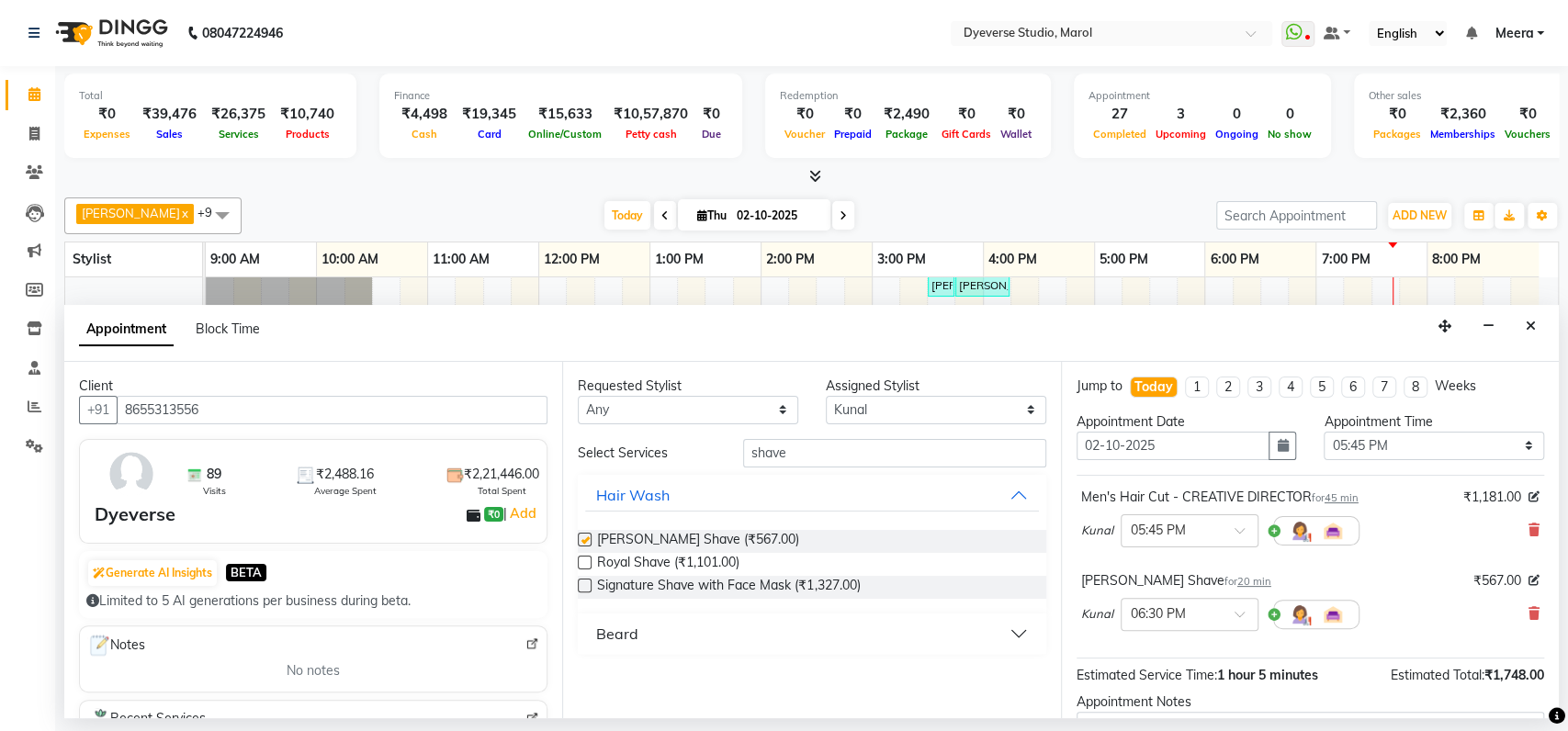
checkbox input "false"
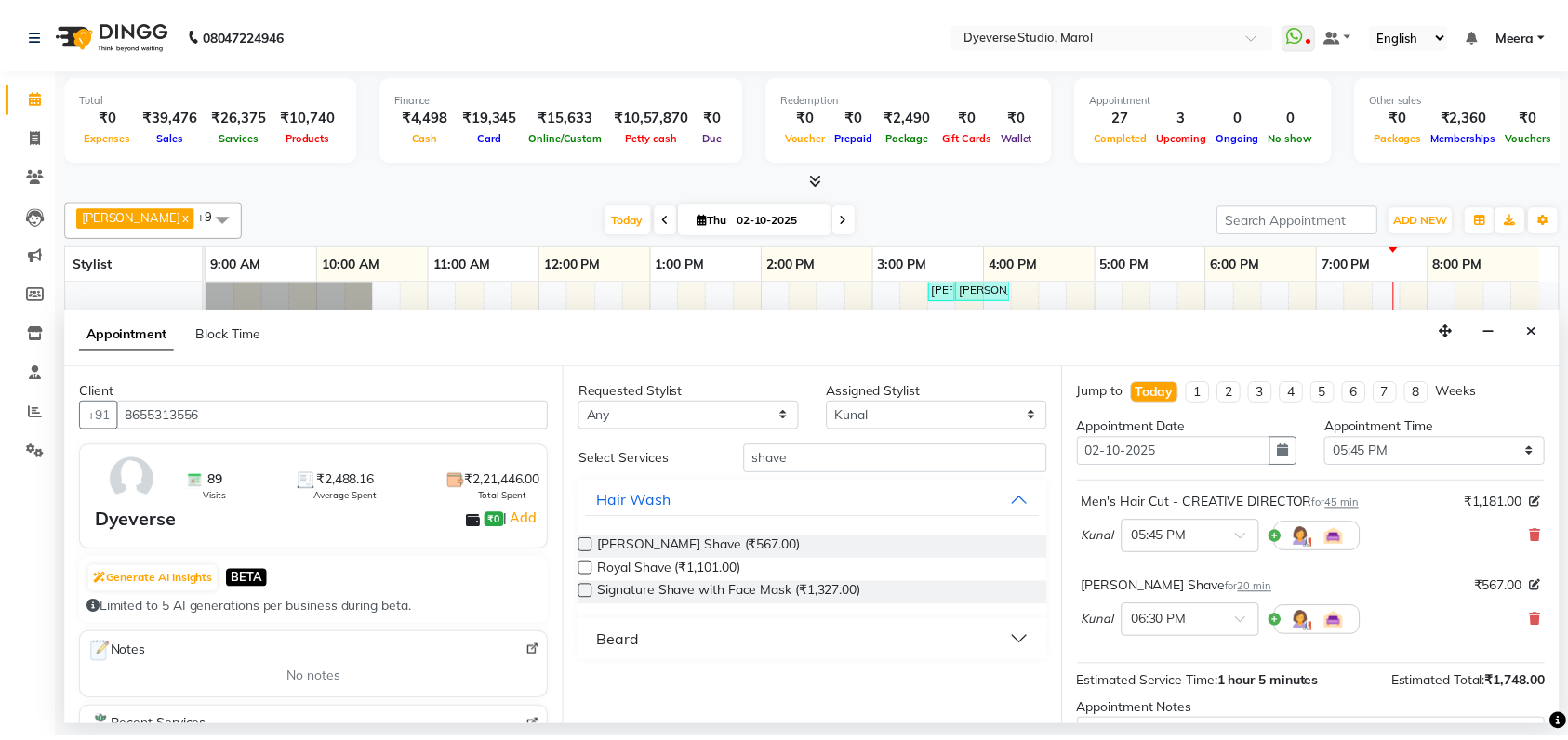
scroll to position [193, 0]
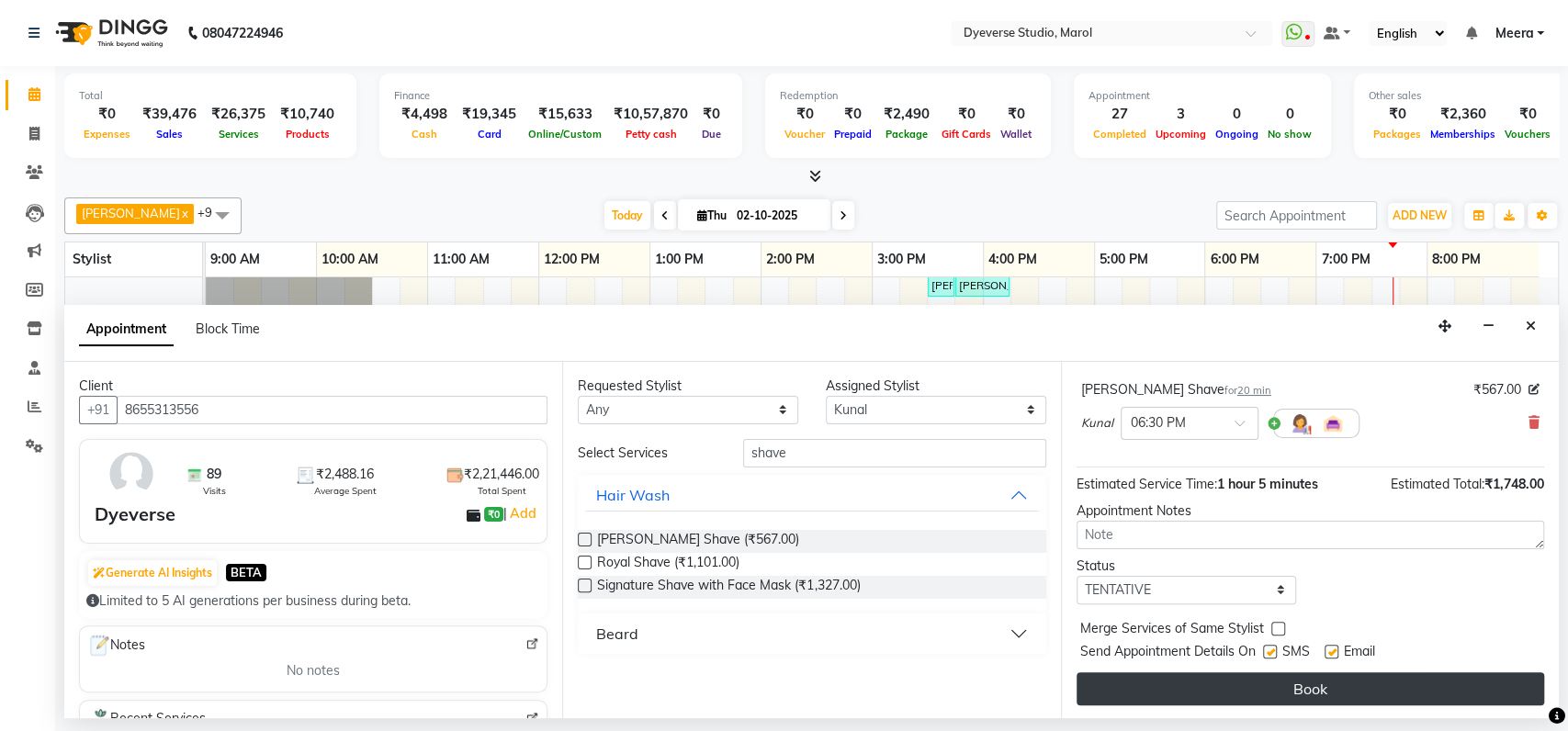
click at [1204, 687] on button "Book" at bounding box center [1310, 689] width 468 height 33
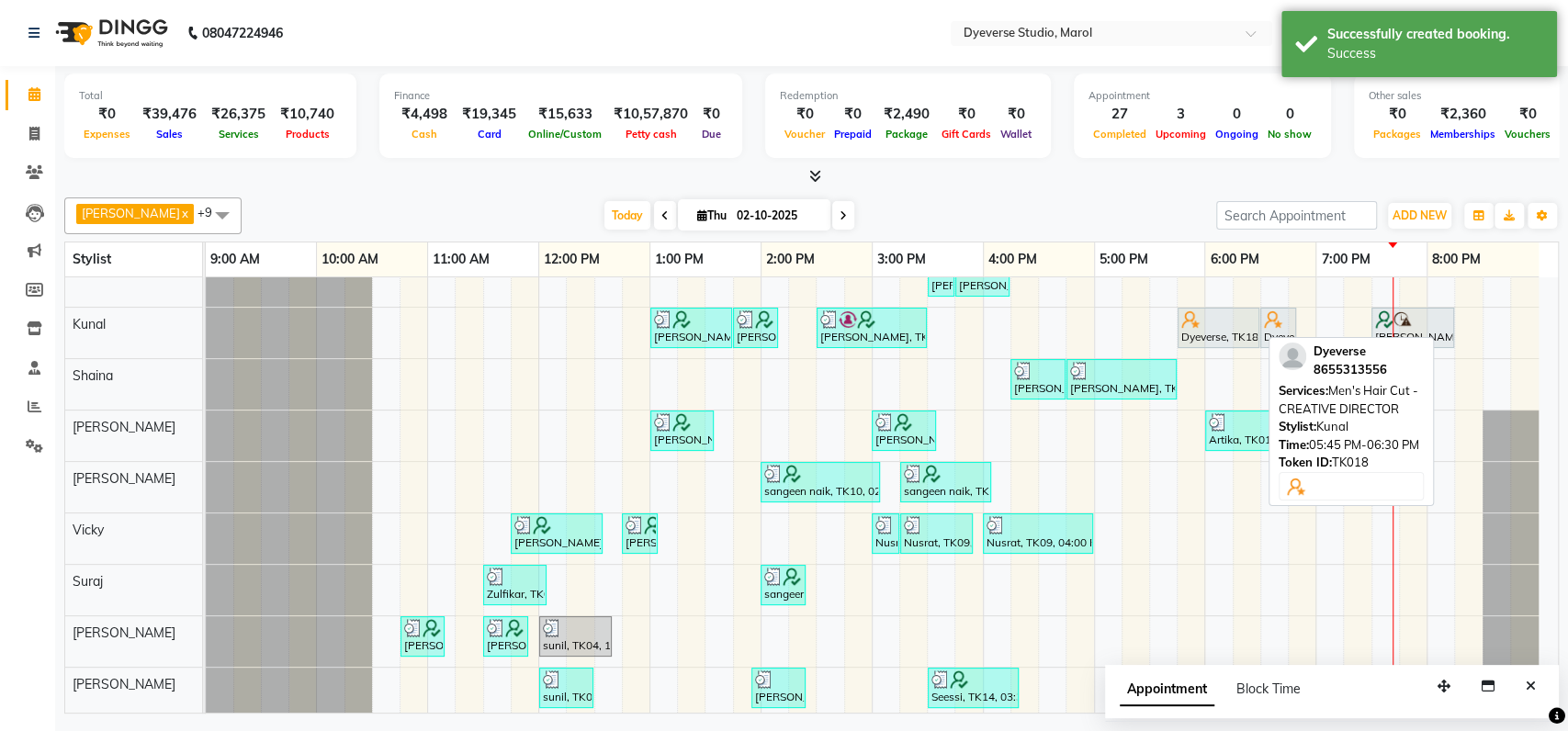
click at [1196, 329] on div "Dyeverse, TK18, 05:45 PM-06:30 PM, Men's Hair Cut - CREATIVE DIRECTOR" at bounding box center [1218, 328] width 78 height 35
select select "7"
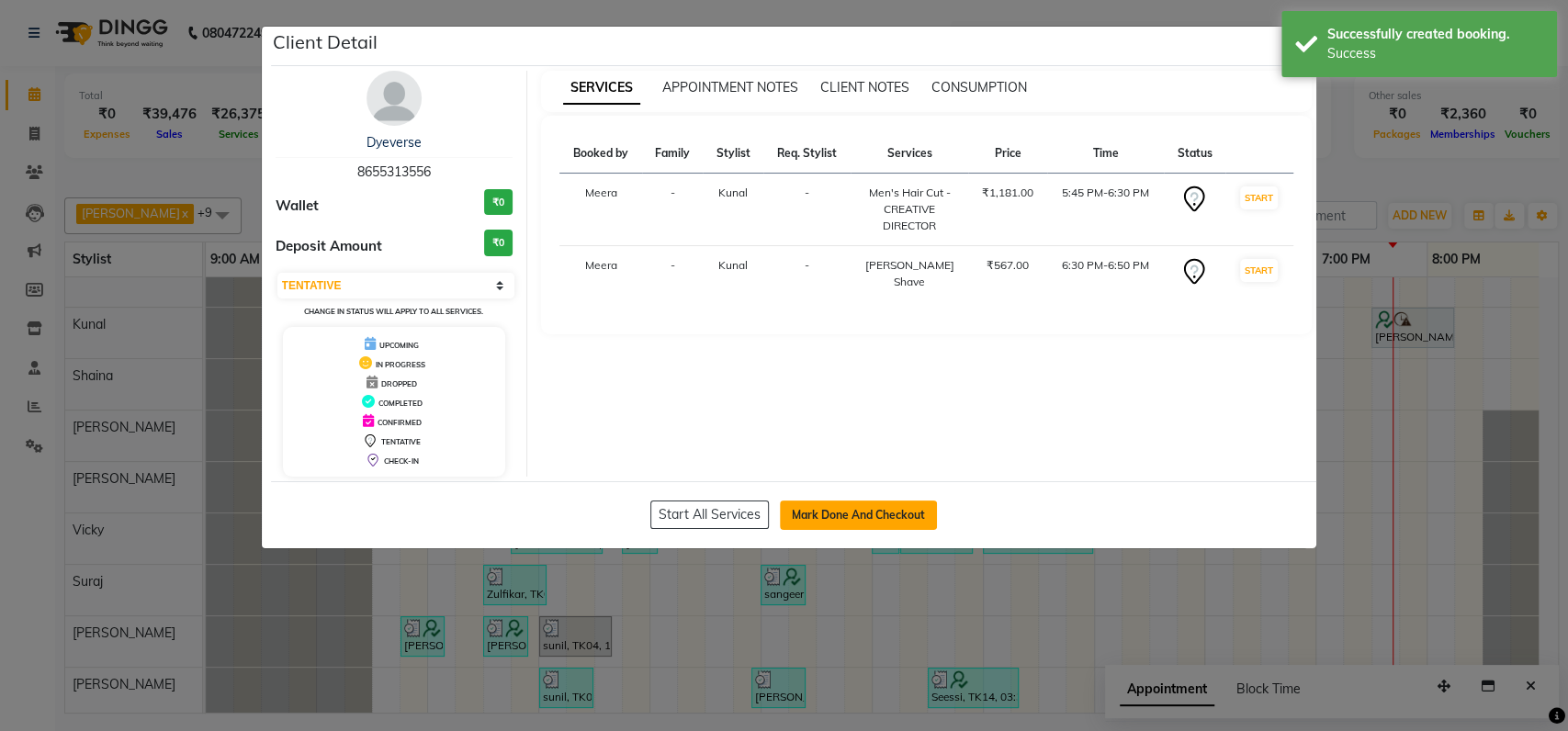
click at [807, 518] on button "Mark Done And Checkout" at bounding box center [859, 515] width 157 height 29
select select "6368"
select select "service"
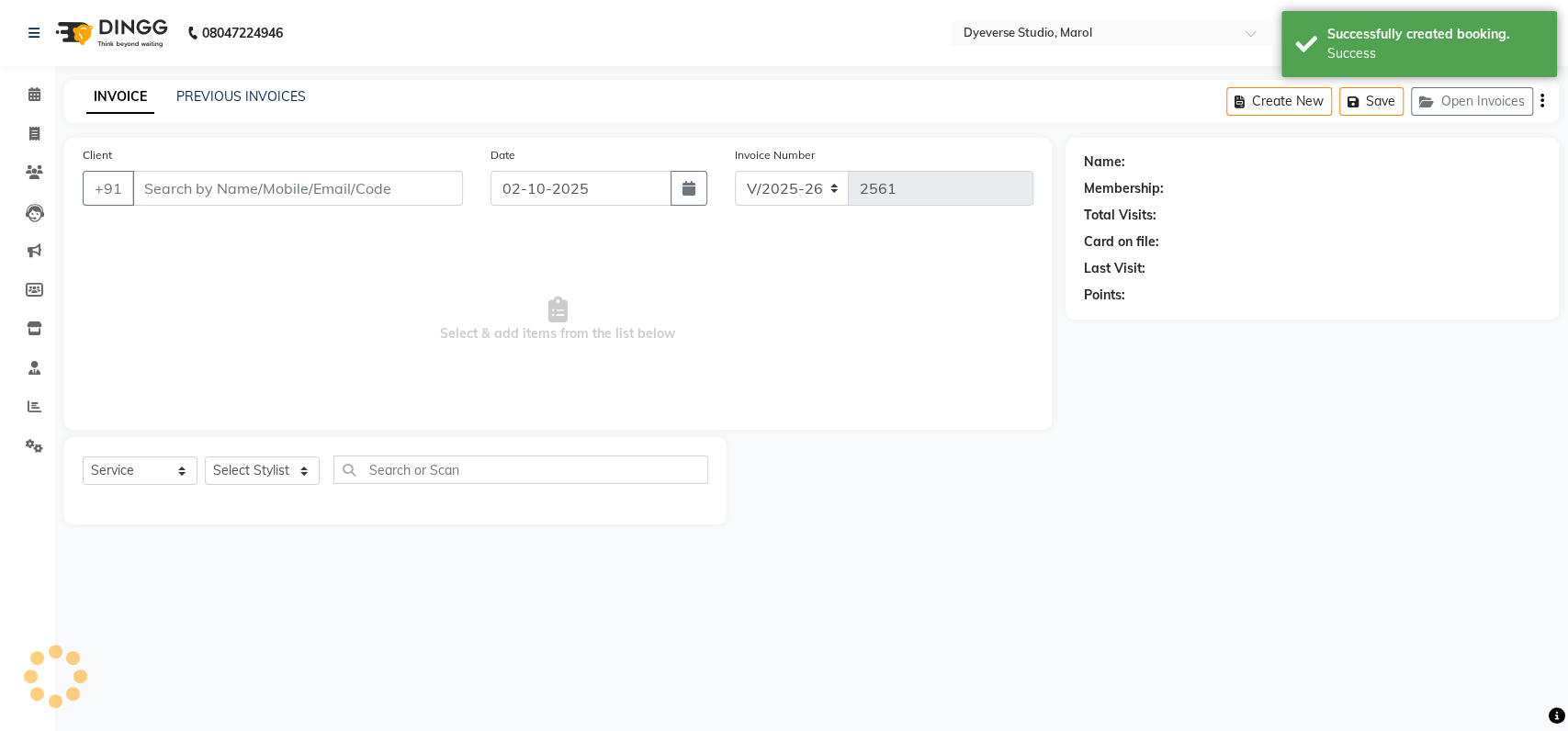
type input "8655313556"
select select "48560"
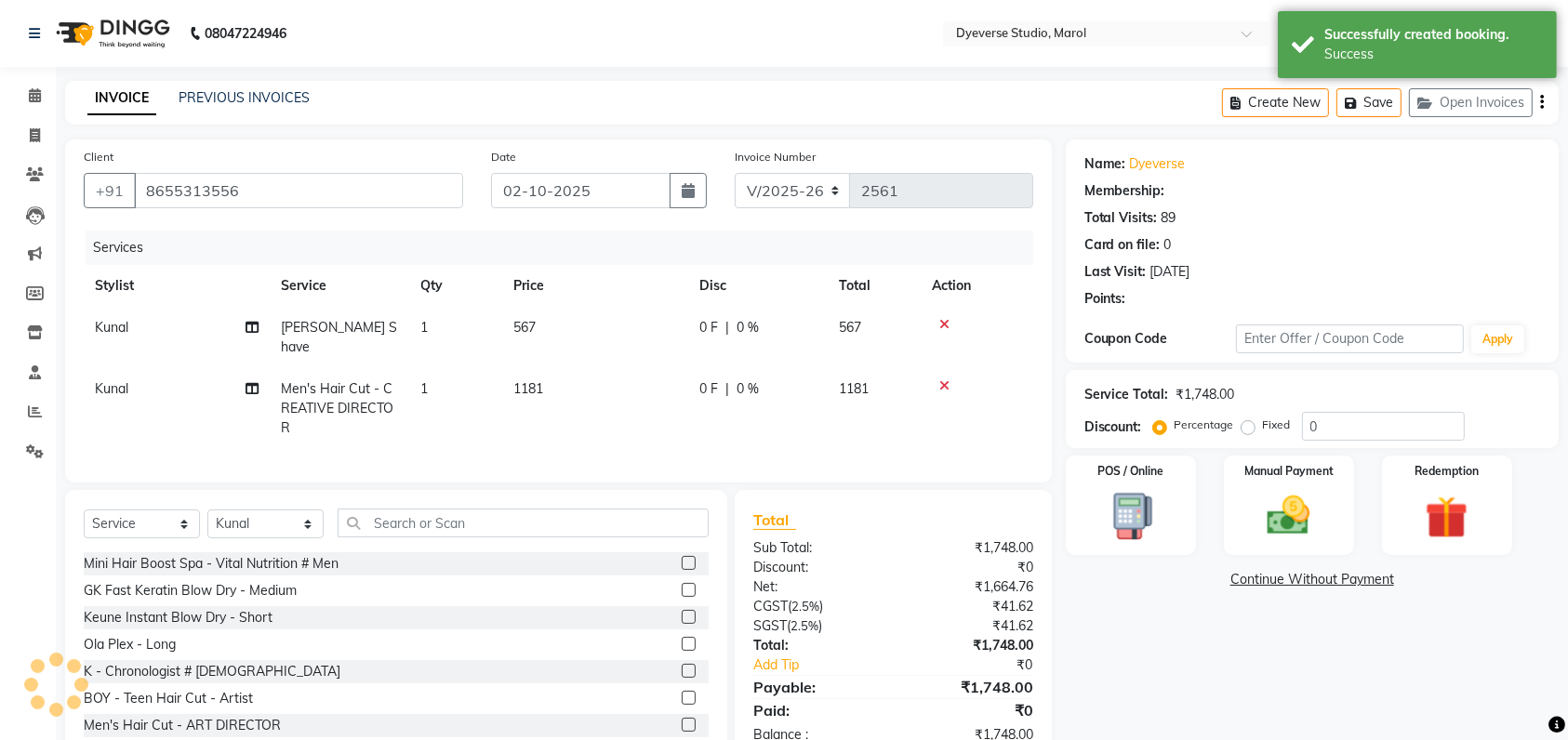
select select "1: Object"
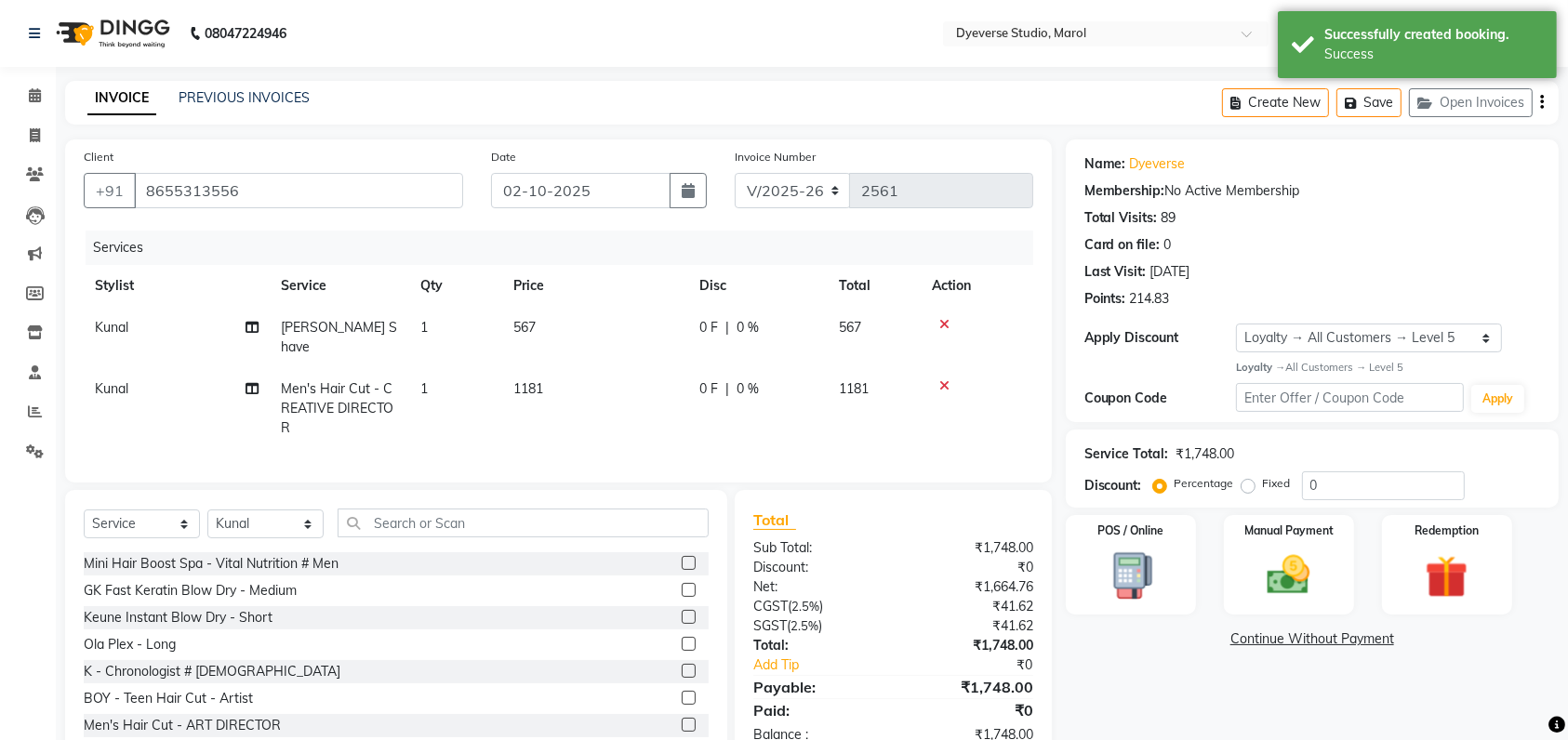
scroll to position [50, 0]
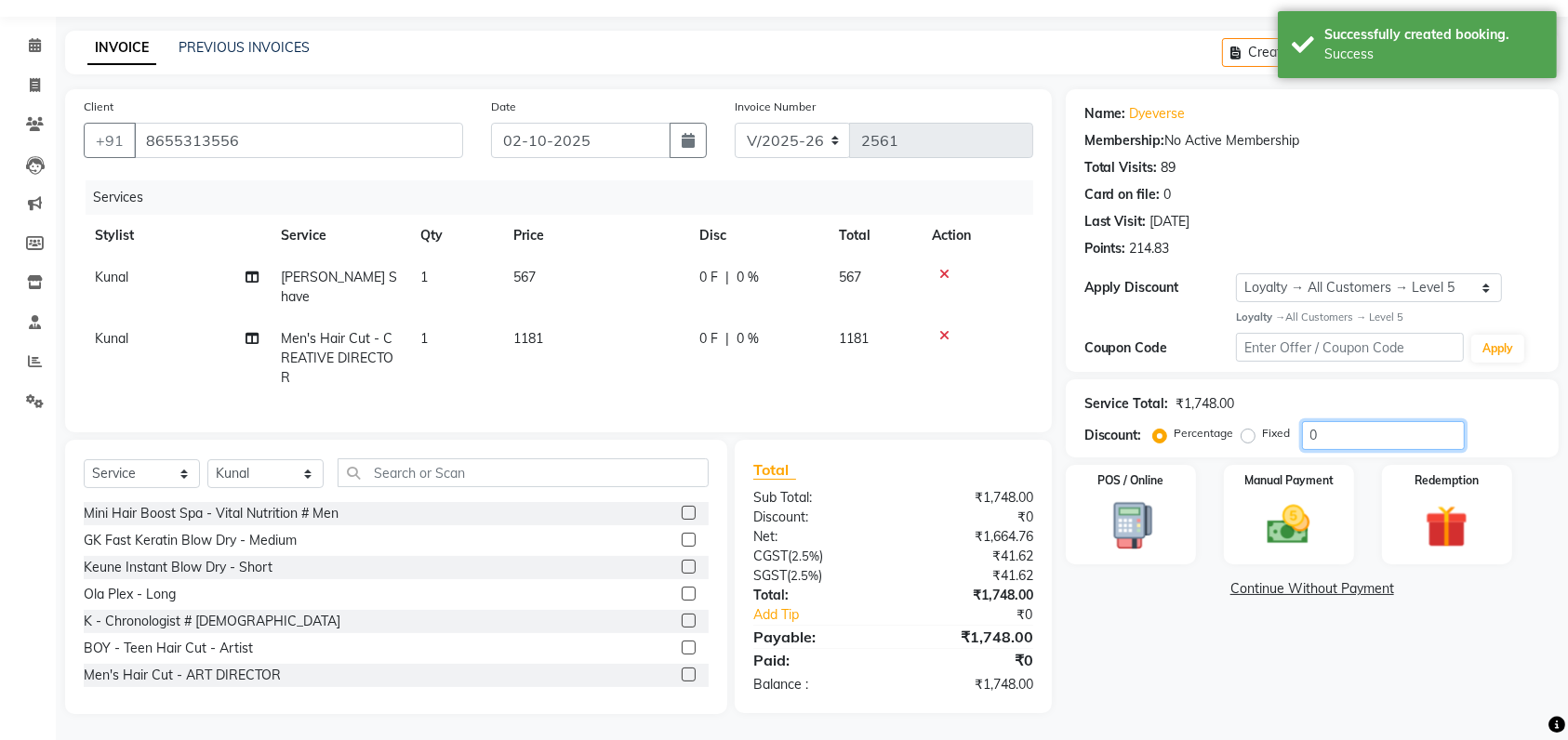
click at [1336, 423] on input "0" at bounding box center [1384, 435] width 163 height 29
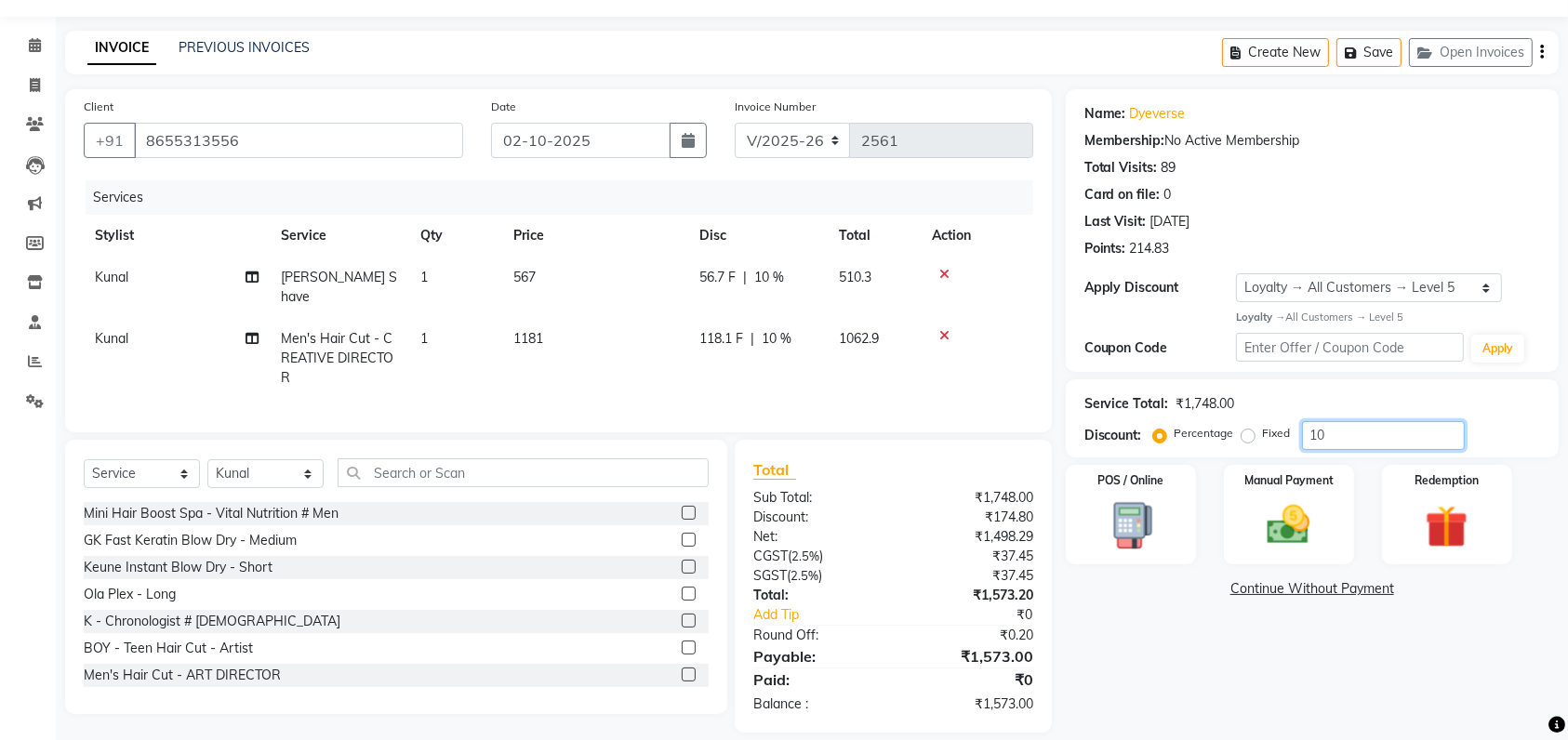
type input "1"
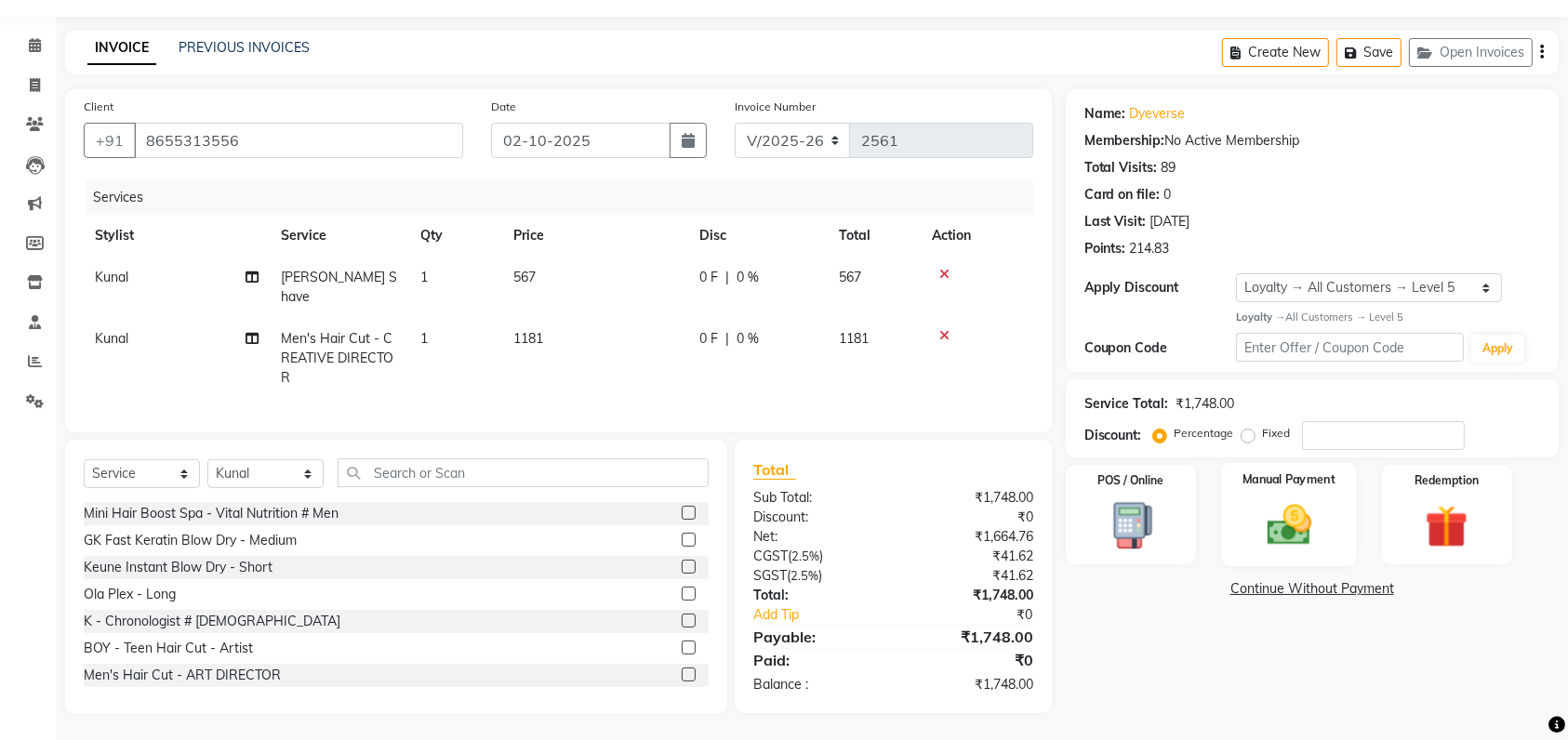
click at [1279, 534] on img at bounding box center [1288, 524] width 73 height 51
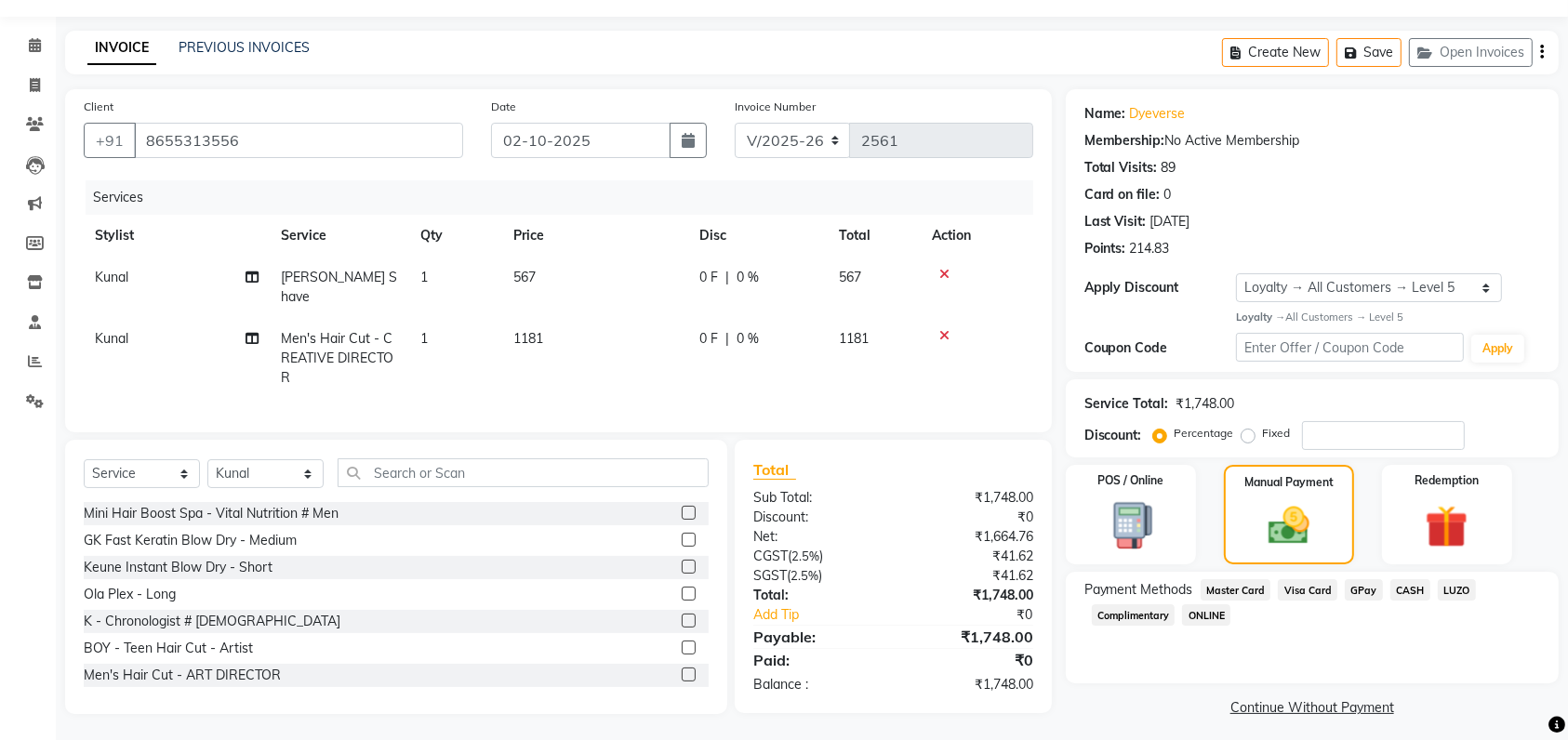
click at [1410, 587] on span "CASH" at bounding box center [1410, 589] width 40 height 21
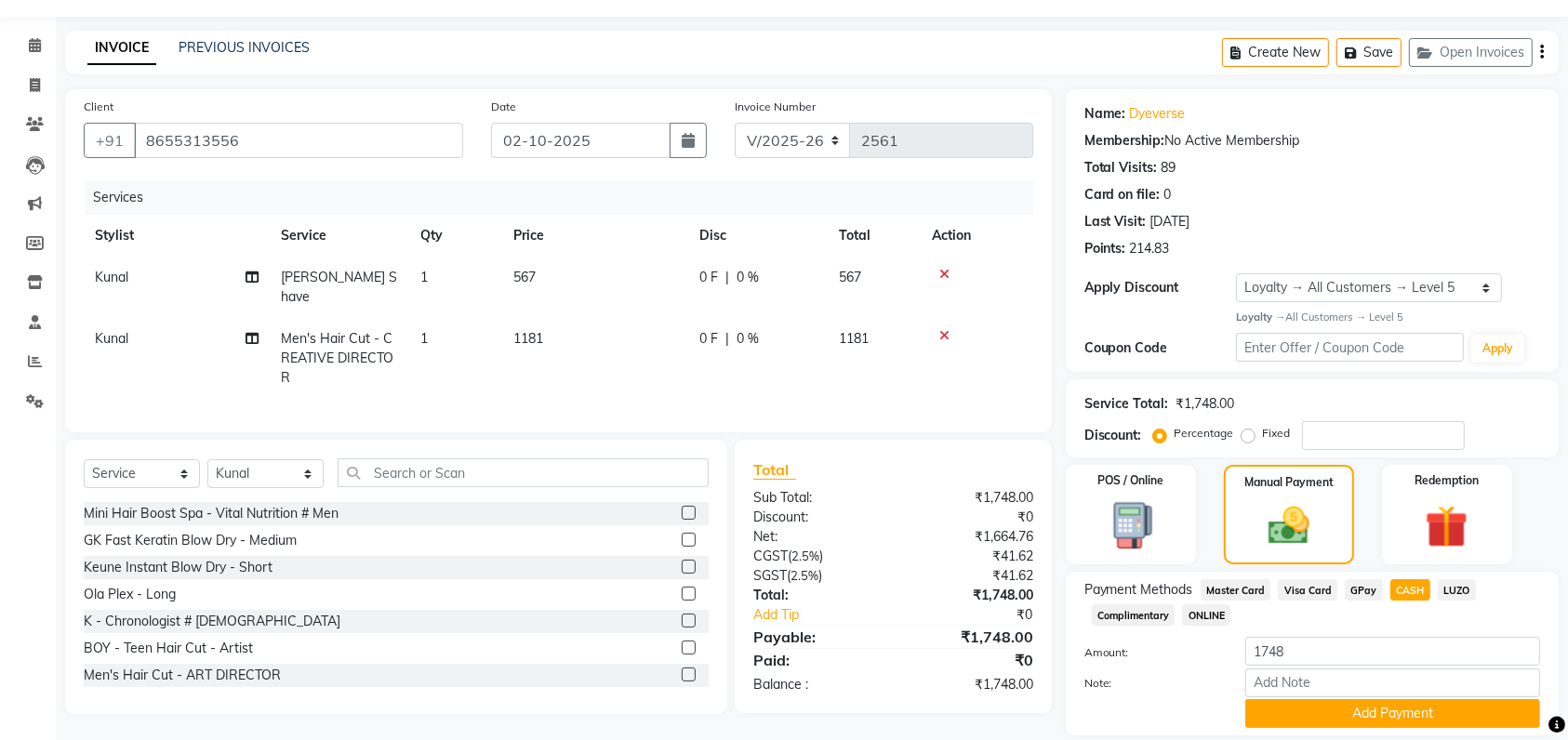
scroll to position [110, 0]
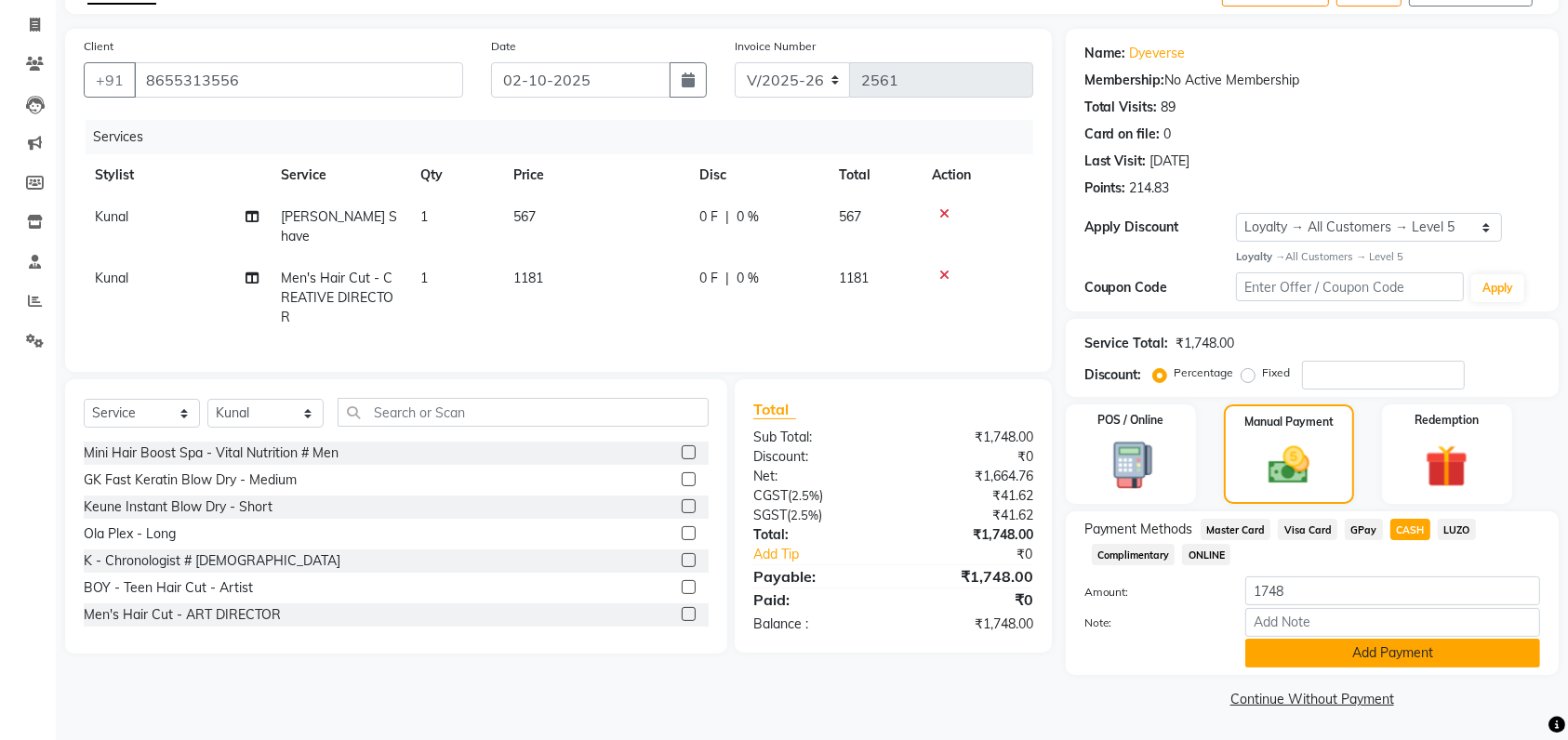
click at [1344, 658] on button "Add Payment" at bounding box center [1392, 652] width 294 height 29
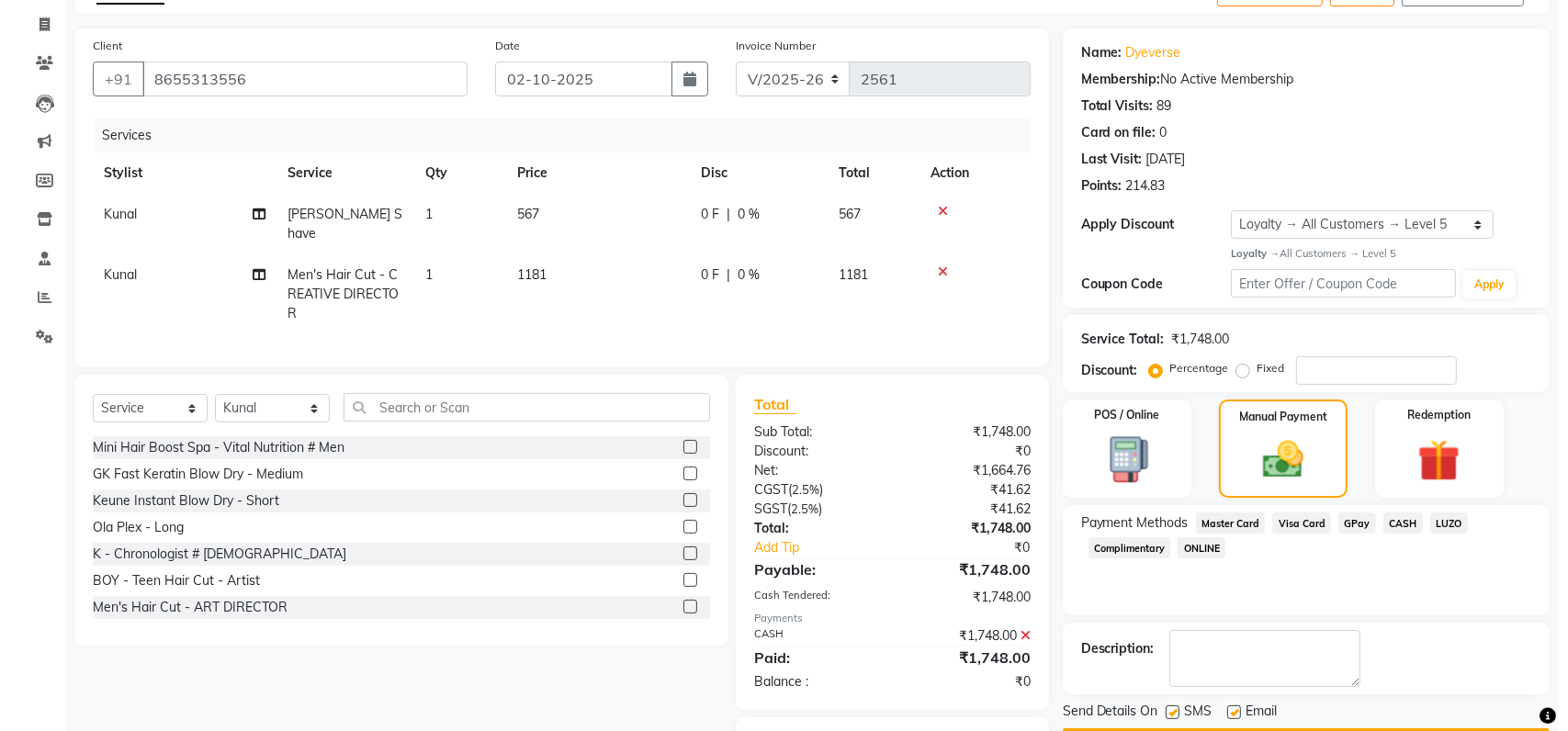
scroll to position [204, 0]
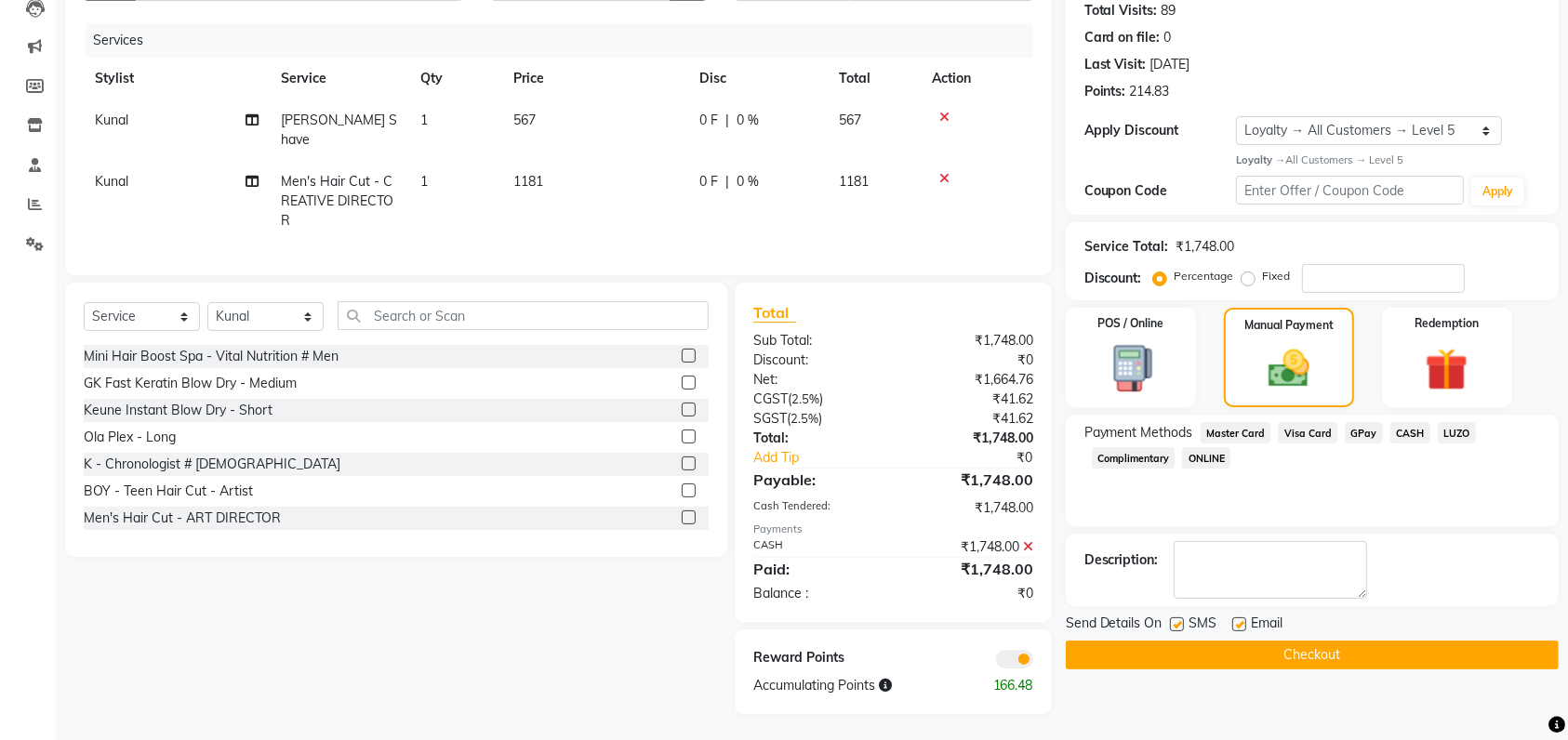
click at [1016, 656] on span at bounding box center [1014, 658] width 37 height 19
click at [1033, 661] on input "checkbox" at bounding box center [1033, 661] width 0 height 0
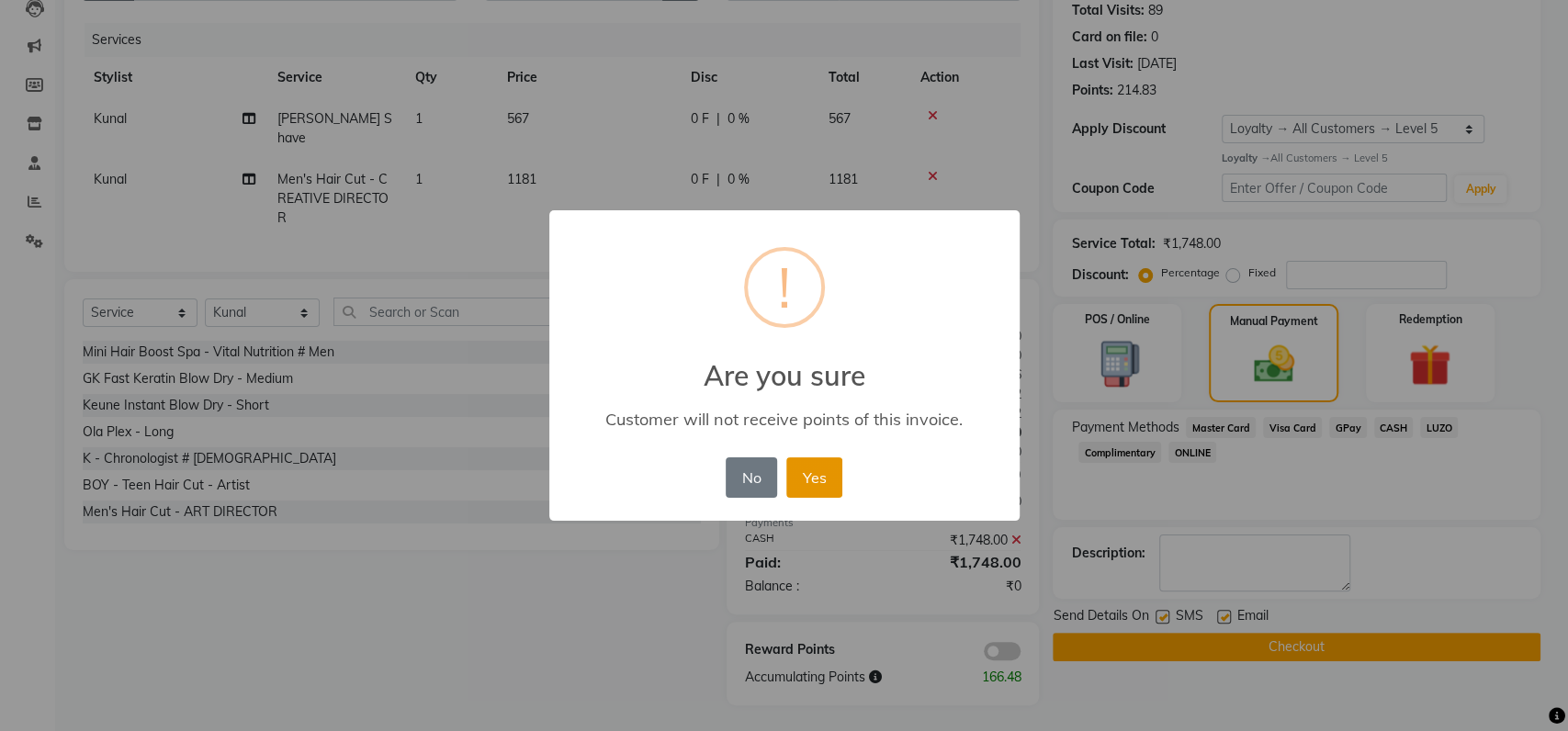
click at [808, 466] on button "Yes" at bounding box center [814, 477] width 56 height 40
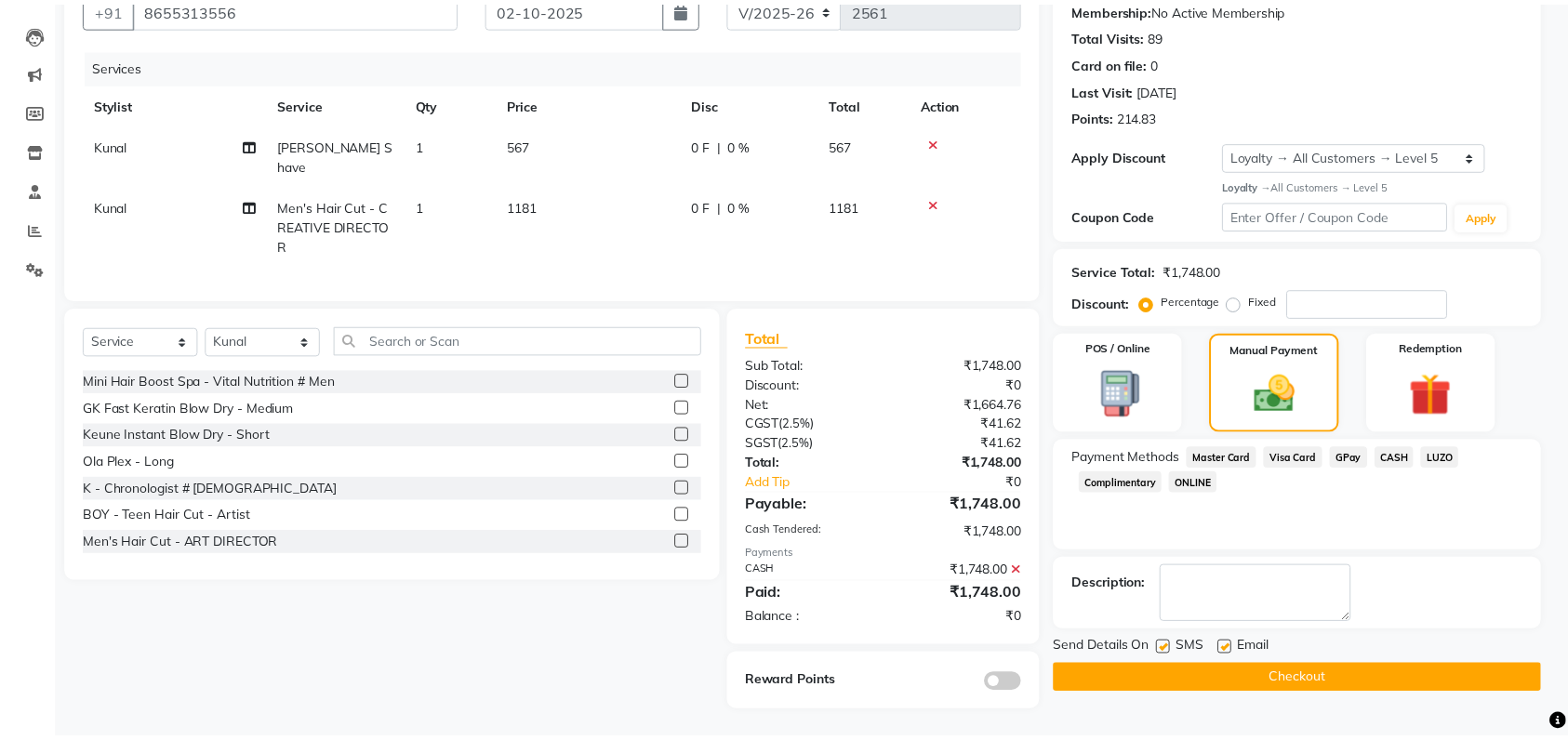
scroll to position [179, 0]
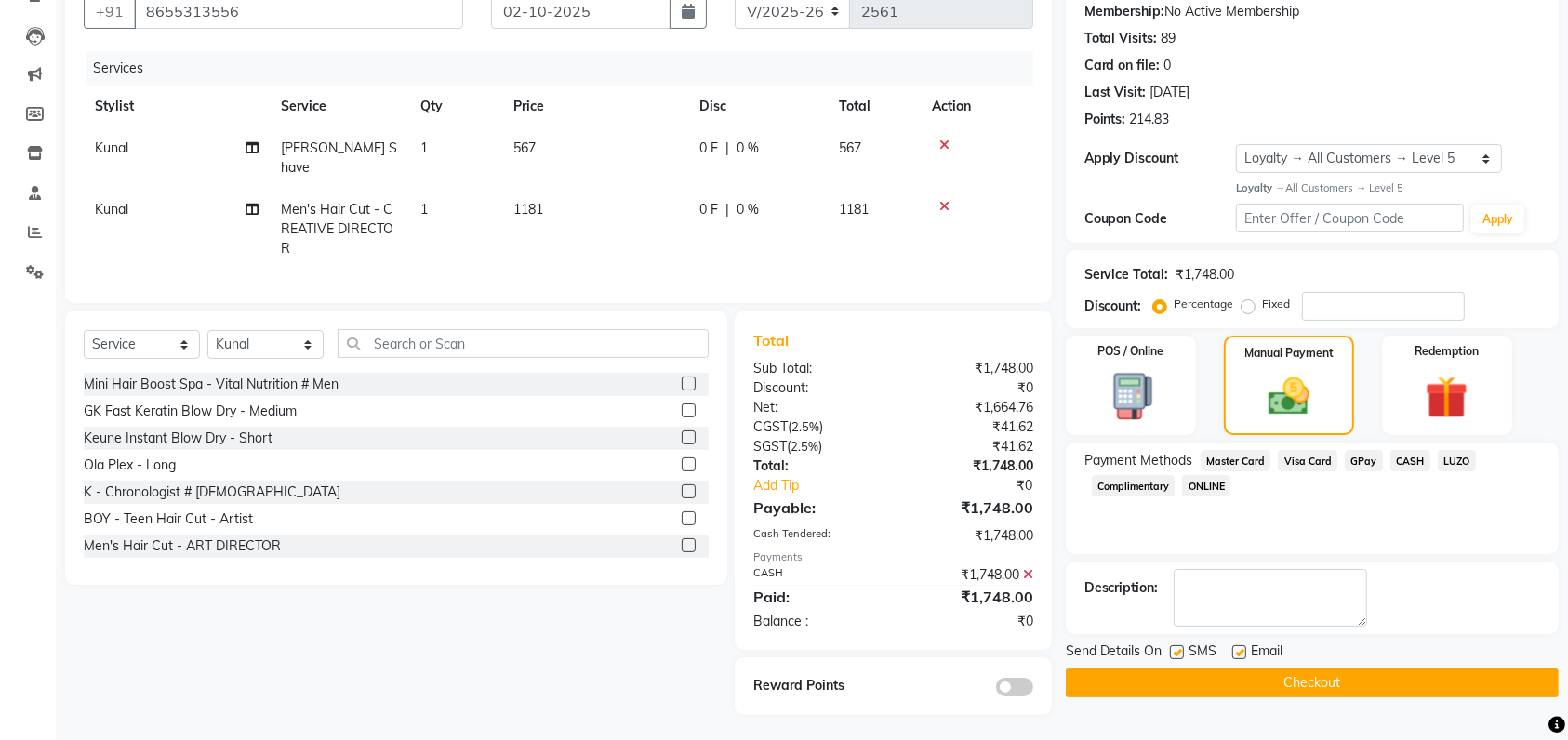
click at [1242, 688] on button "Checkout" at bounding box center [1311, 682] width 492 height 29
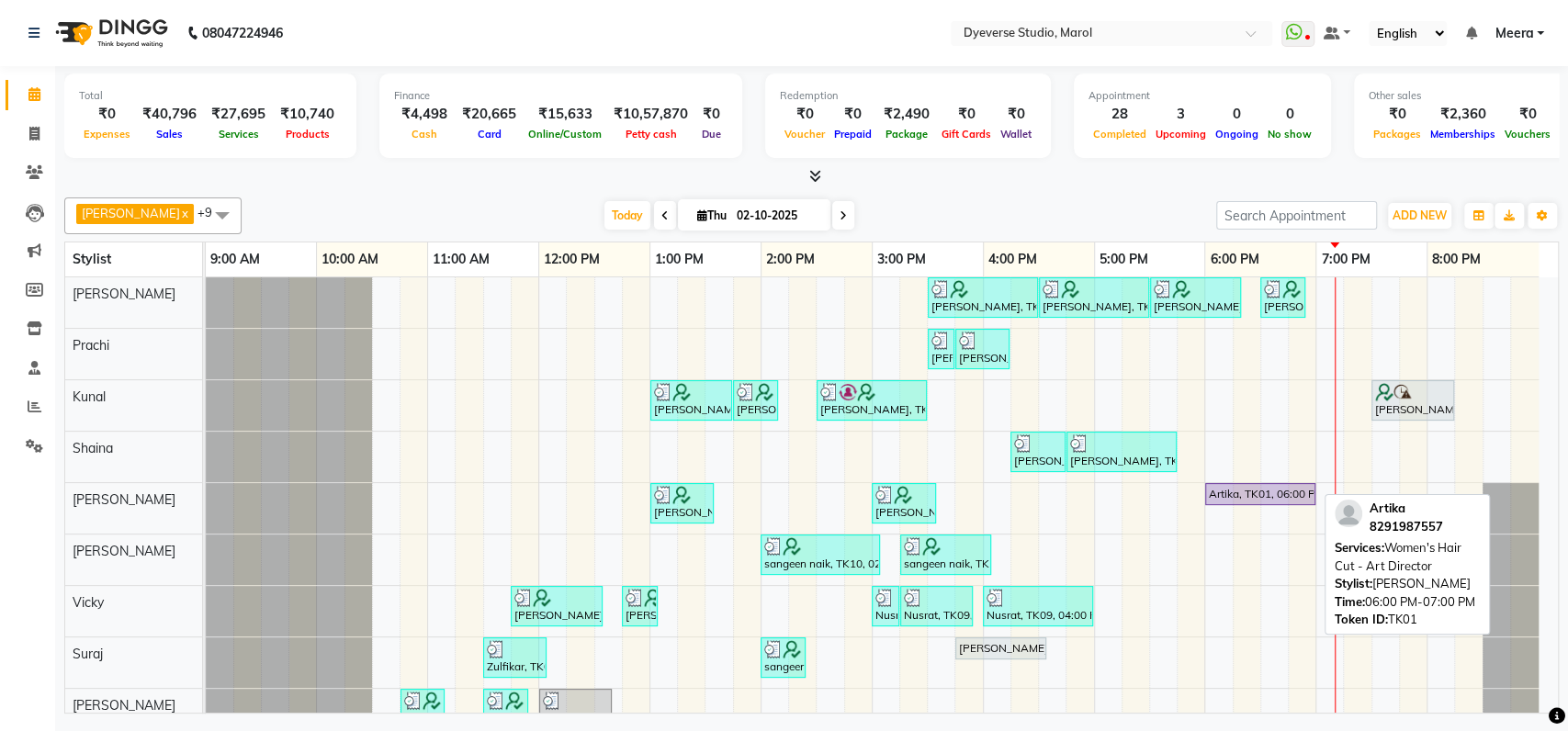
click at [1216, 489] on div "Artika, TK01, 06:00 PM-07:00 PM, Women's Hair Cut - Art Director" at bounding box center [1260, 493] width 106 height 17
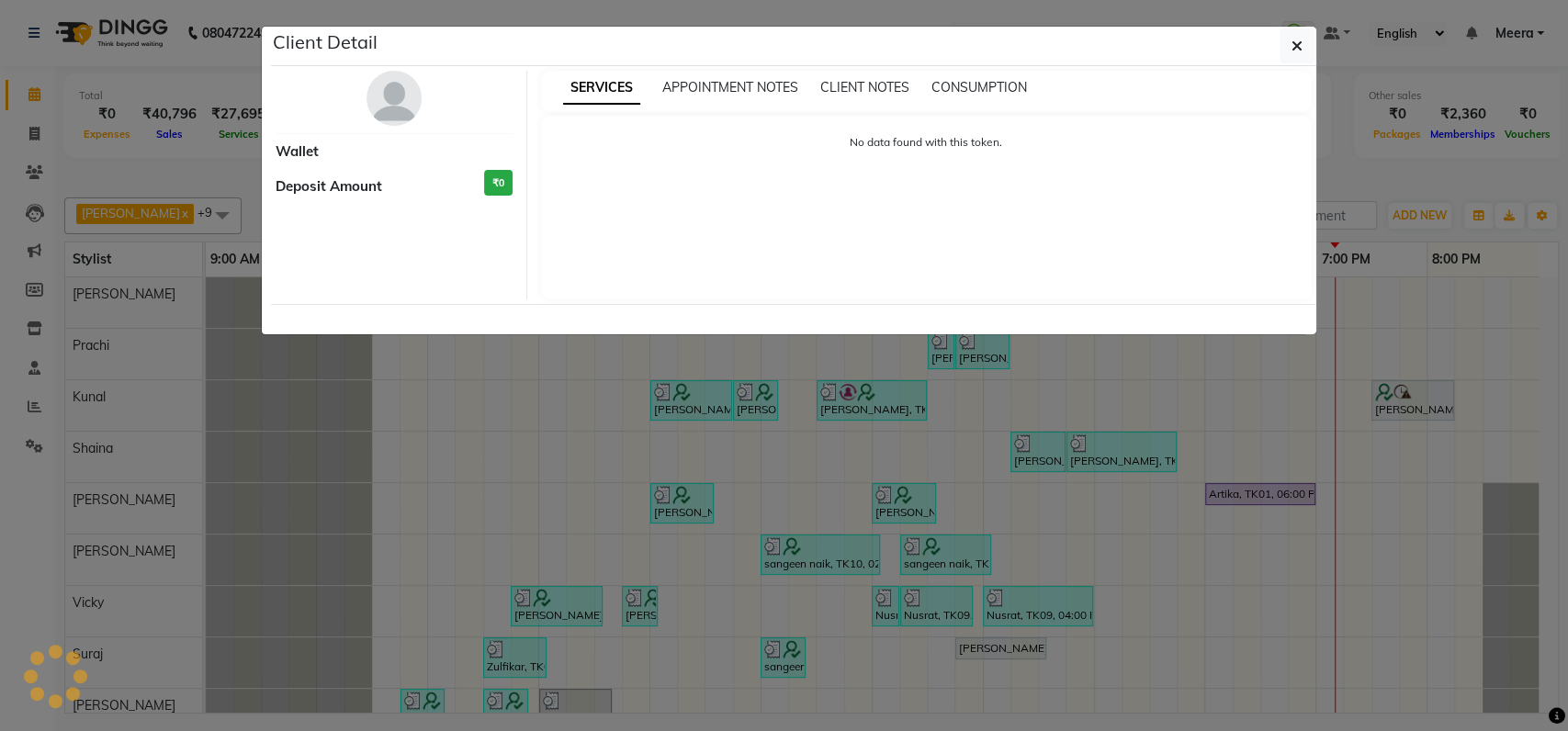
select select "8"
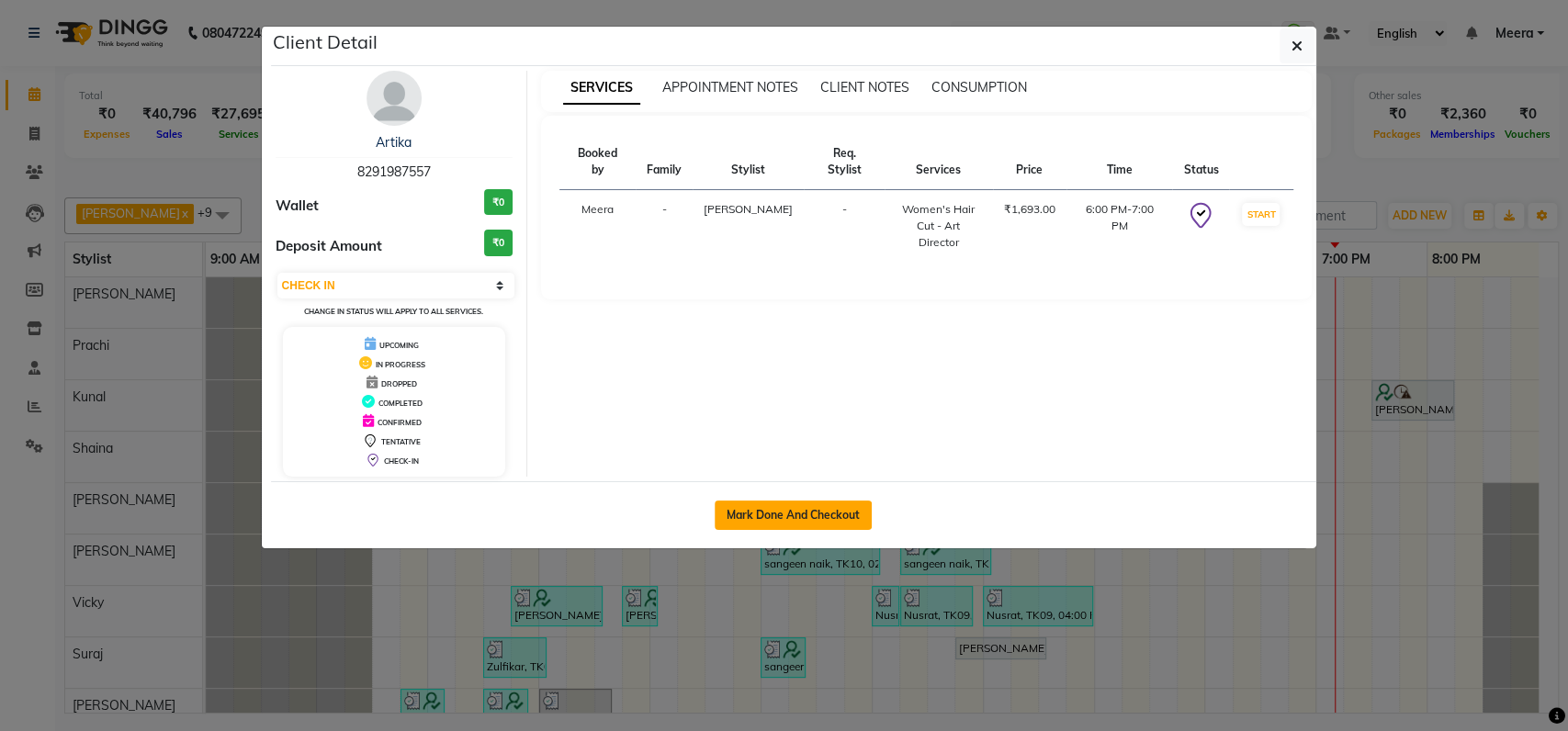
click at [773, 511] on button "Mark Done And Checkout" at bounding box center [793, 515] width 157 height 29
select select "service"
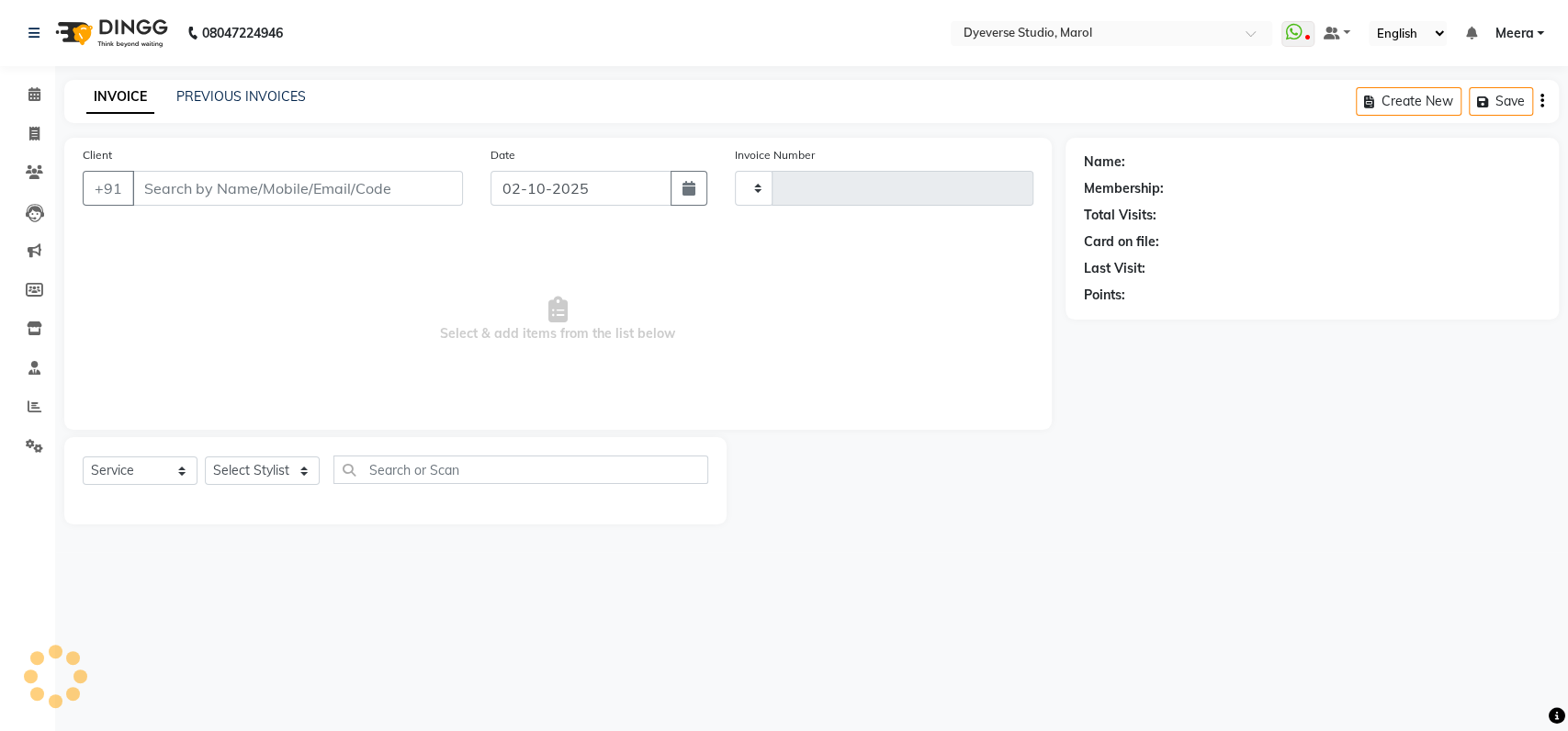
type input "2560"
select select "6368"
type input "8291987557"
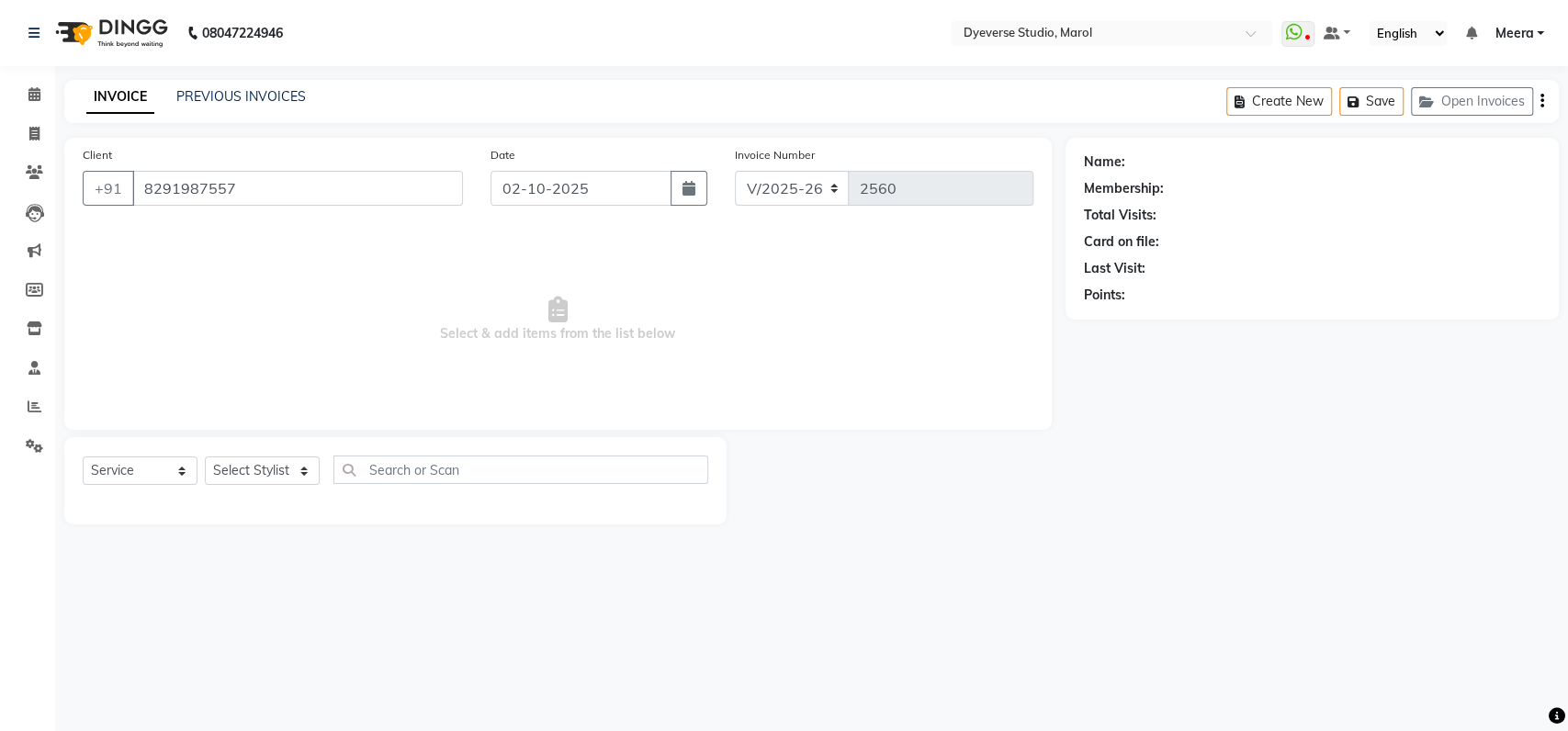
select select "67069"
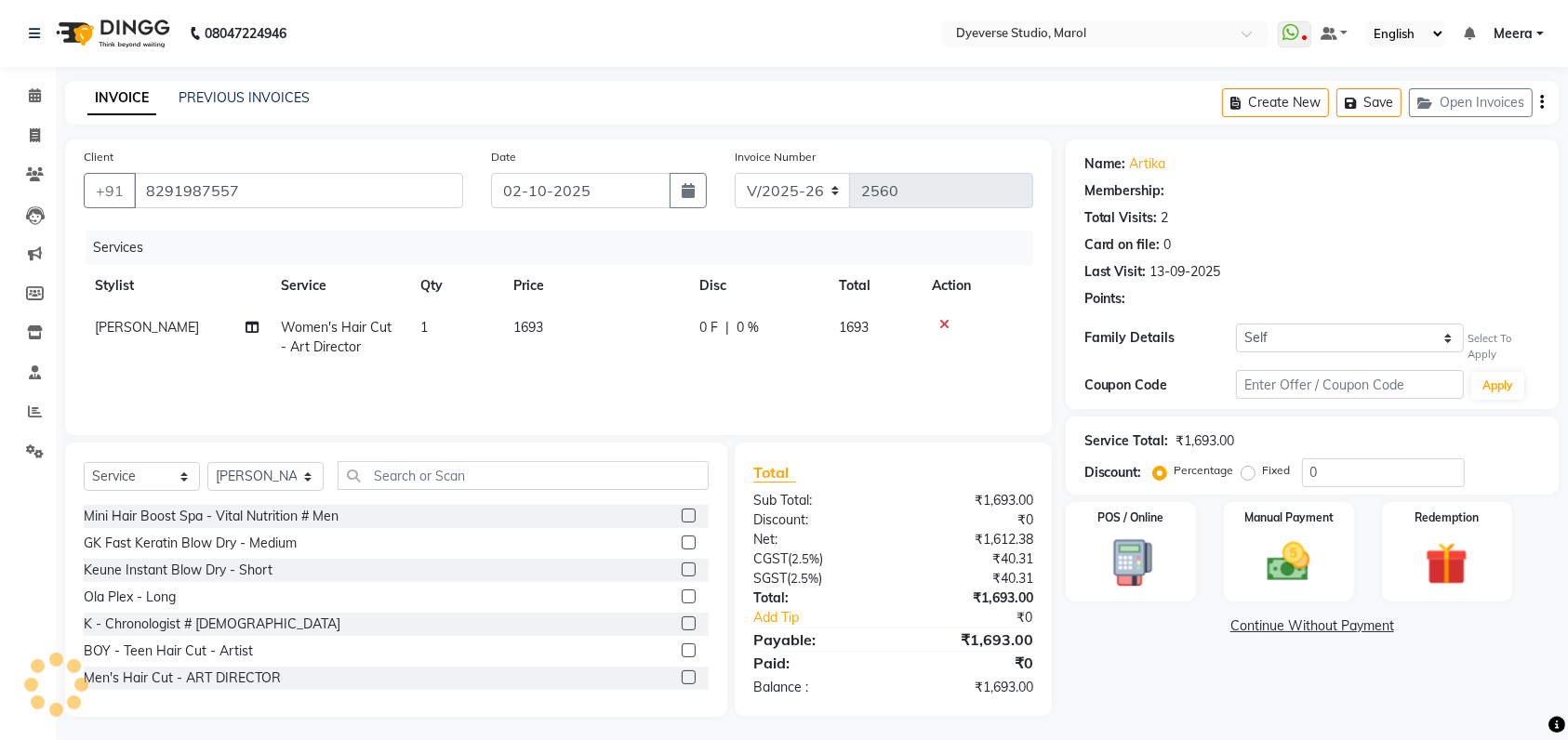
select select "1: Object"
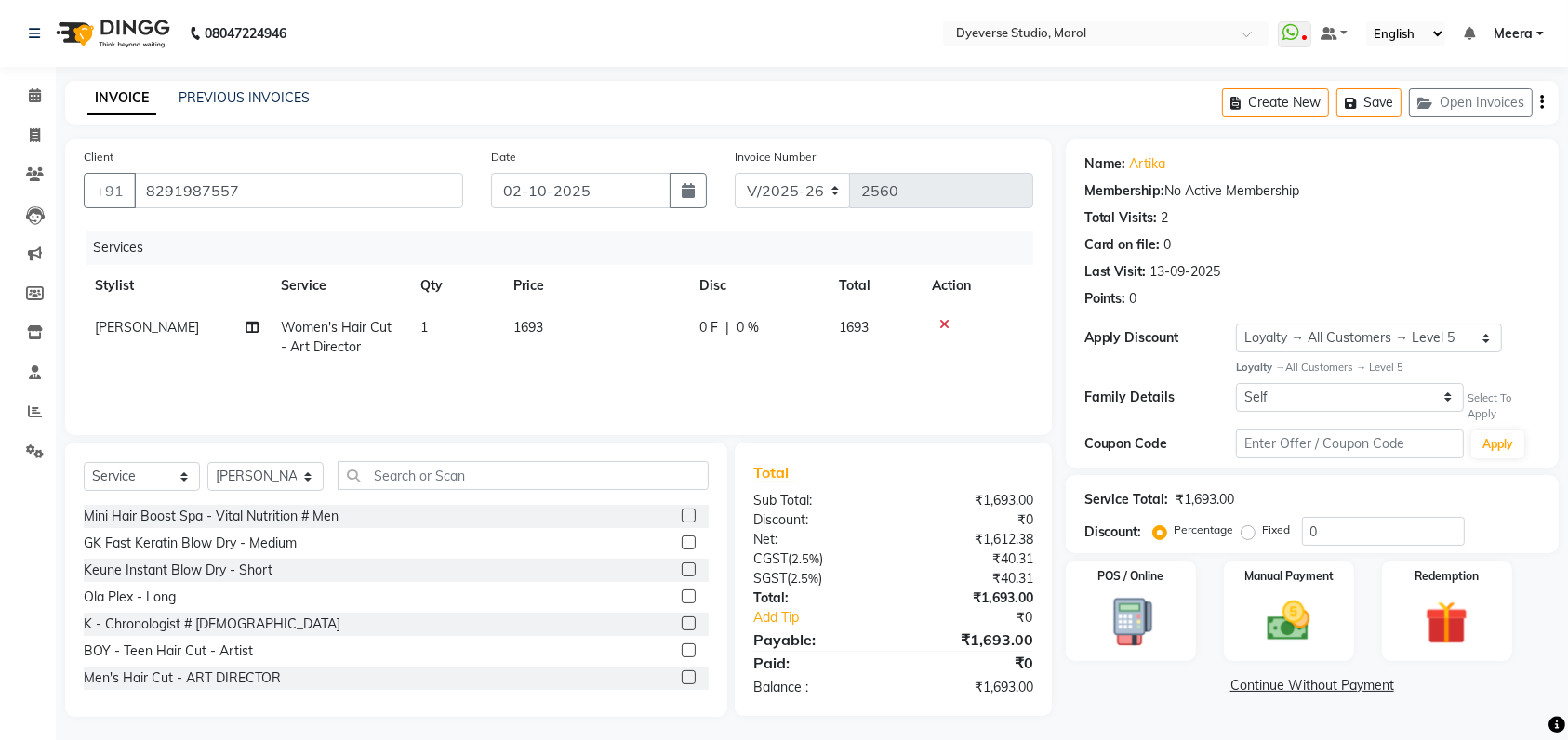
scroll to position [4, 0]
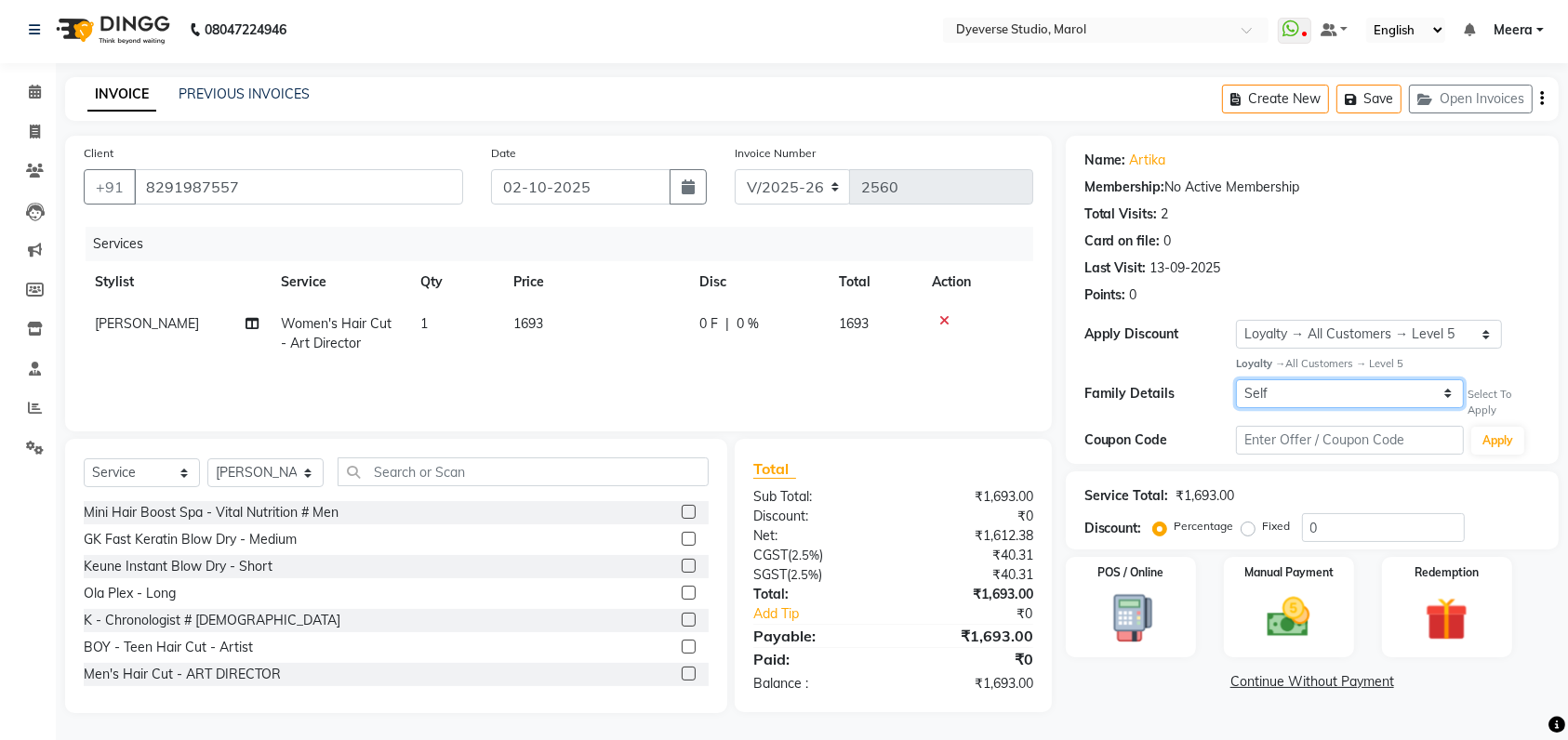
click at [1302, 391] on select "Self Alpa" at bounding box center [1349, 393] width 228 height 29
select select "5655364"
click at [1236, 379] on select "Self Alpa" at bounding box center [1349, 393] width 228 height 29
type input "25"
select select "2: Object"
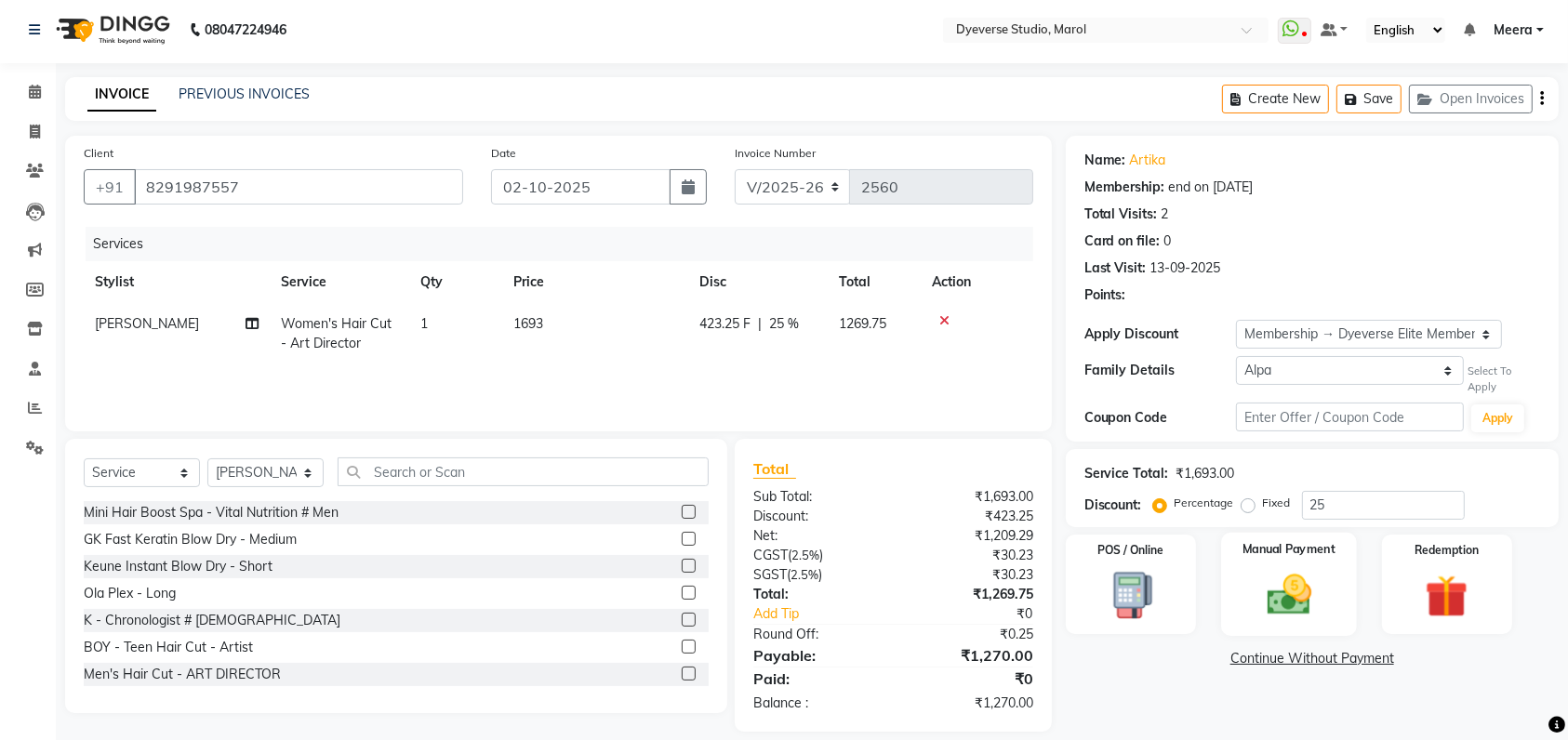
click at [1274, 599] on img at bounding box center [1288, 594] width 73 height 51
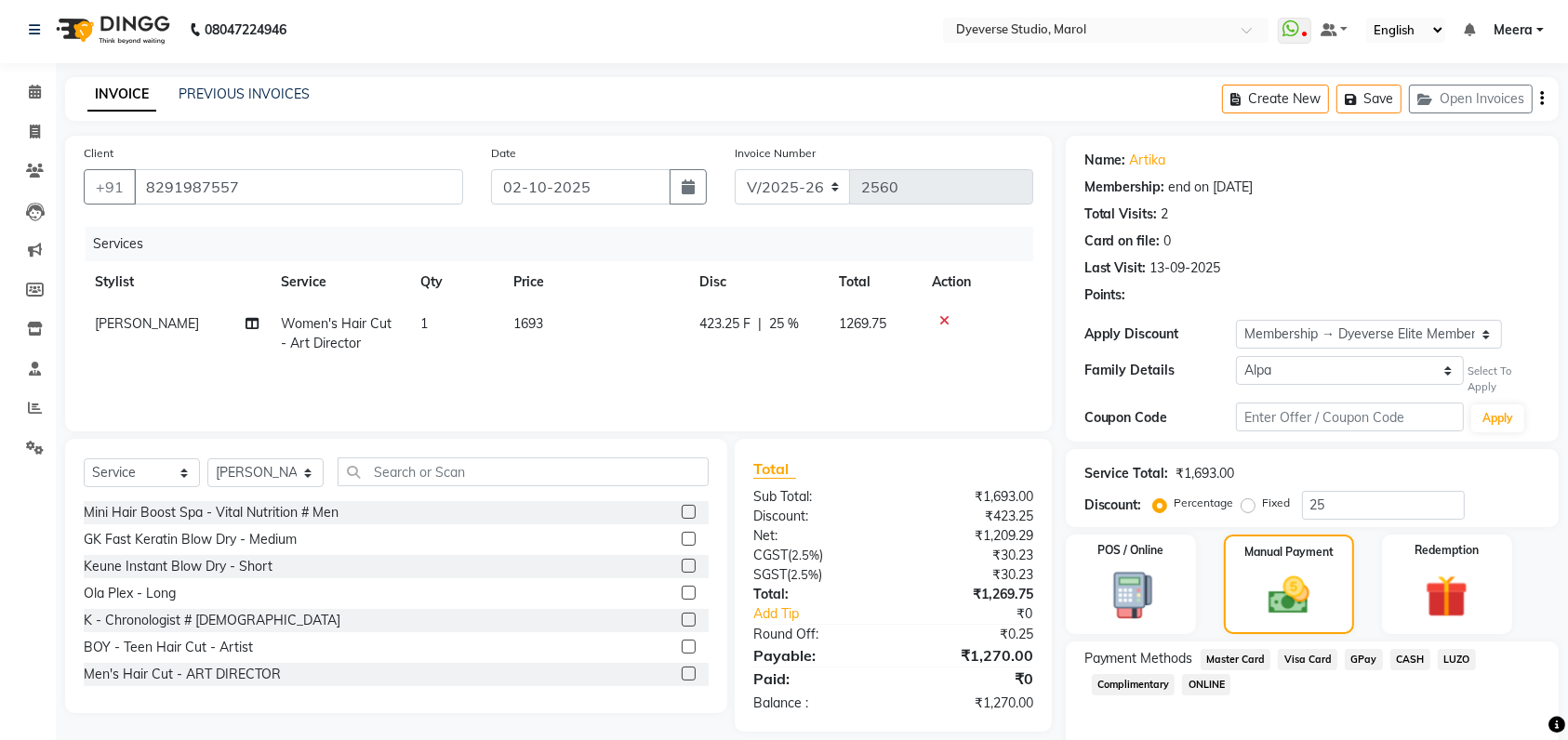
click at [1303, 655] on span "Visa Card" at bounding box center [1307, 658] width 60 height 21
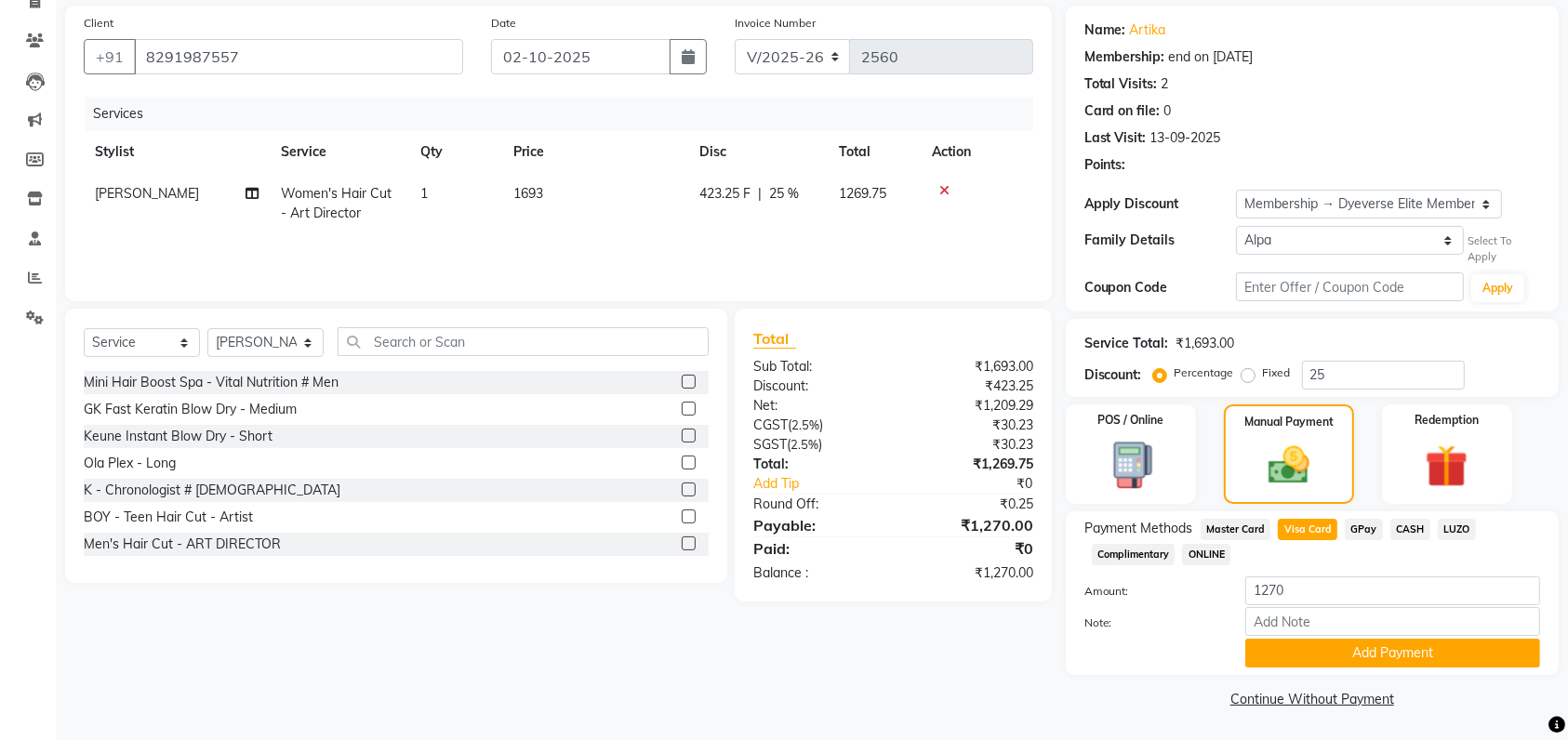
click at [1302, 636] on div "Note:" at bounding box center [1312, 623] width 484 height 32
click at [1301, 642] on button "Add Payment" at bounding box center [1392, 652] width 294 height 29
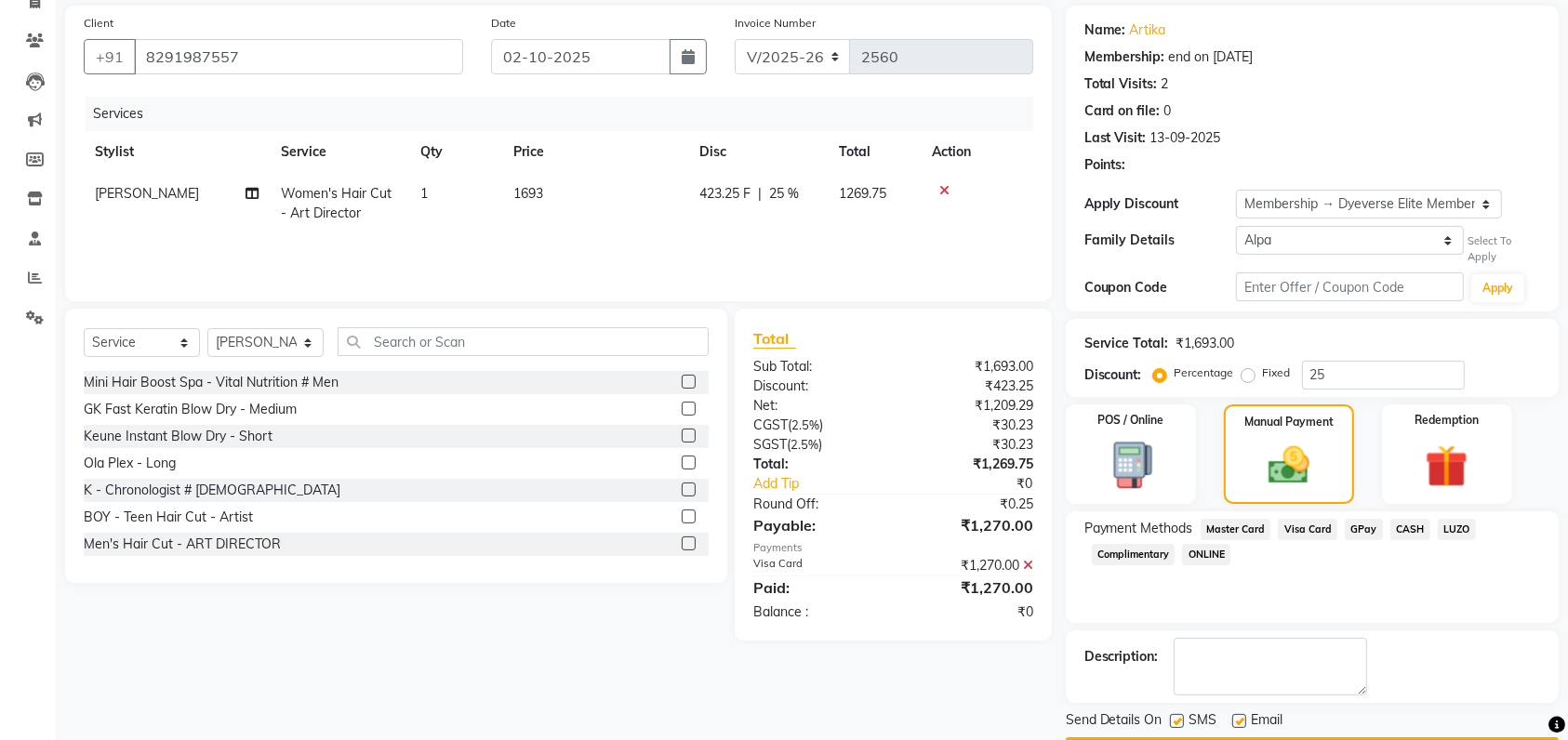
scroll to position [186, 0]
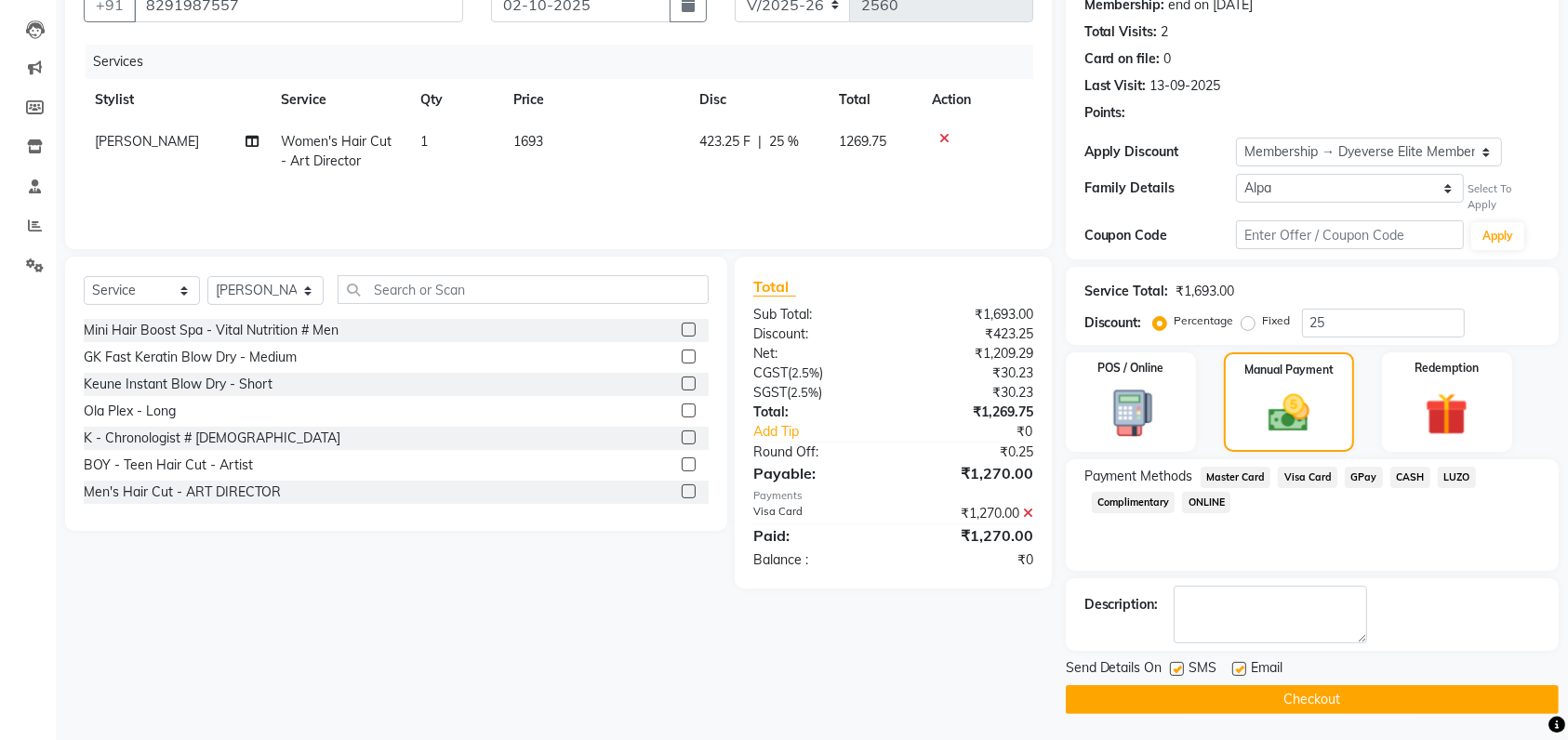
click at [1205, 700] on button "Checkout" at bounding box center [1311, 699] width 492 height 29
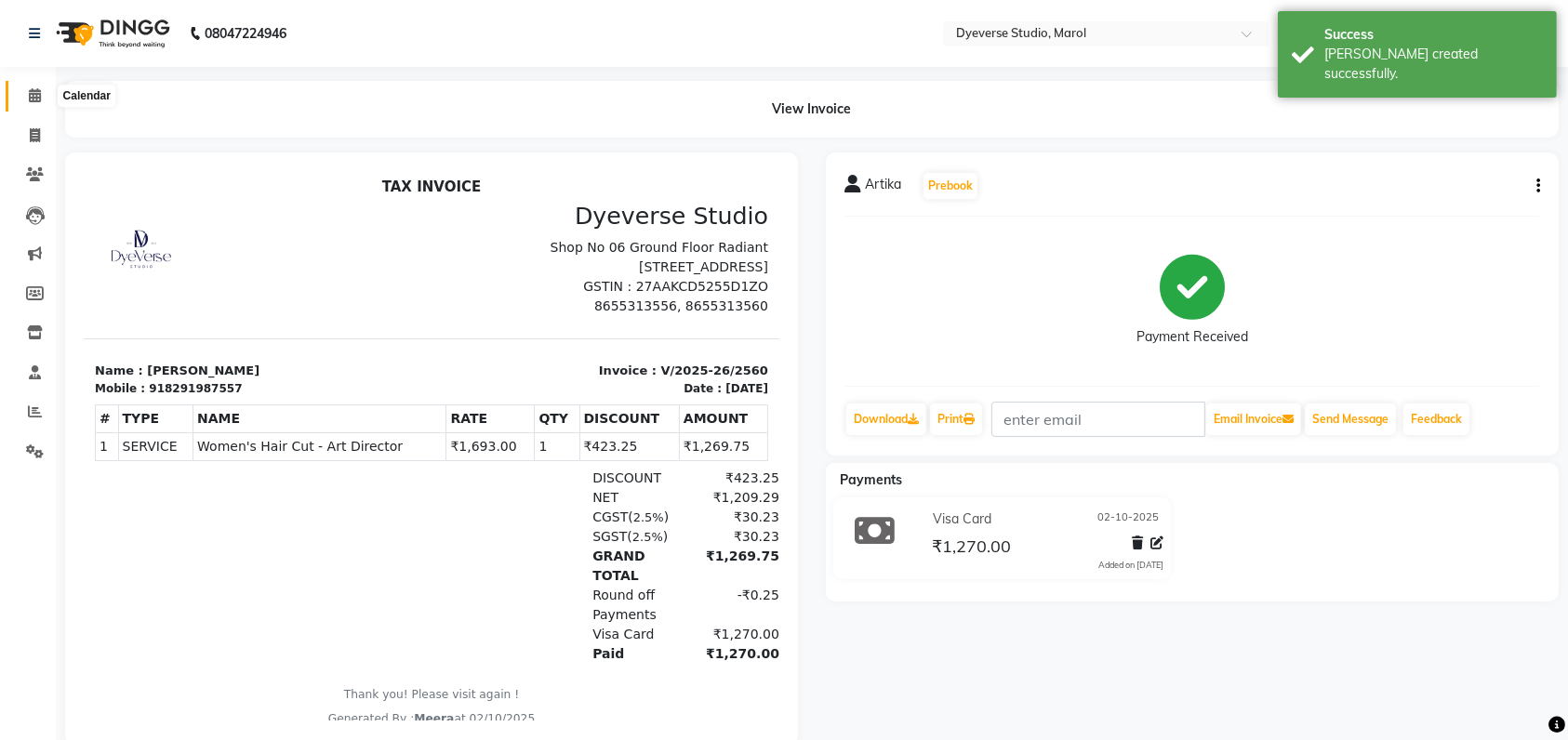
click at [35, 92] on icon at bounding box center [35, 95] width 12 height 14
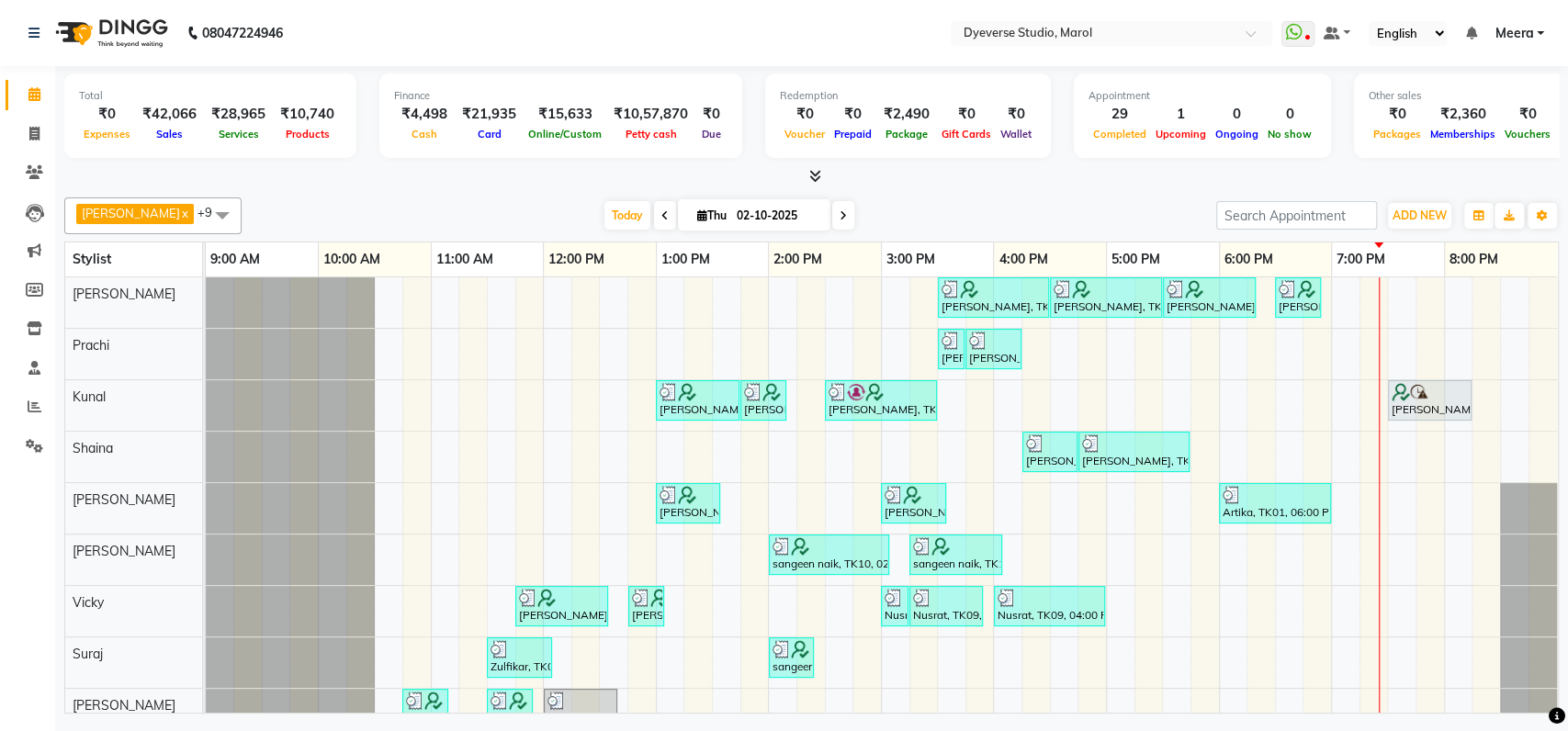
click at [244, 399] on div at bounding box center [290, 405] width 169 height 50
click at [29, 407] on icon at bounding box center [34, 407] width 14 height 14
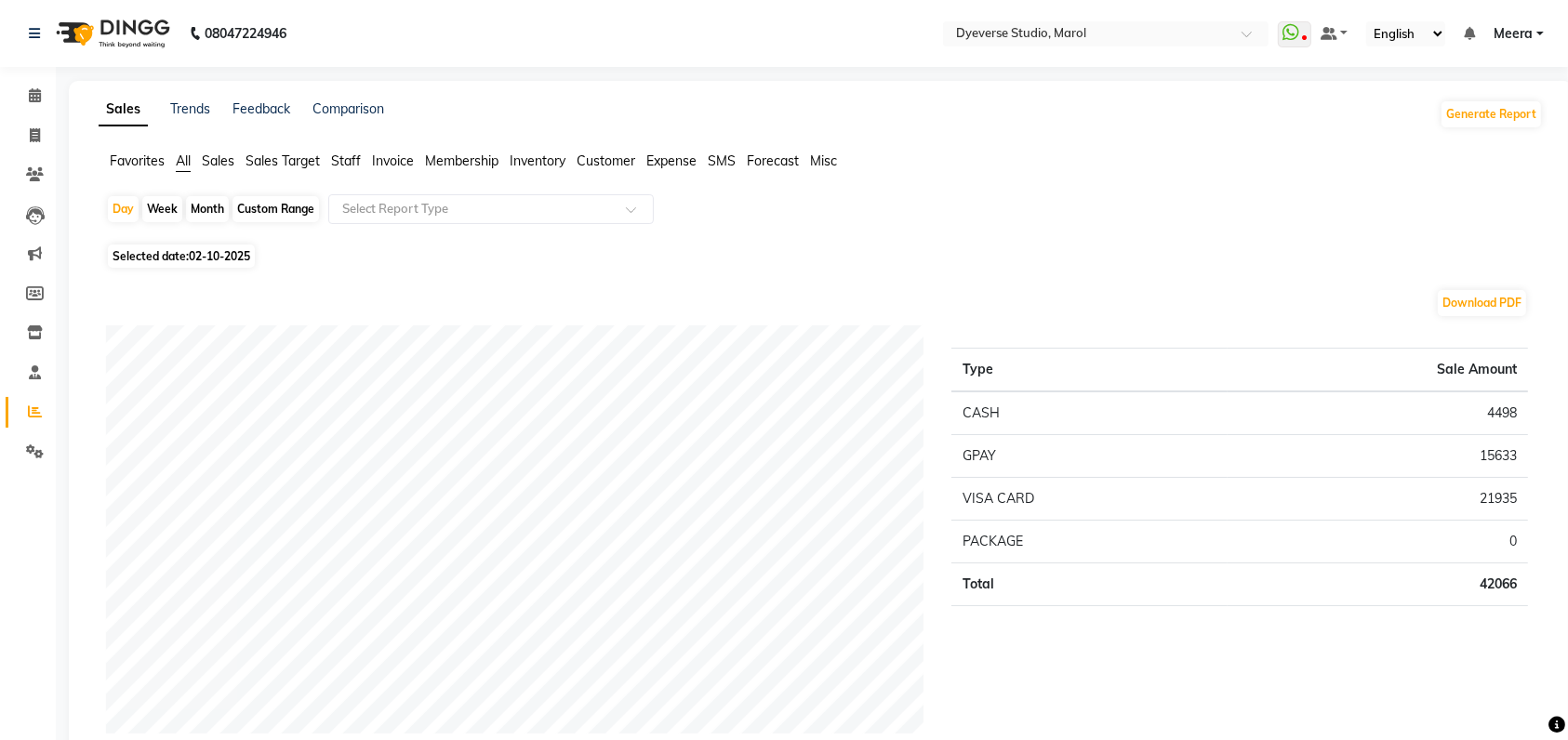
click at [201, 253] on span "02-10-2025" at bounding box center [220, 256] width 62 height 14
select select "10"
select select "2025"
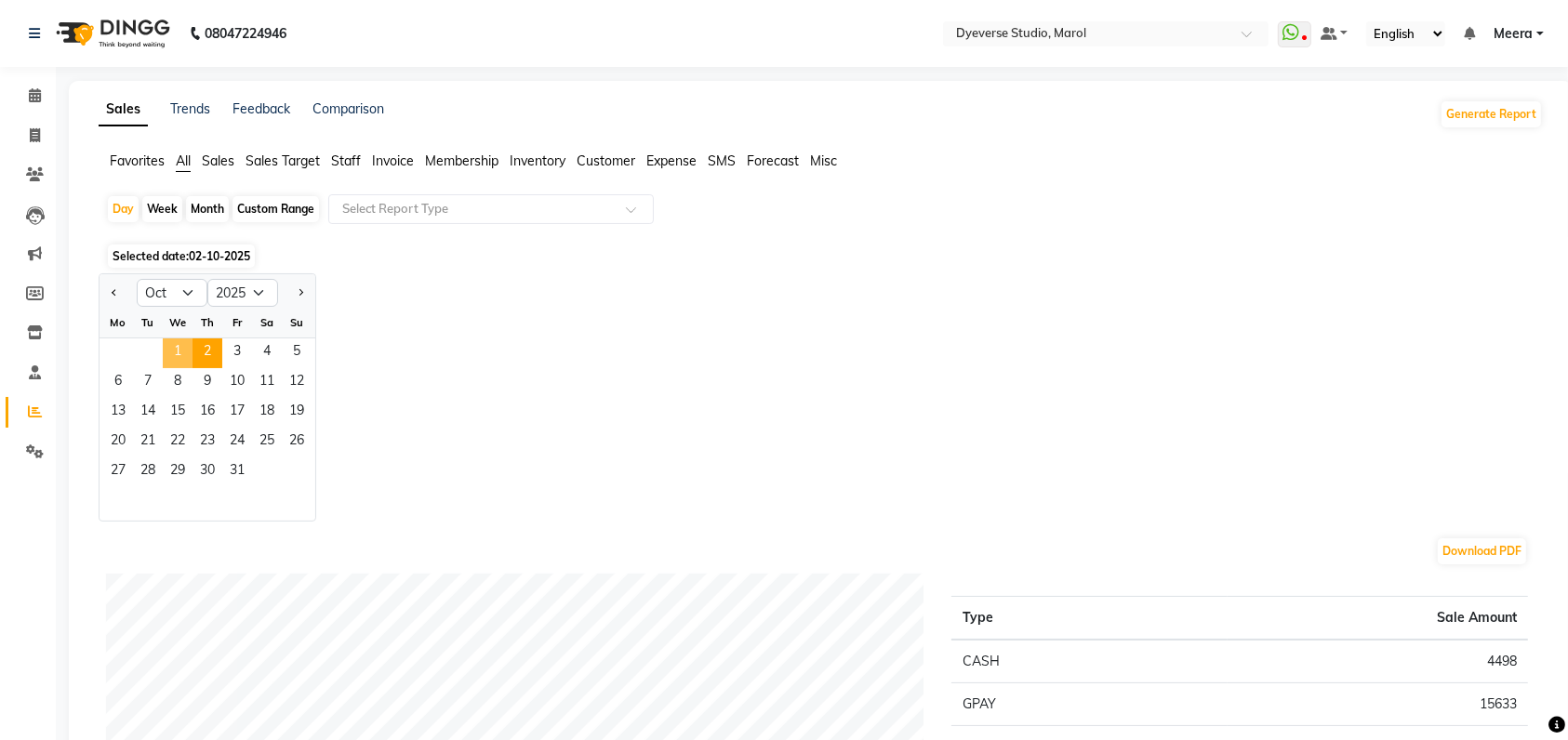
click at [172, 346] on span "1" at bounding box center [178, 353] width 30 height 30
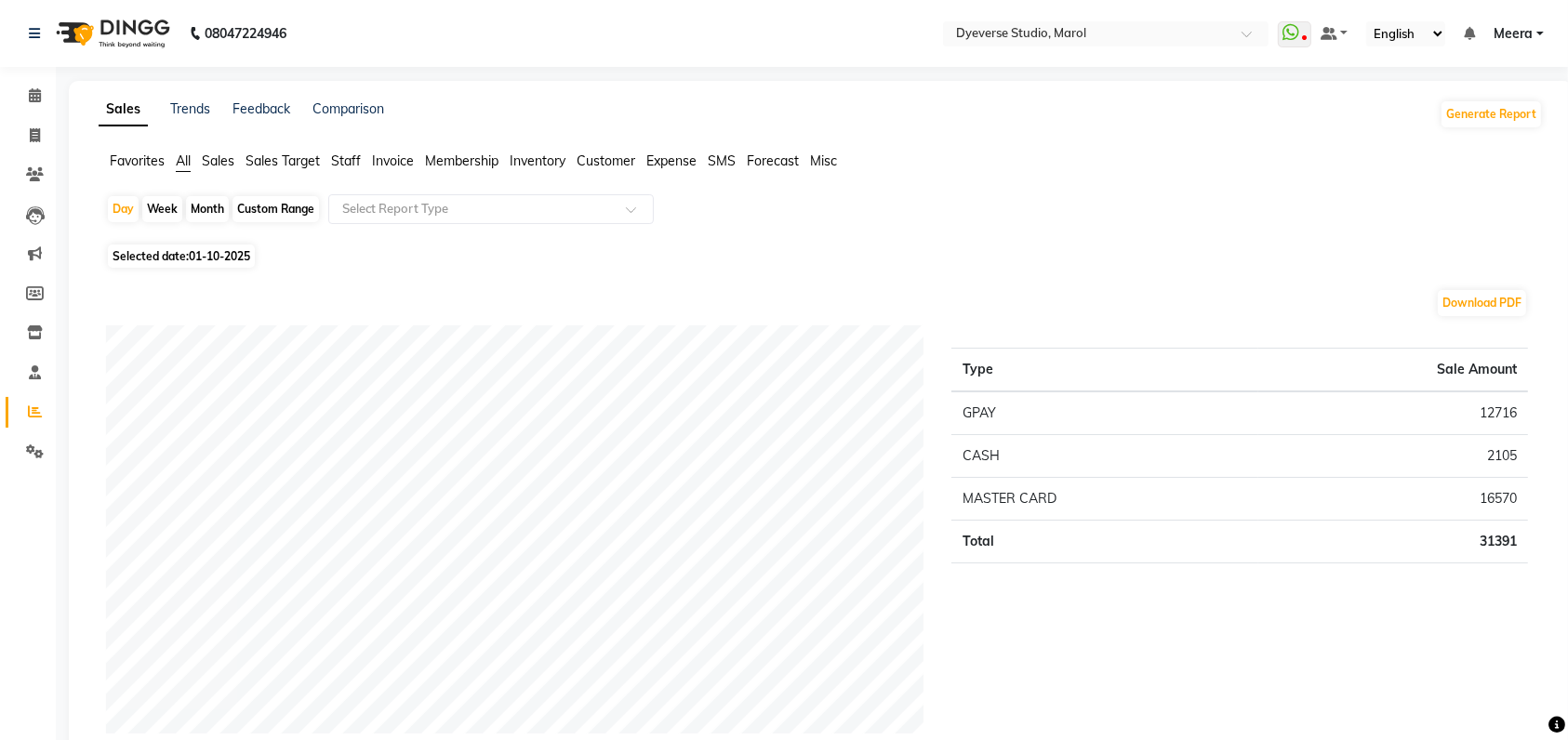
click at [179, 263] on span "Selected date: 01-10-2025" at bounding box center [181, 256] width 147 height 23
select select "10"
select select "2025"
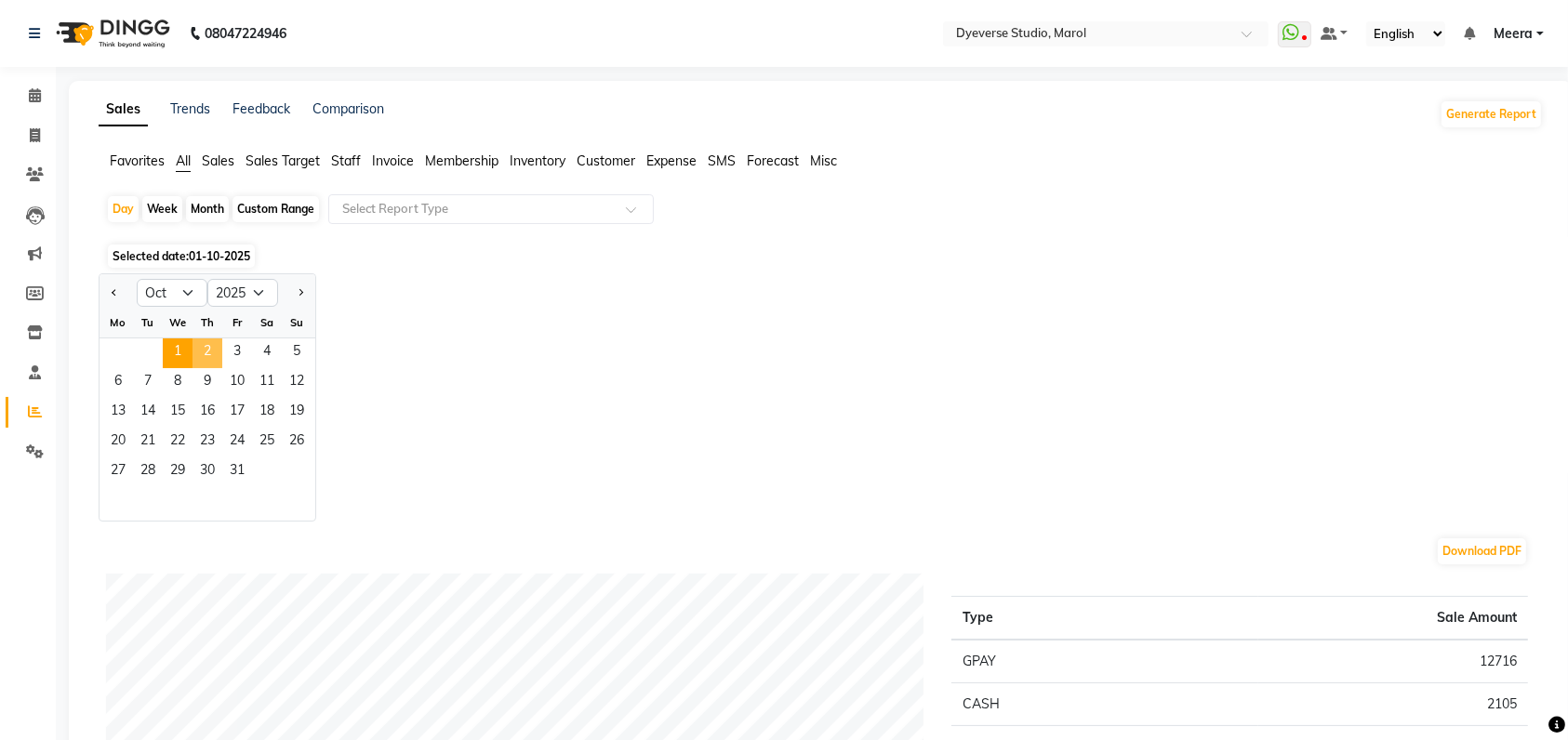
click at [208, 353] on span "2" at bounding box center [207, 353] width 30 height 30
